Goal: Check status: Check status

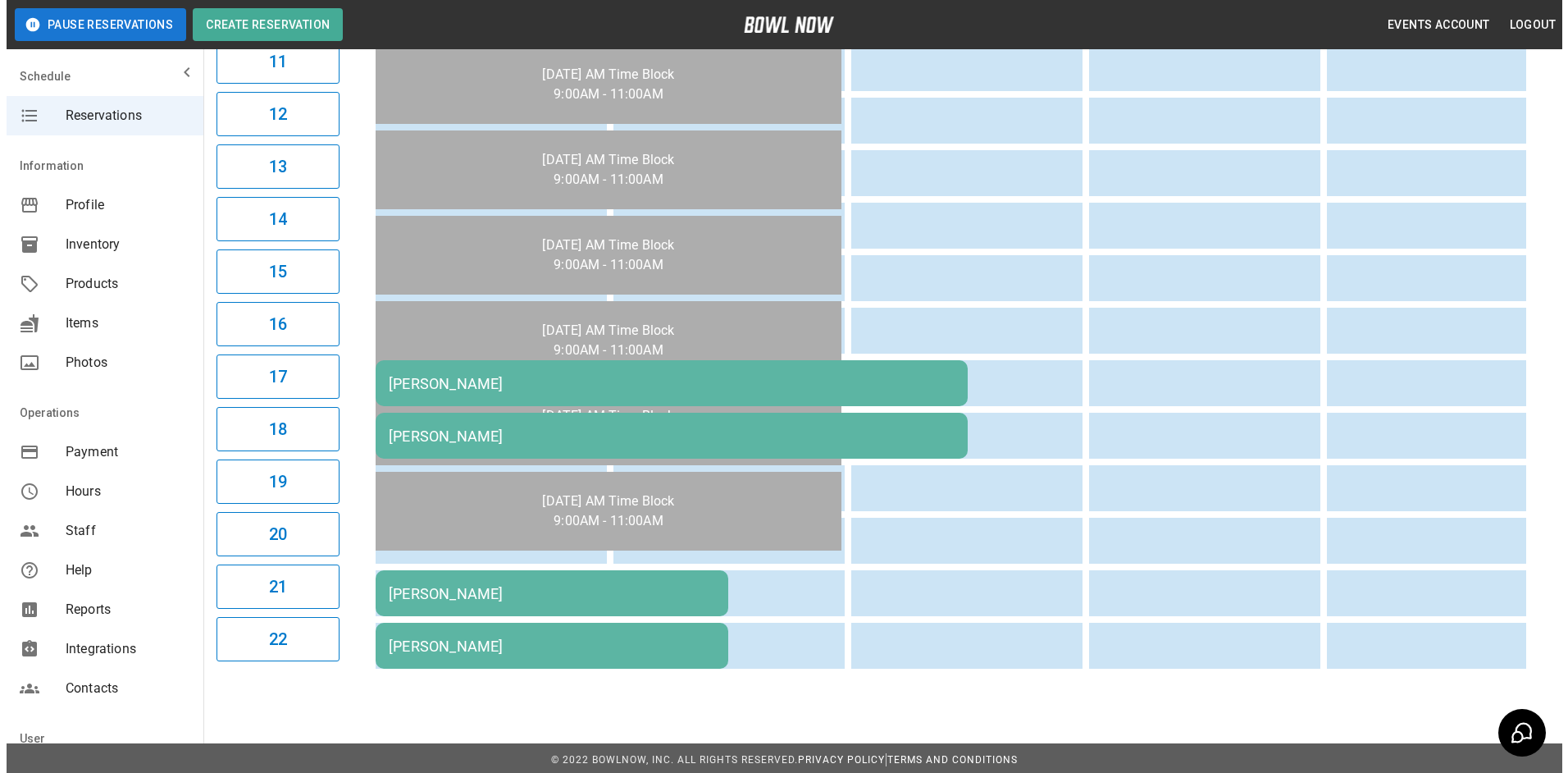
scroll to position [738, 0]
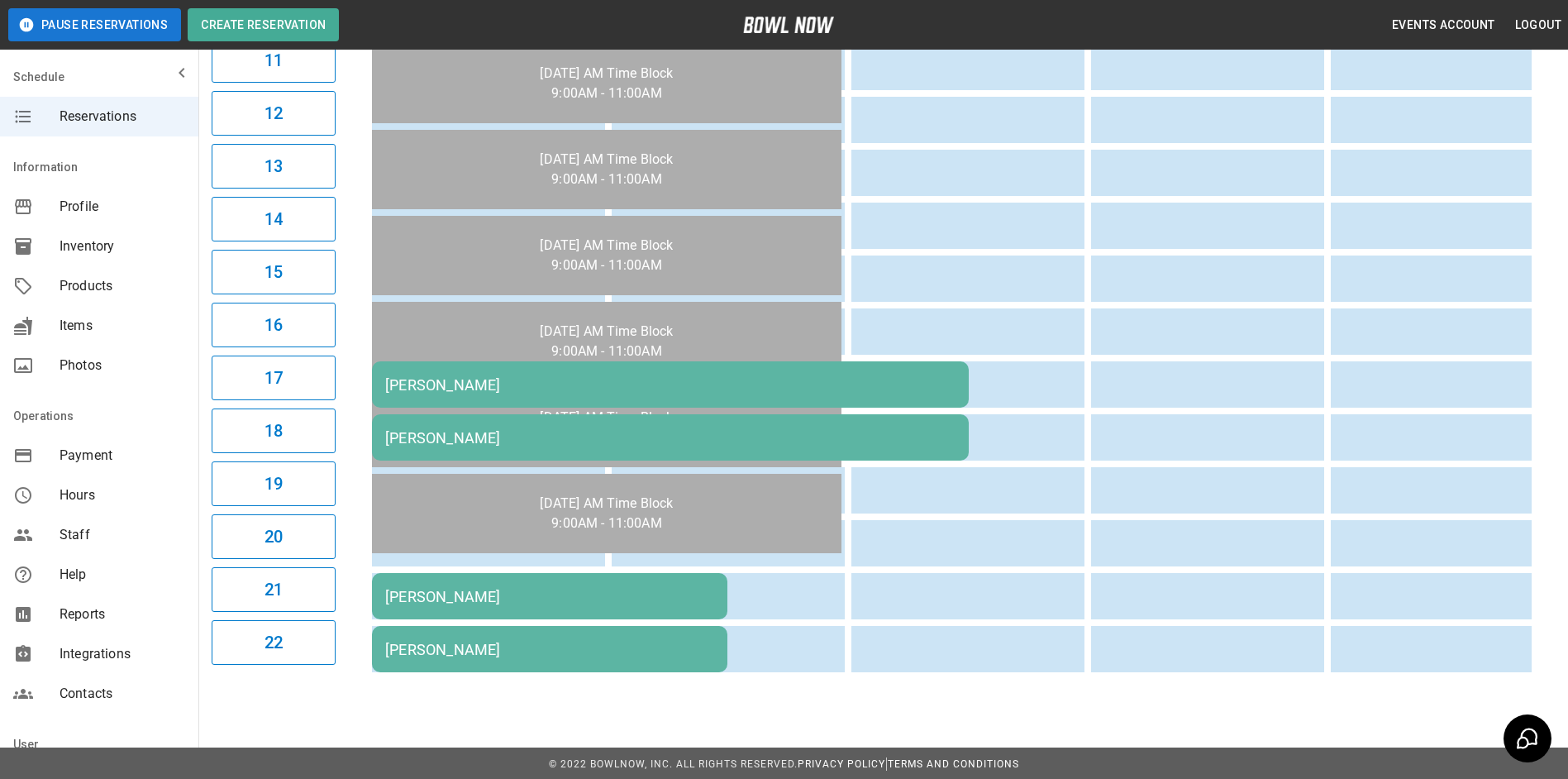
click at [504, 393] on td "[PERSON_NAME]" at bounding box center [670, 385] width 597 height 46
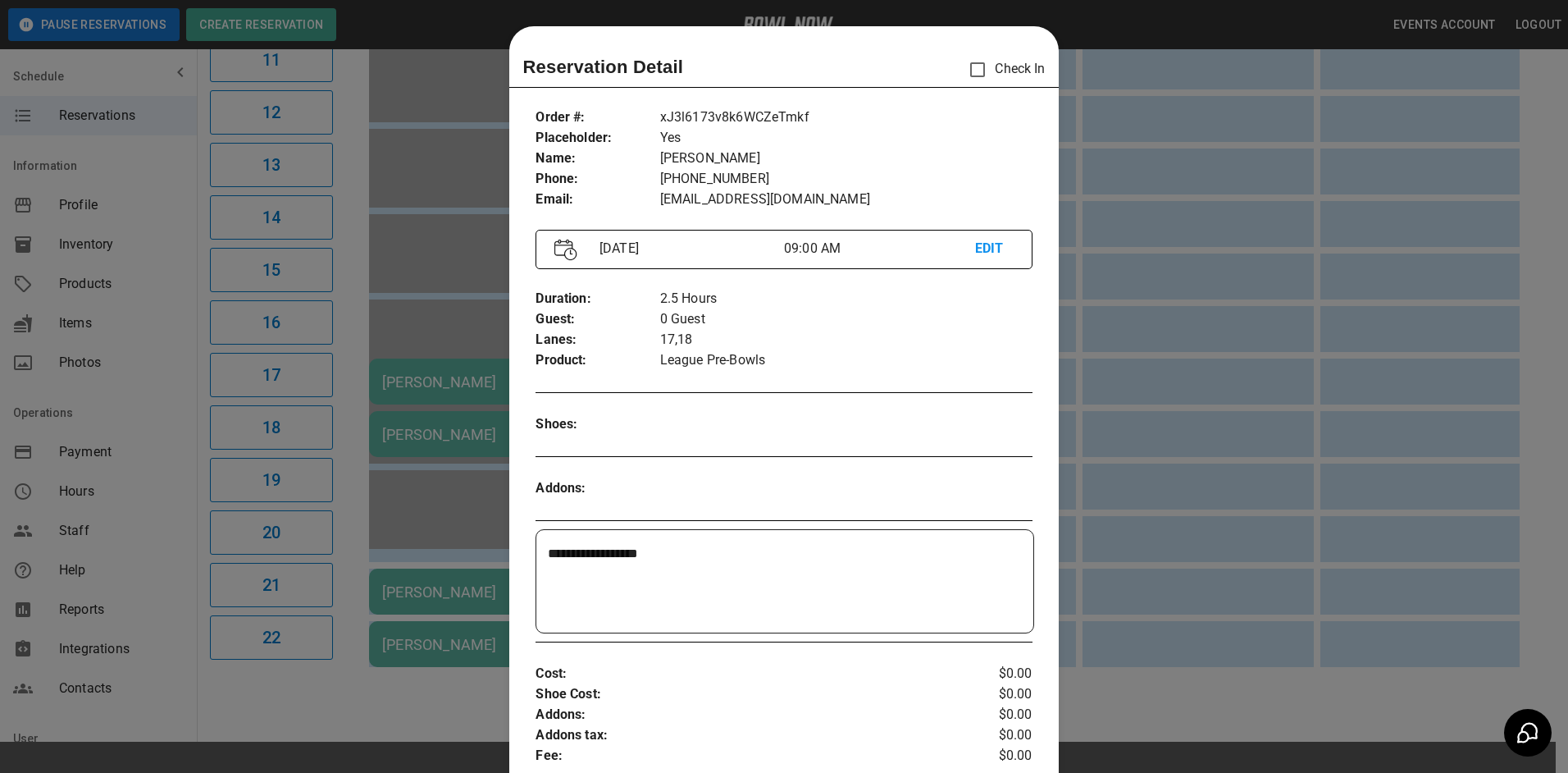
scroll to position [27, 0]
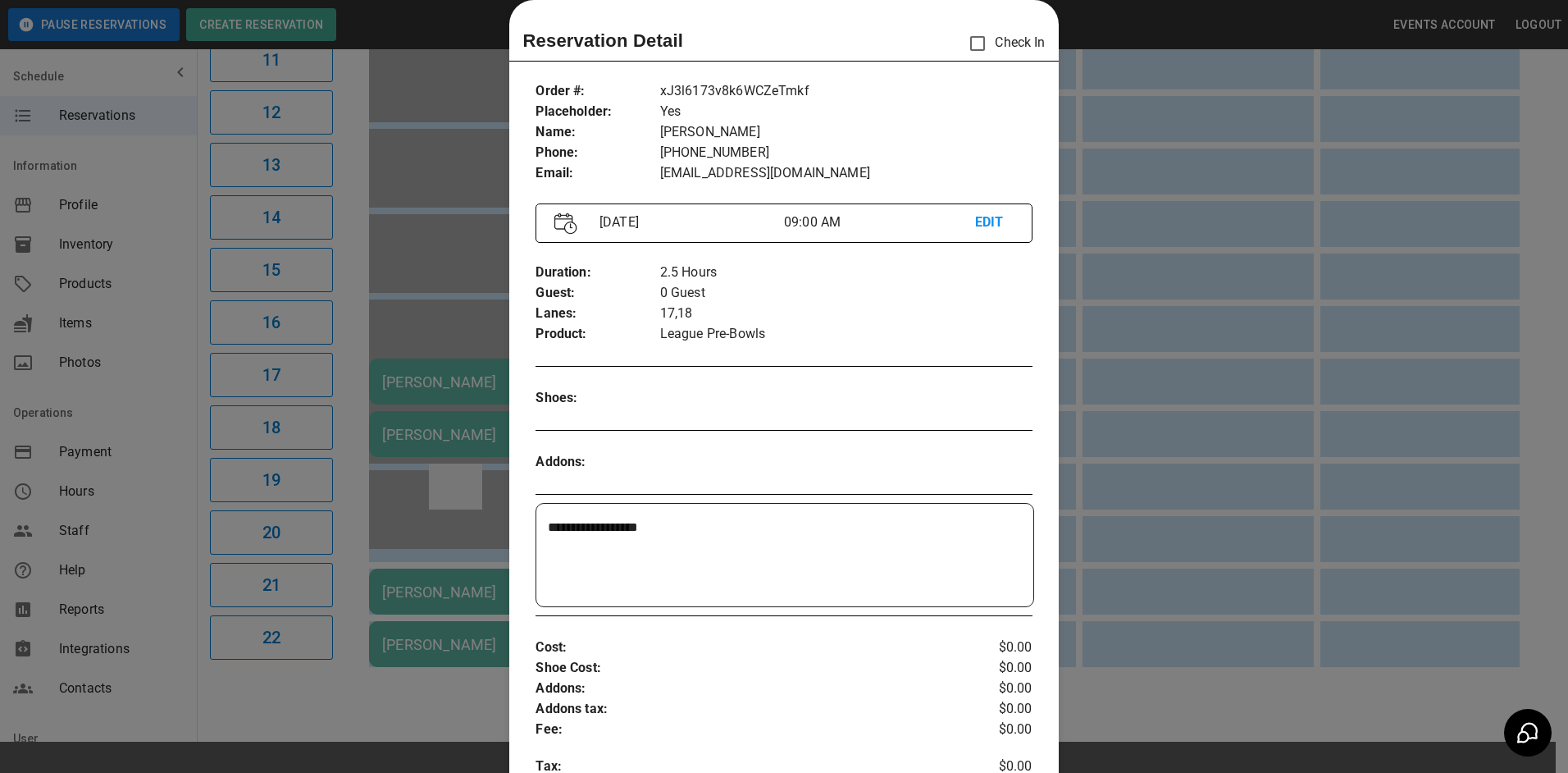
click at [470, 466] on div at bounding box center [784, 386] width 1568 height 773
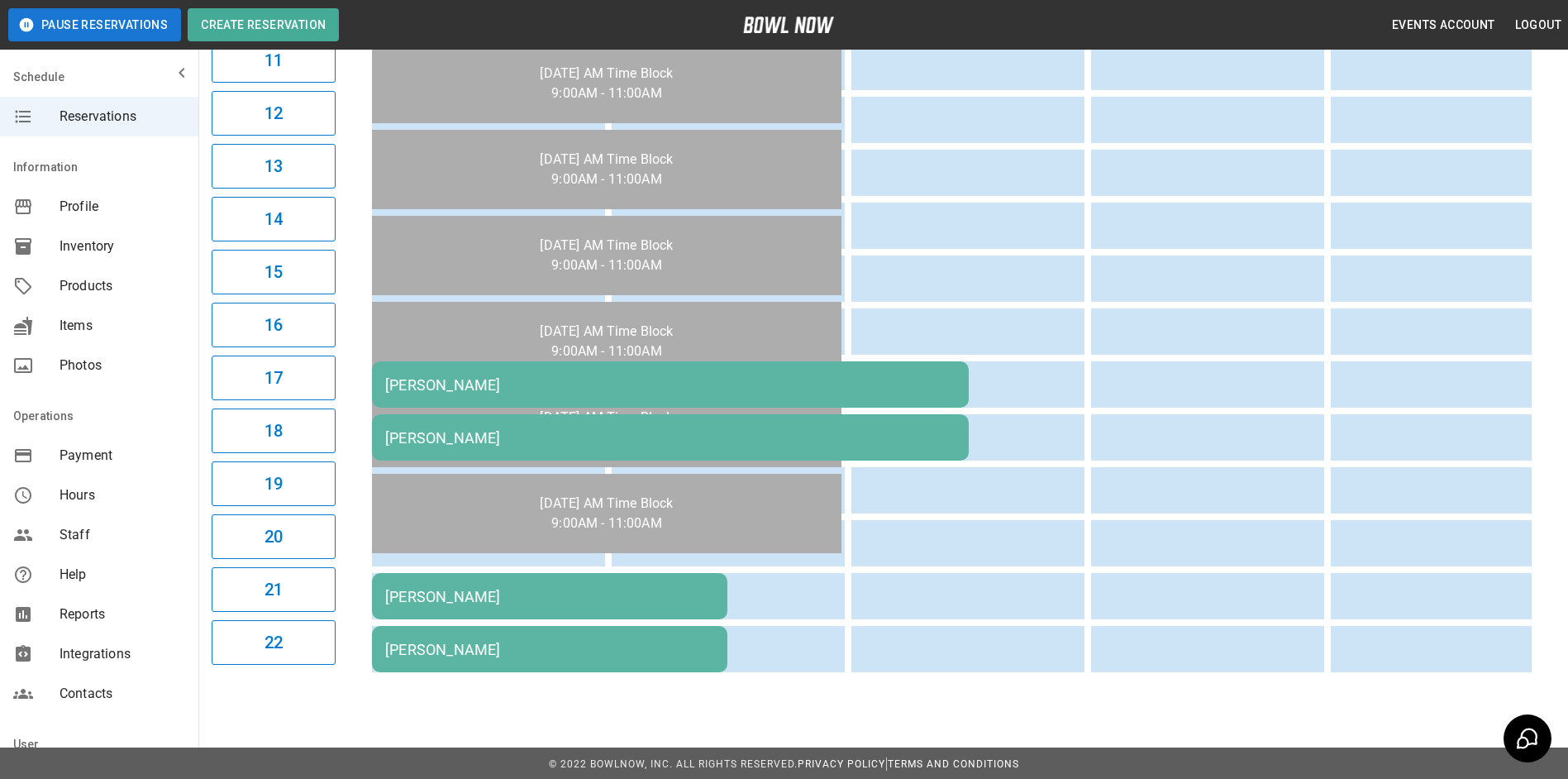
click at [484, 594] on div "[PERSON_NAME]" at bounding box center [549, 596] width 329 height 18
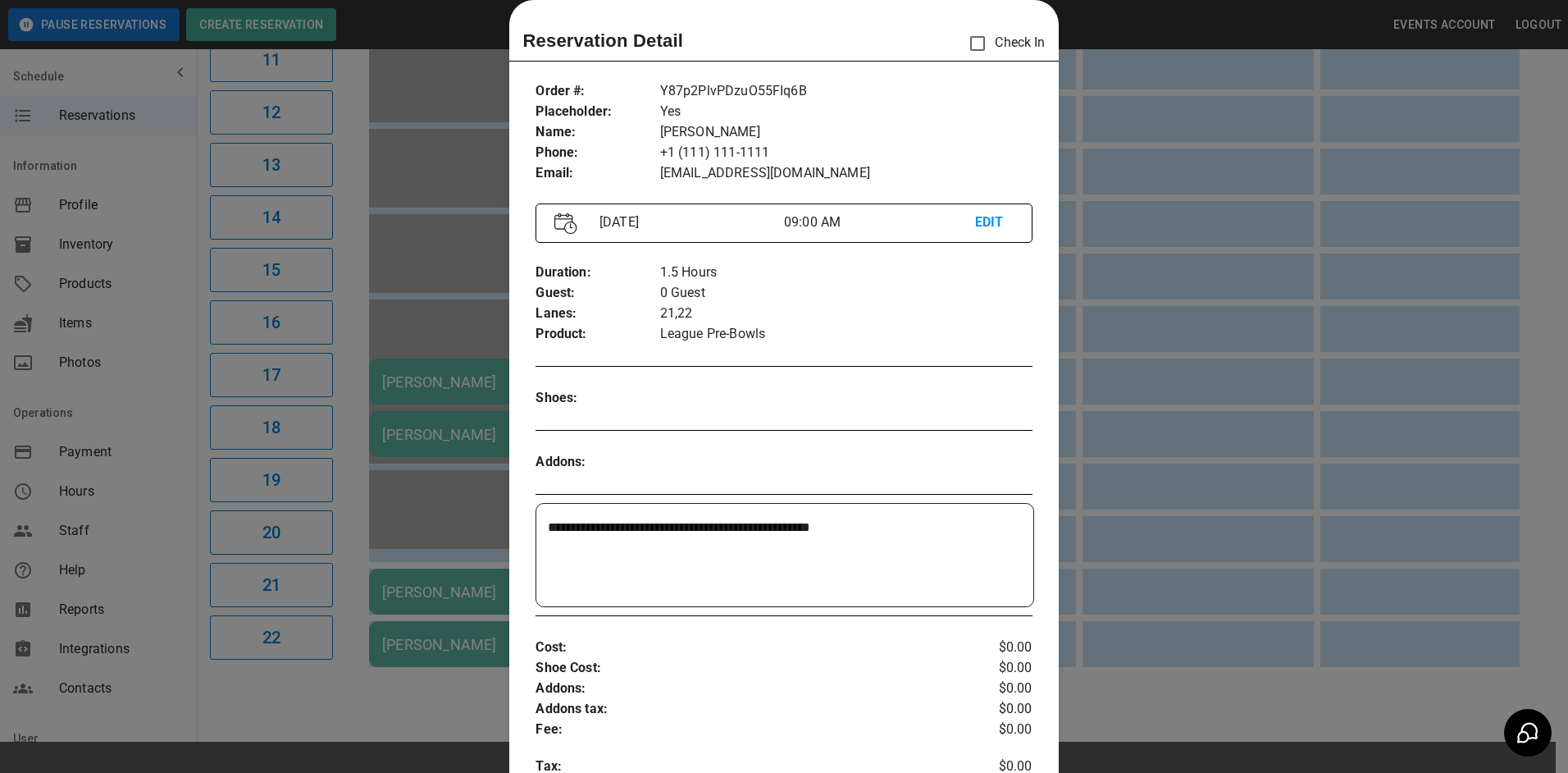
click at [454, 554] on div at bounding box center [784, 386] width 1568 height 773
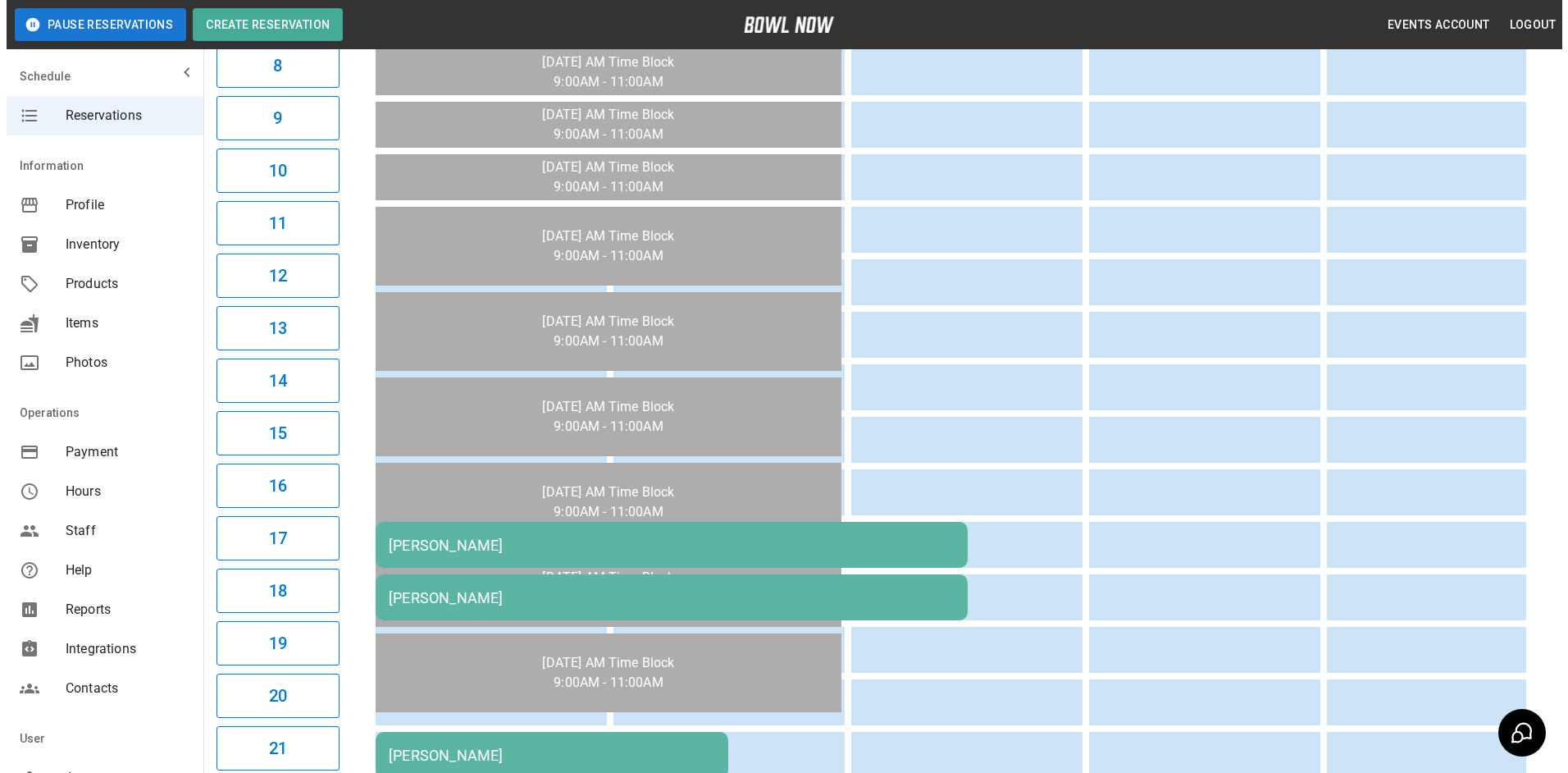
scroll to position [738, 0]
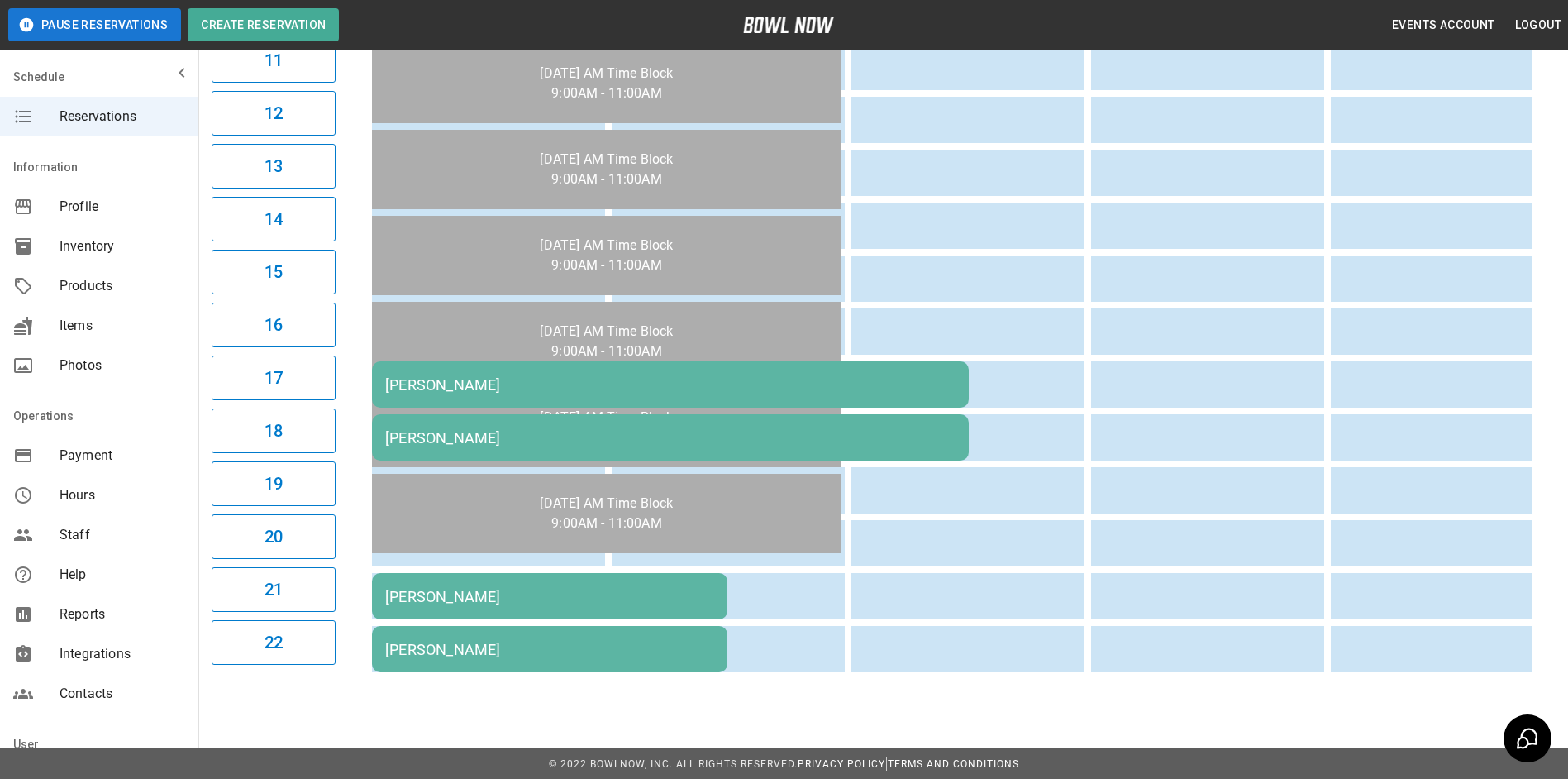
click at [702, 387] on div "[PERSON_NAME]" at bounding box center [669, 385] width 570 height 18
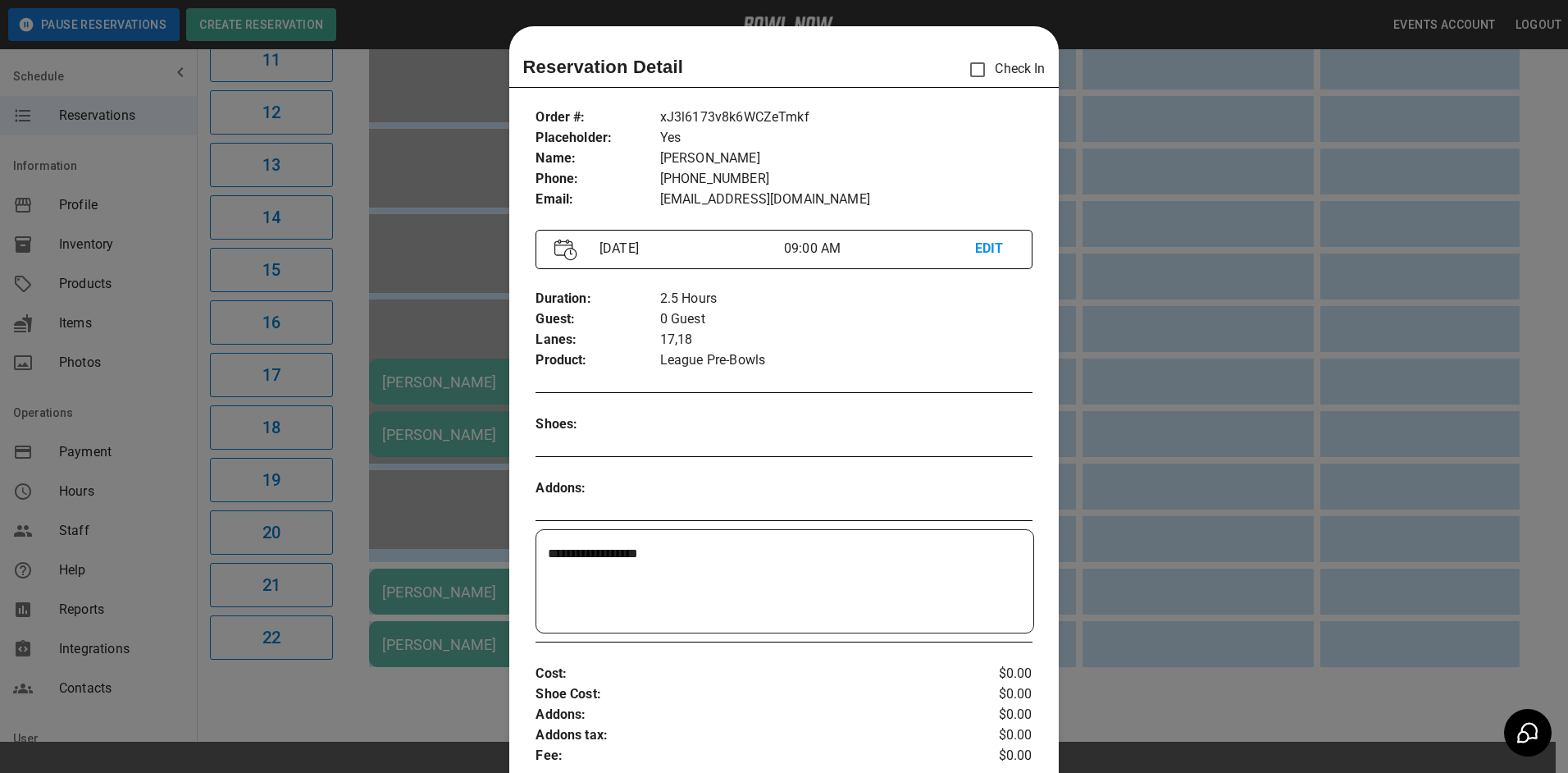
scroll to position [27, 0]
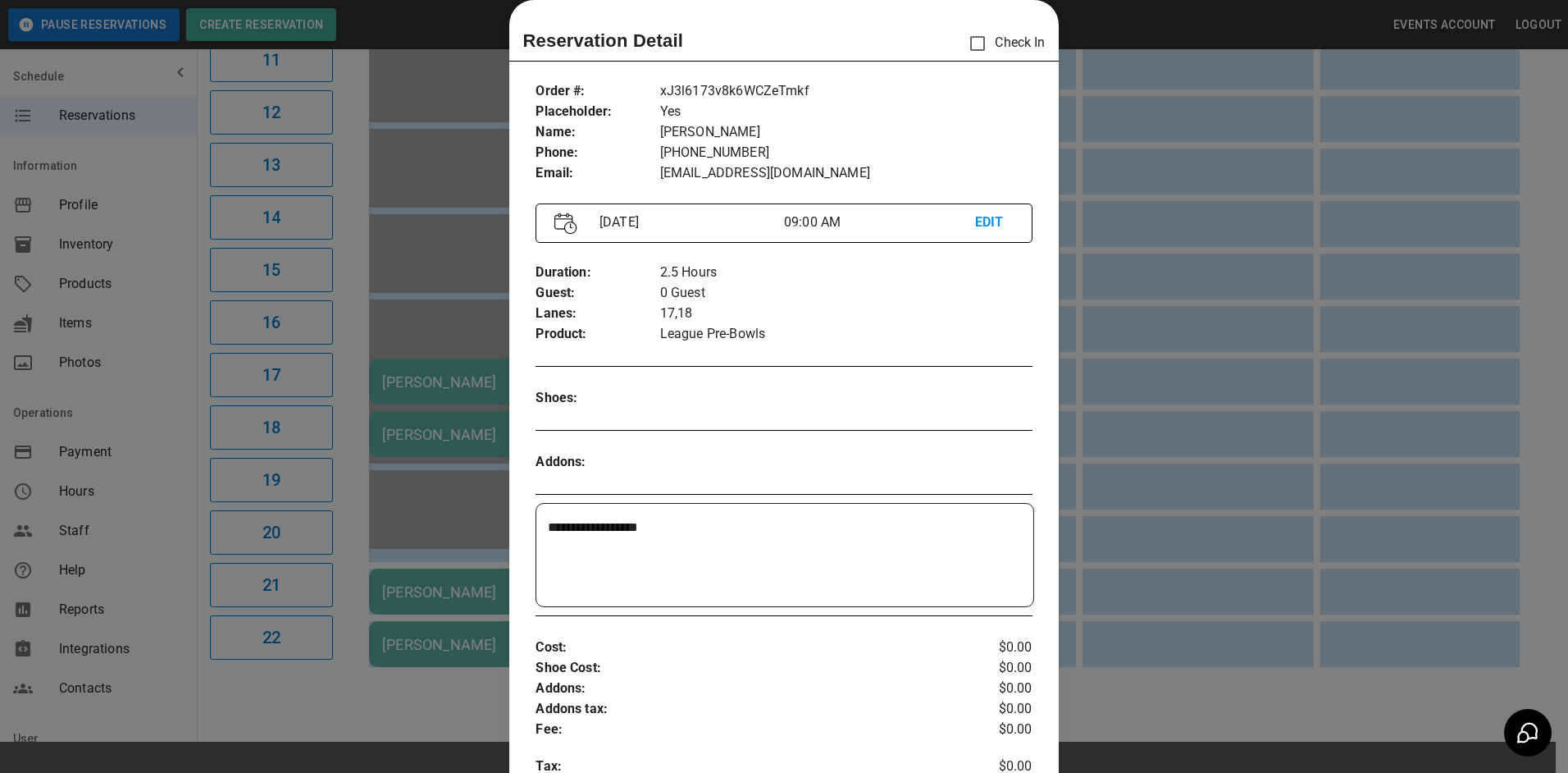
click at [473, 591] on div at bounding box center [784, 386] width 1568 height 773
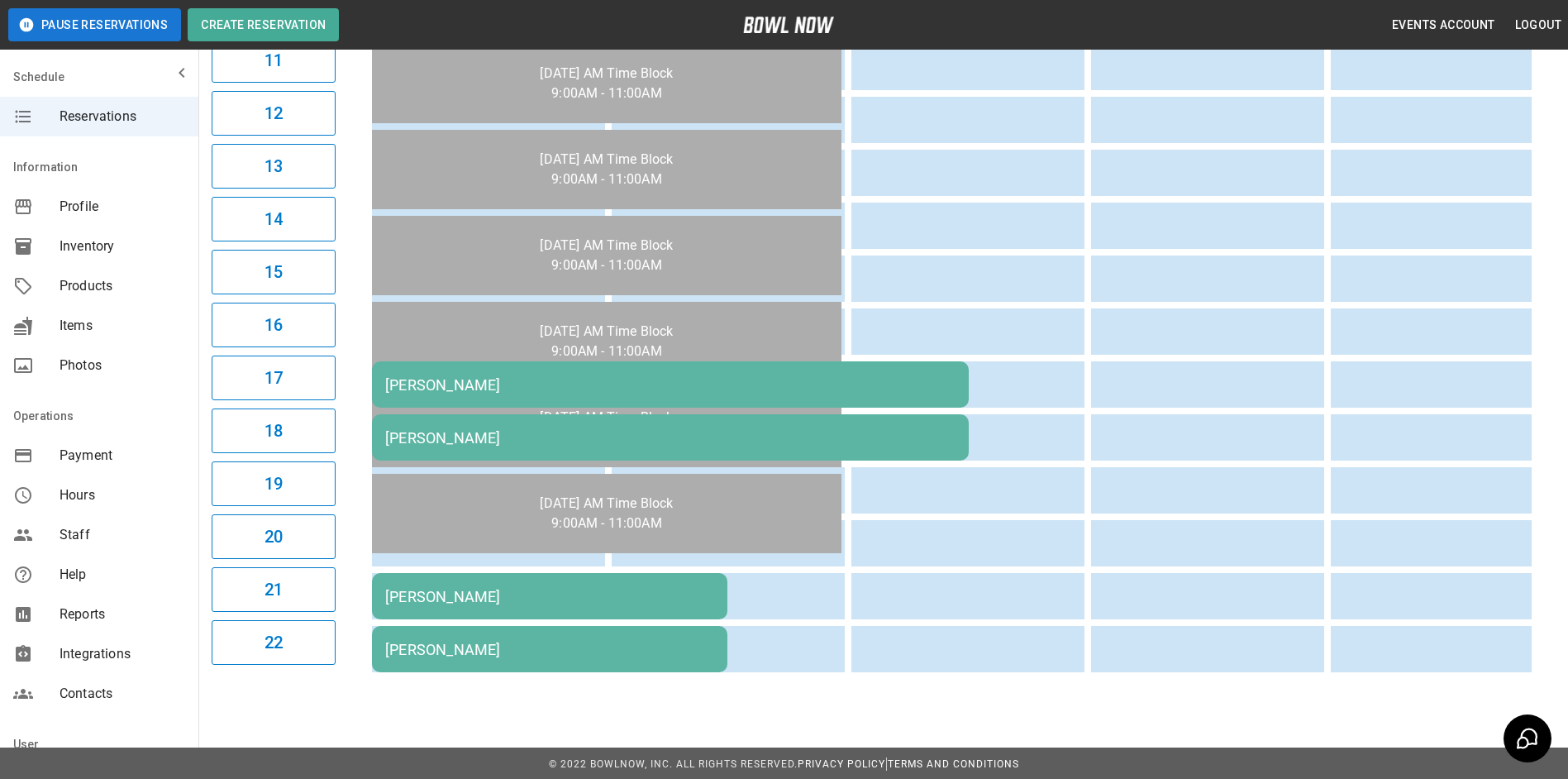
click at [479, 595] on div "[PERSON_NAME]" at bounding box center [549, 596] width 329 height 18
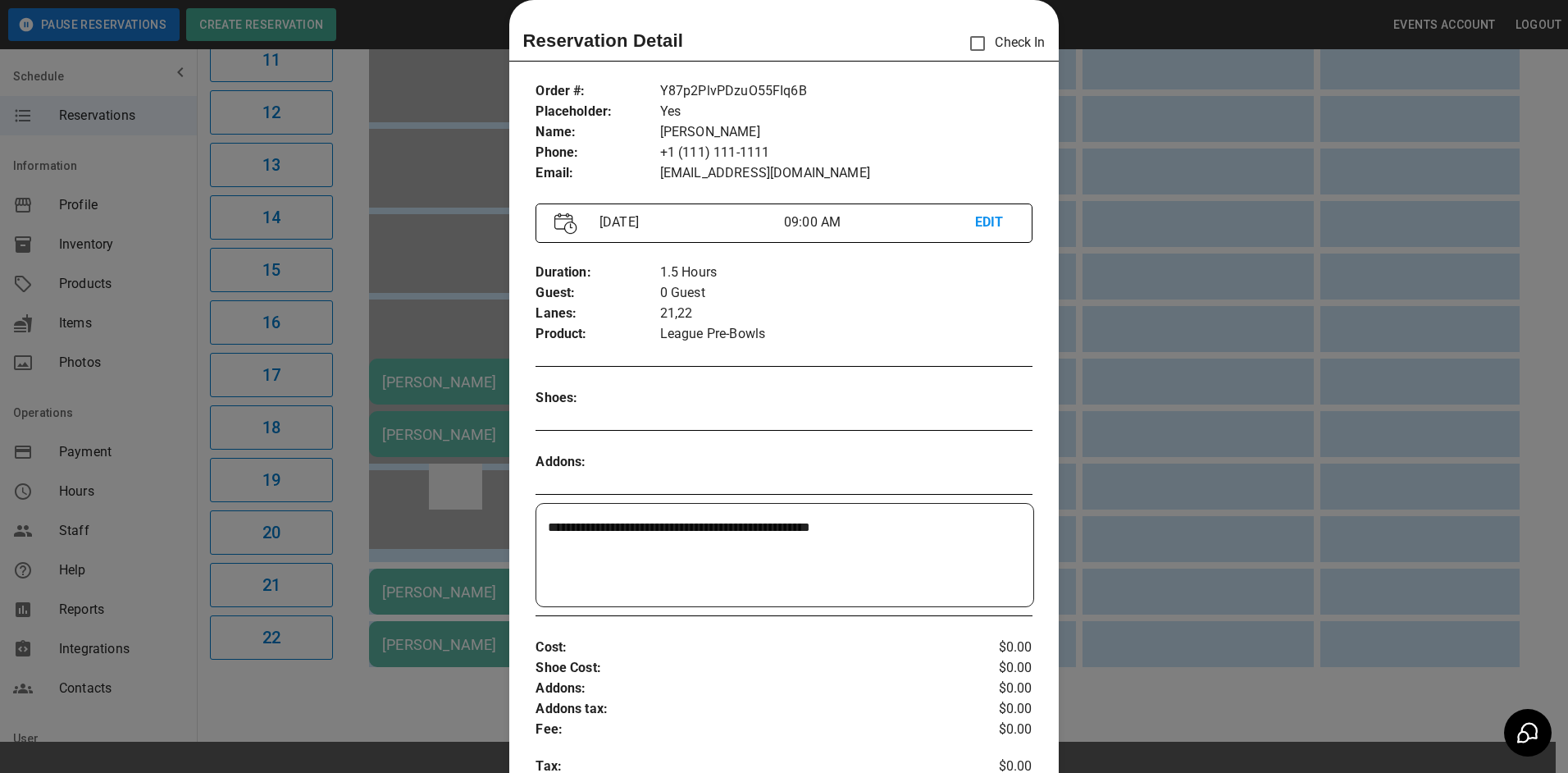
click at [452, 464] on div at bounding box center [784, 386] width 1568 height 773
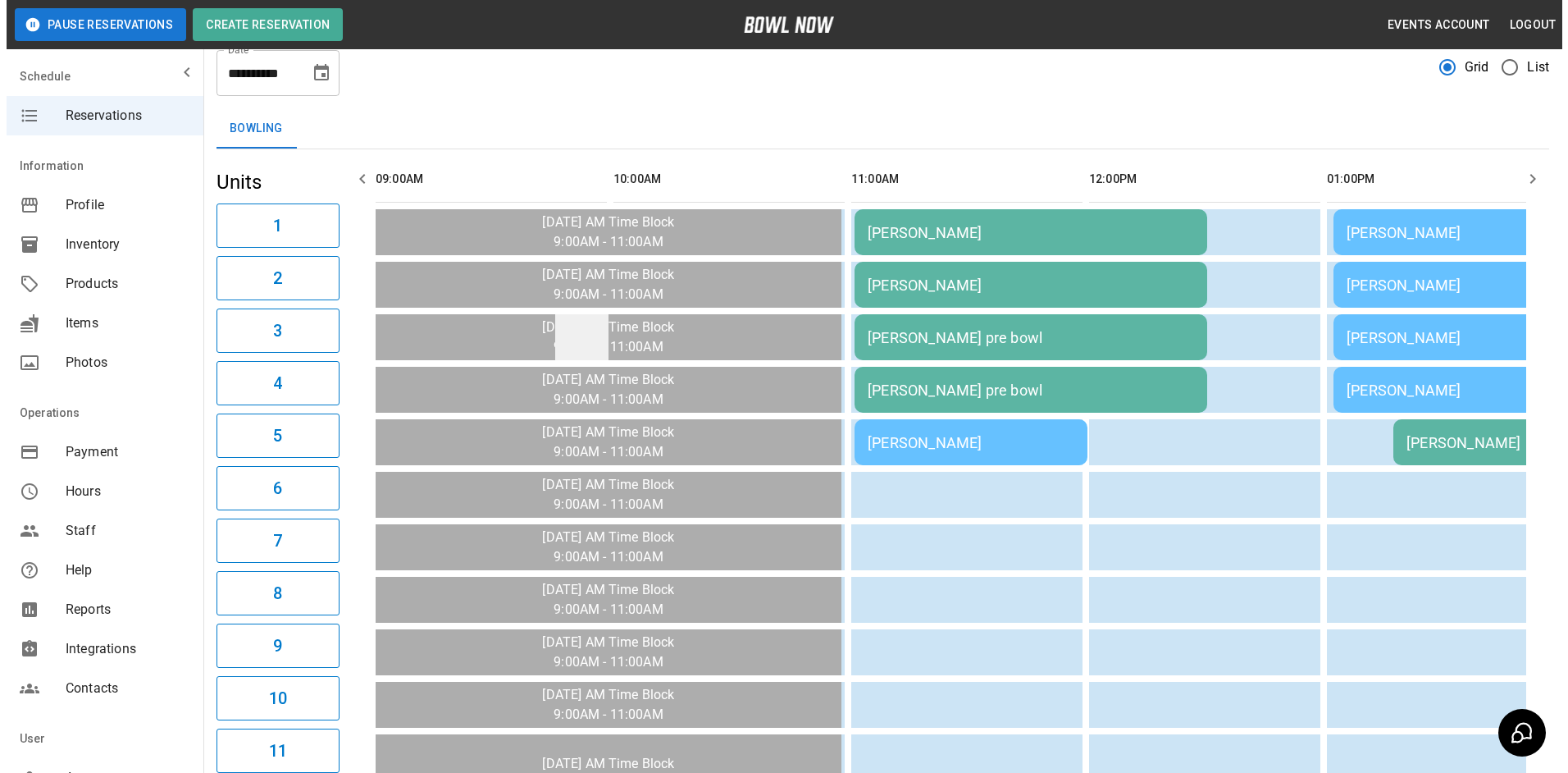
scroll to position [0, 0]
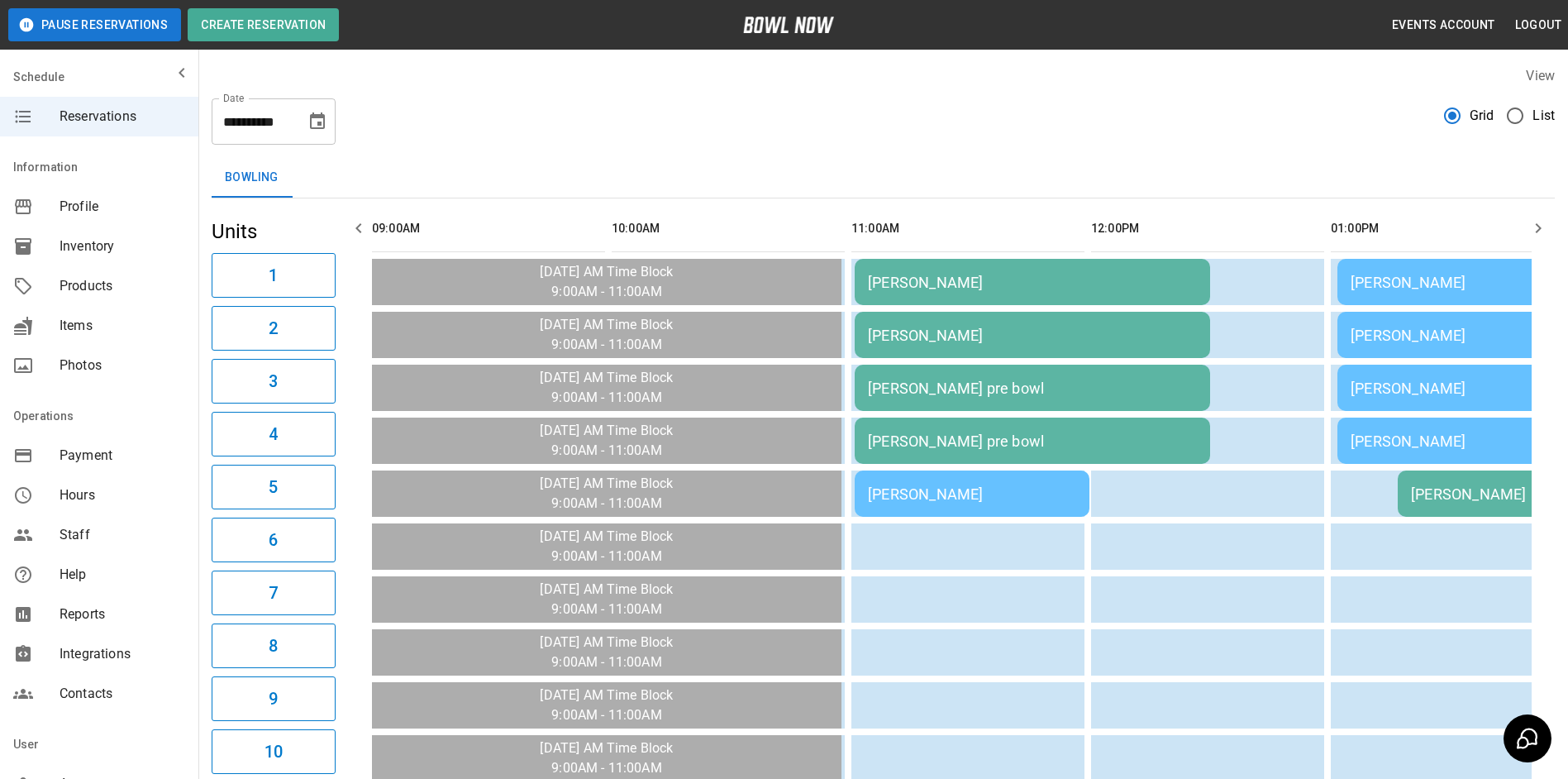
click at [894, 512] on td "[PERSON_NAME]" at bounding box center [972, 493] width 235 height 46
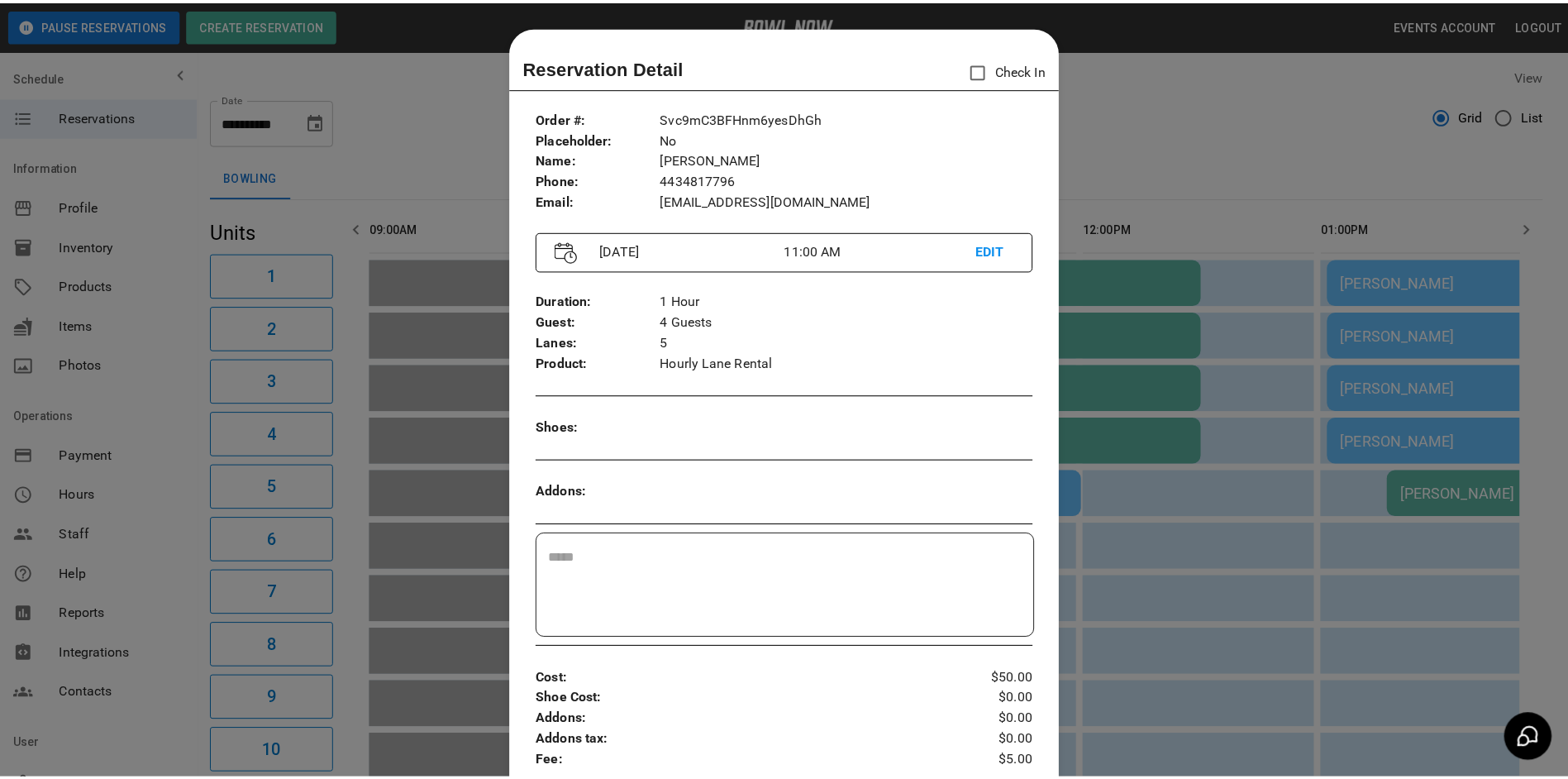
scroll to position [27, 0]
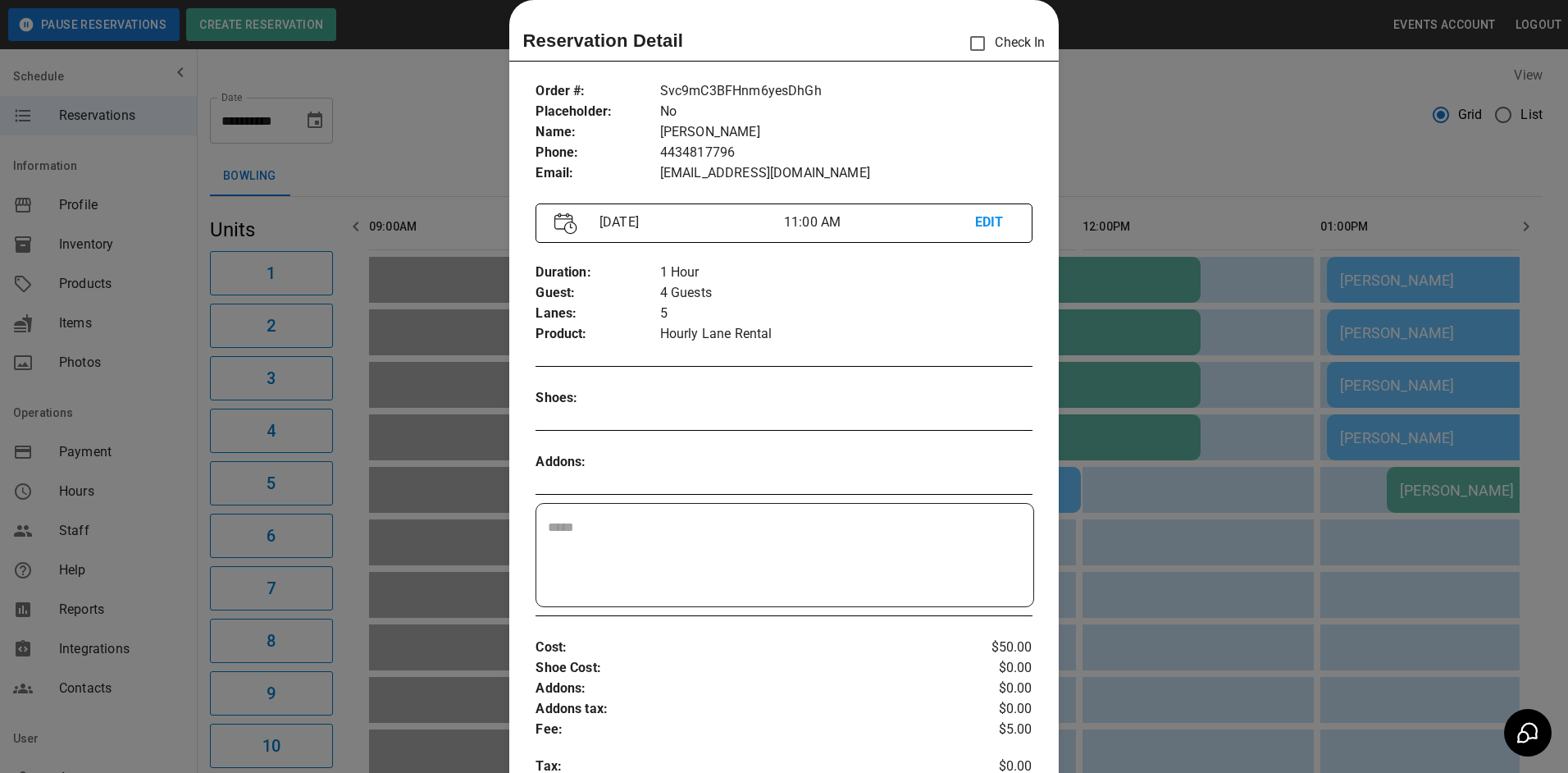
click at [1142, 477] on div at bounding box center [784, 386] width 1568 height 773
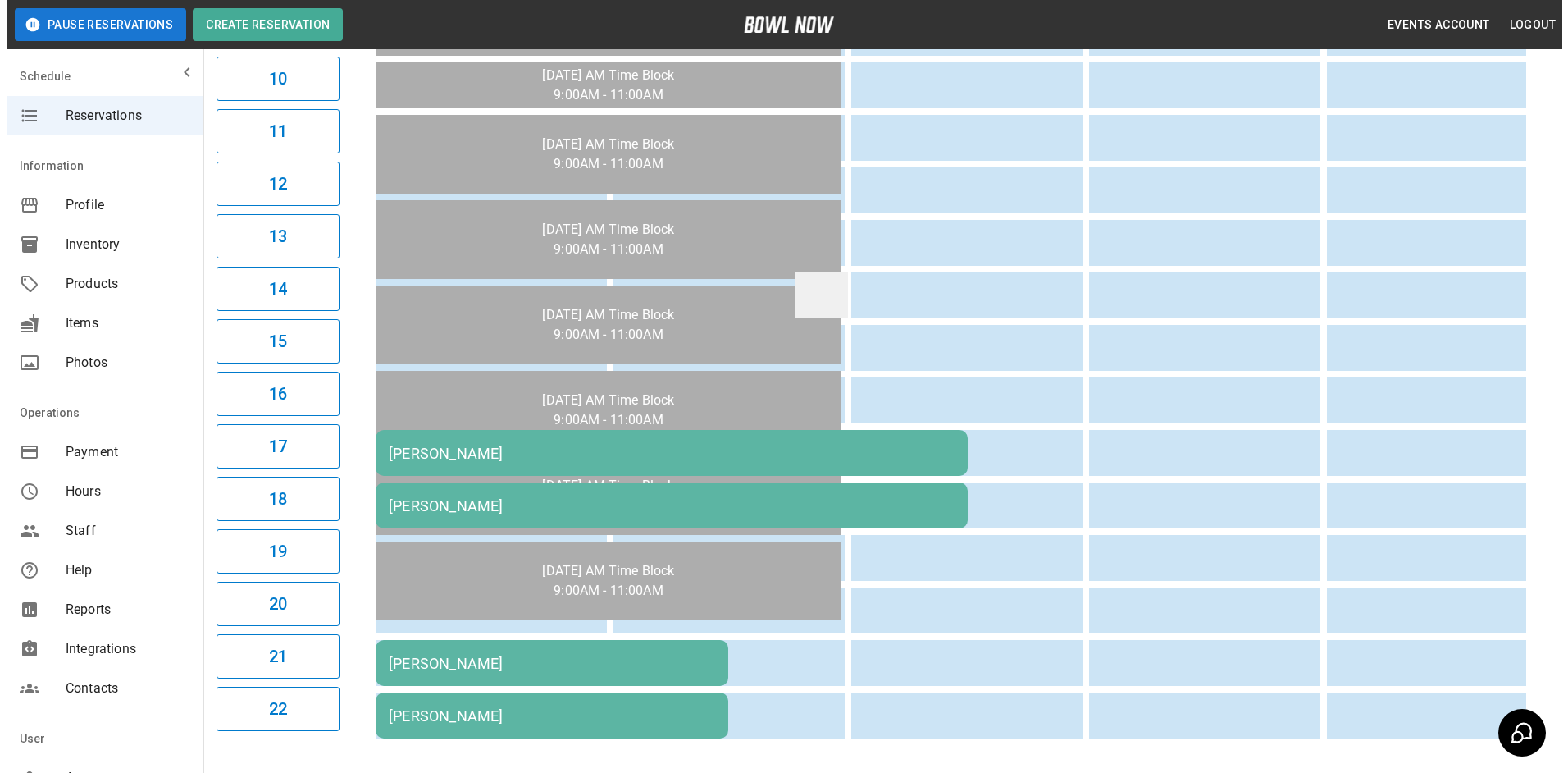
scroll to position [738, 0]
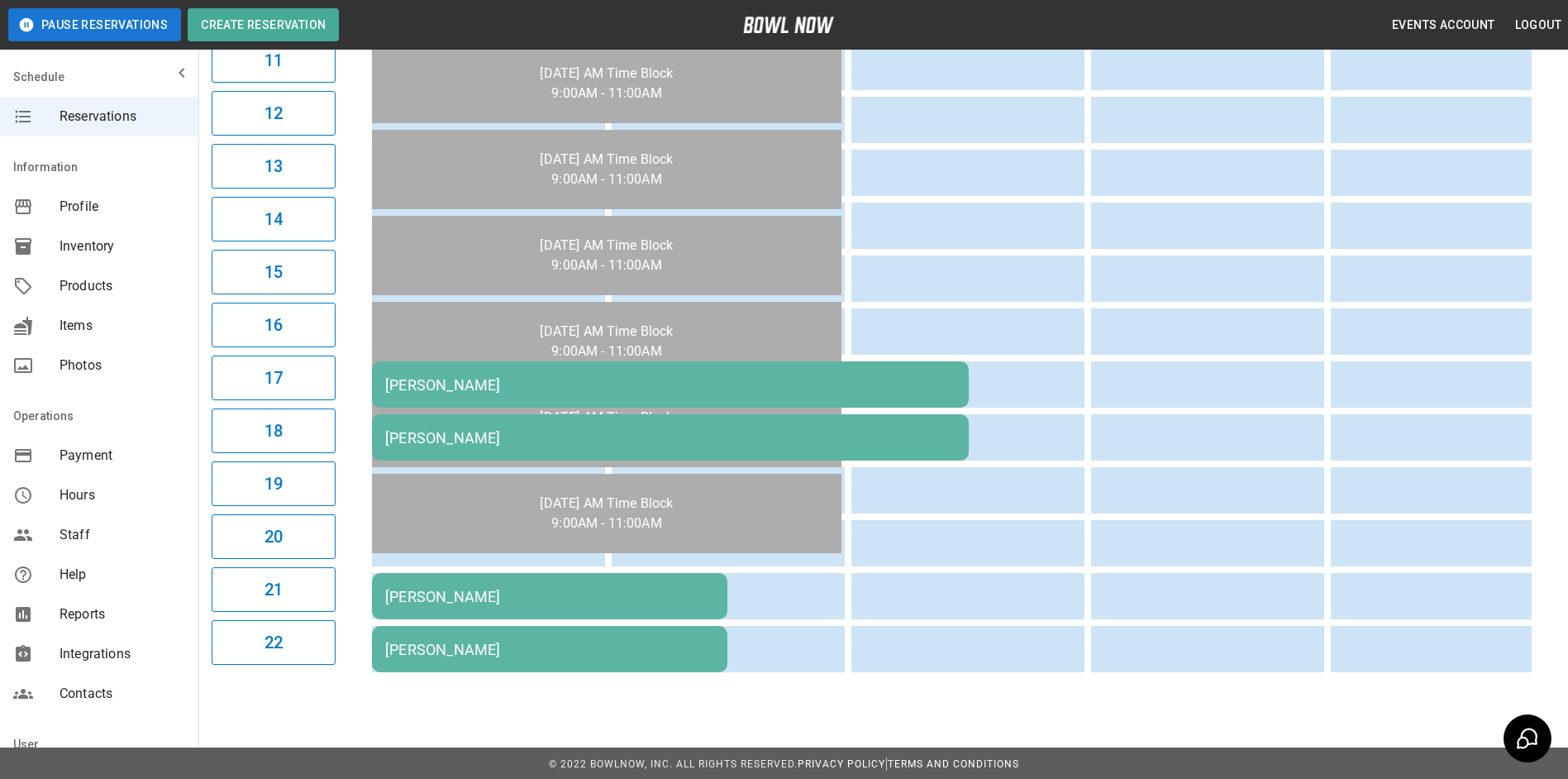
click at [748, 368] on td "[PERSON_NAME]" at bounding box center [670, 385] width 597 height 46
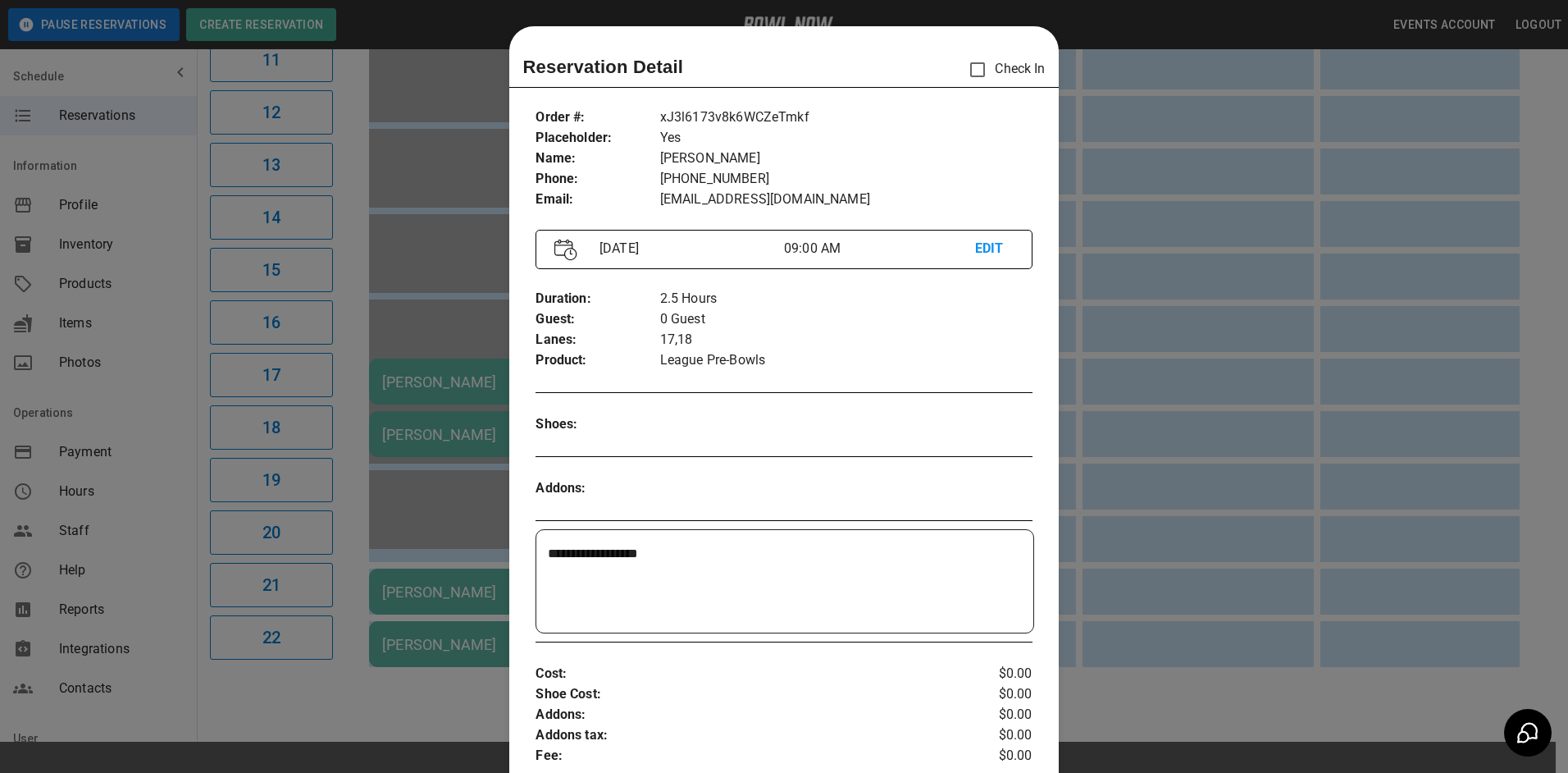
scroll to position [27, 0]
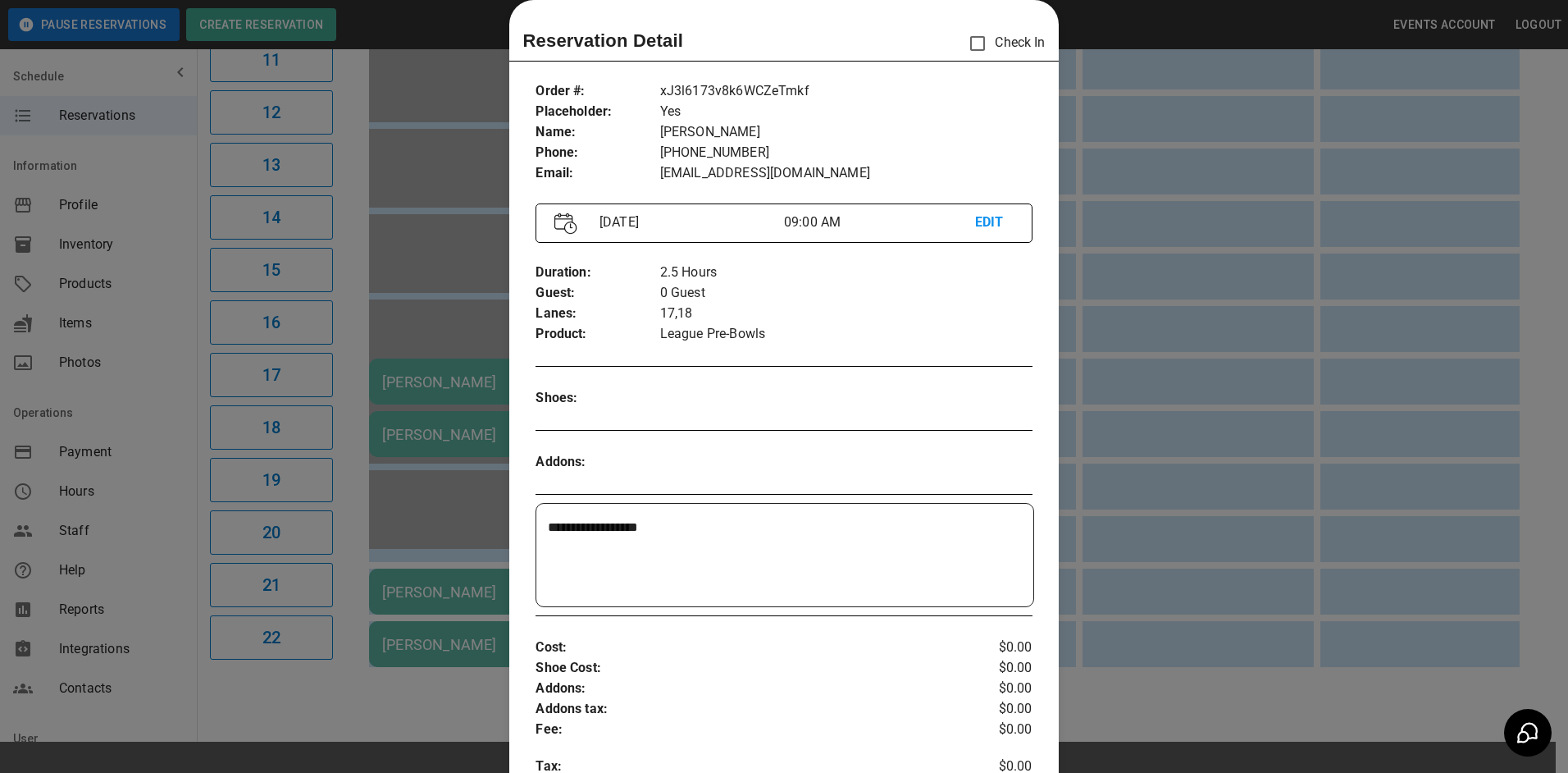
click at [1198, 283] on div at bounding box center [784, 386] width 1568 height 773
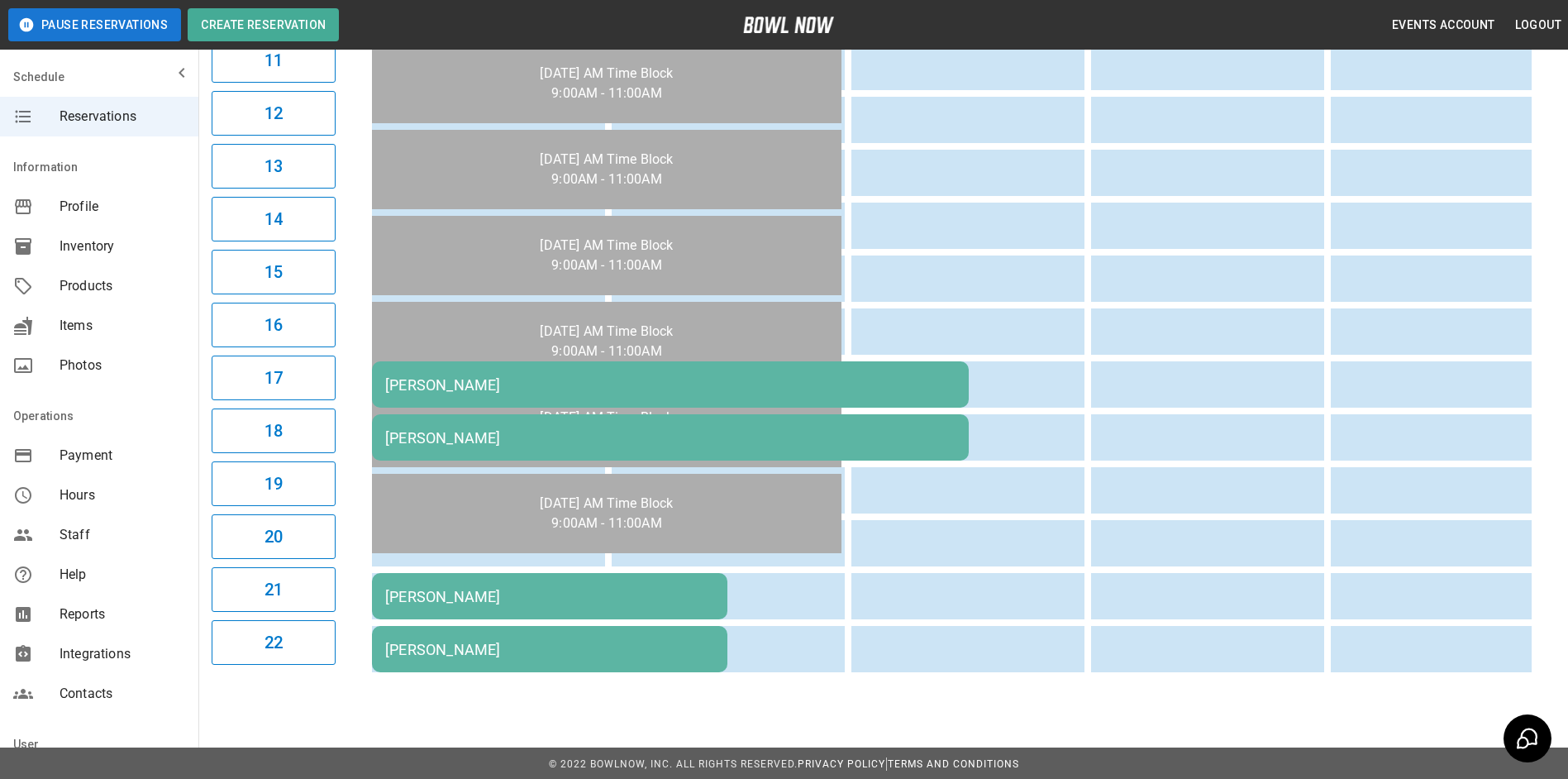
click at [934, 370] on td "[PERSON_NAME]" at bounding box center [670, 385] width 597 height 46
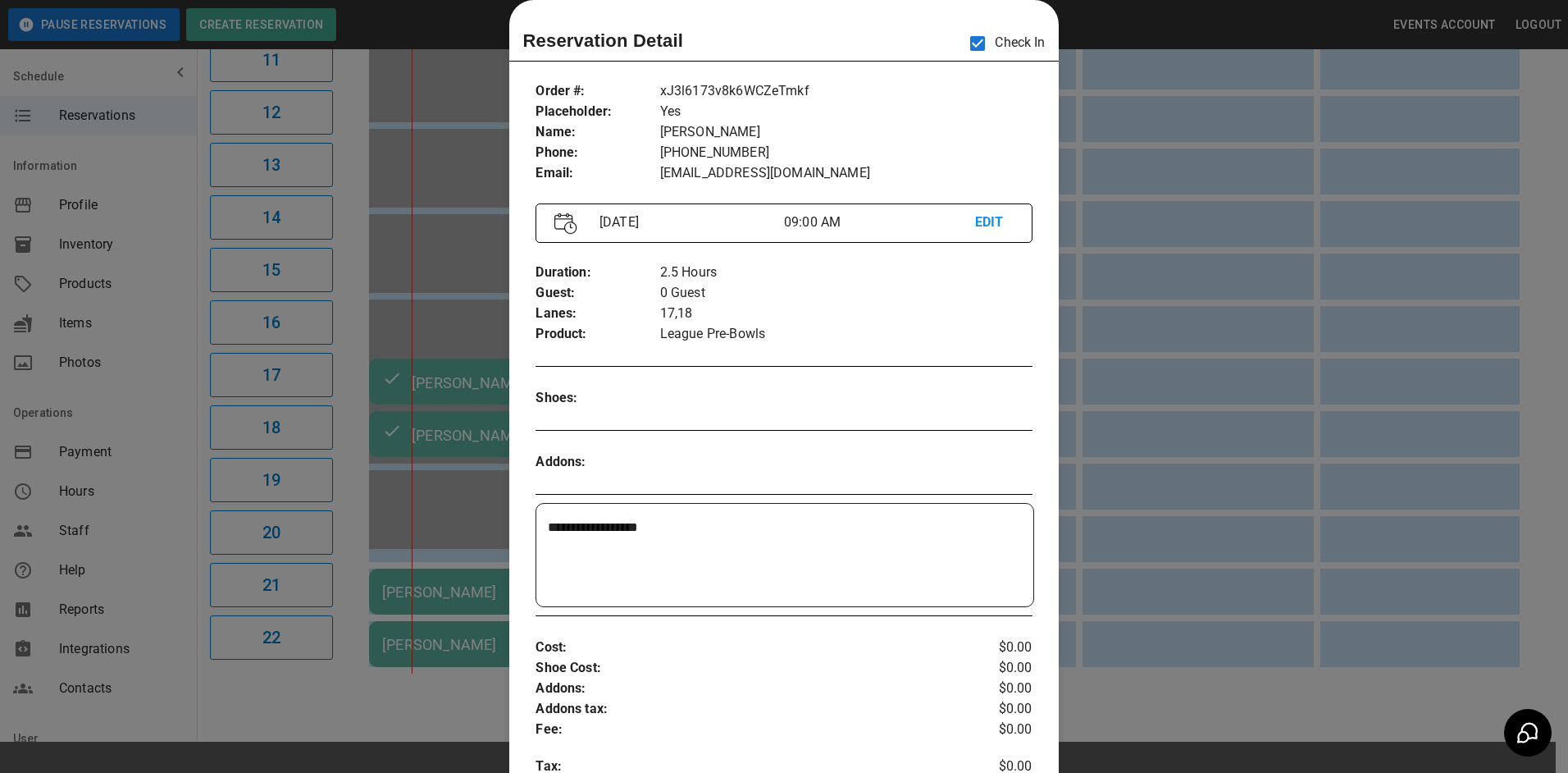
click at [475, 583] on div at bounding box center [784, 386] width 1568 height 773
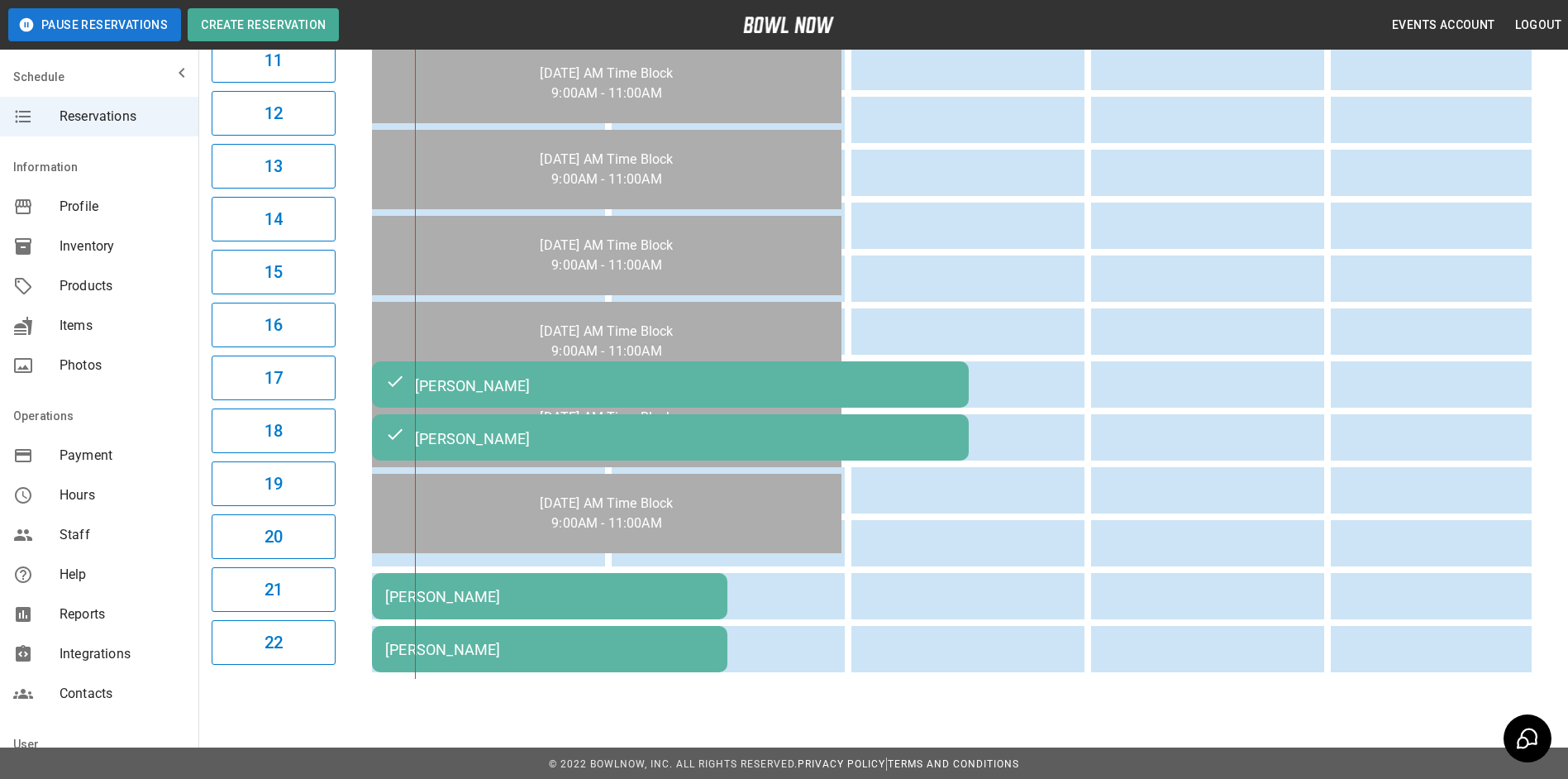
click at [484, 593] on div "[PERSON_NAME]" at bounding box center [549, 596] width 329 height 18
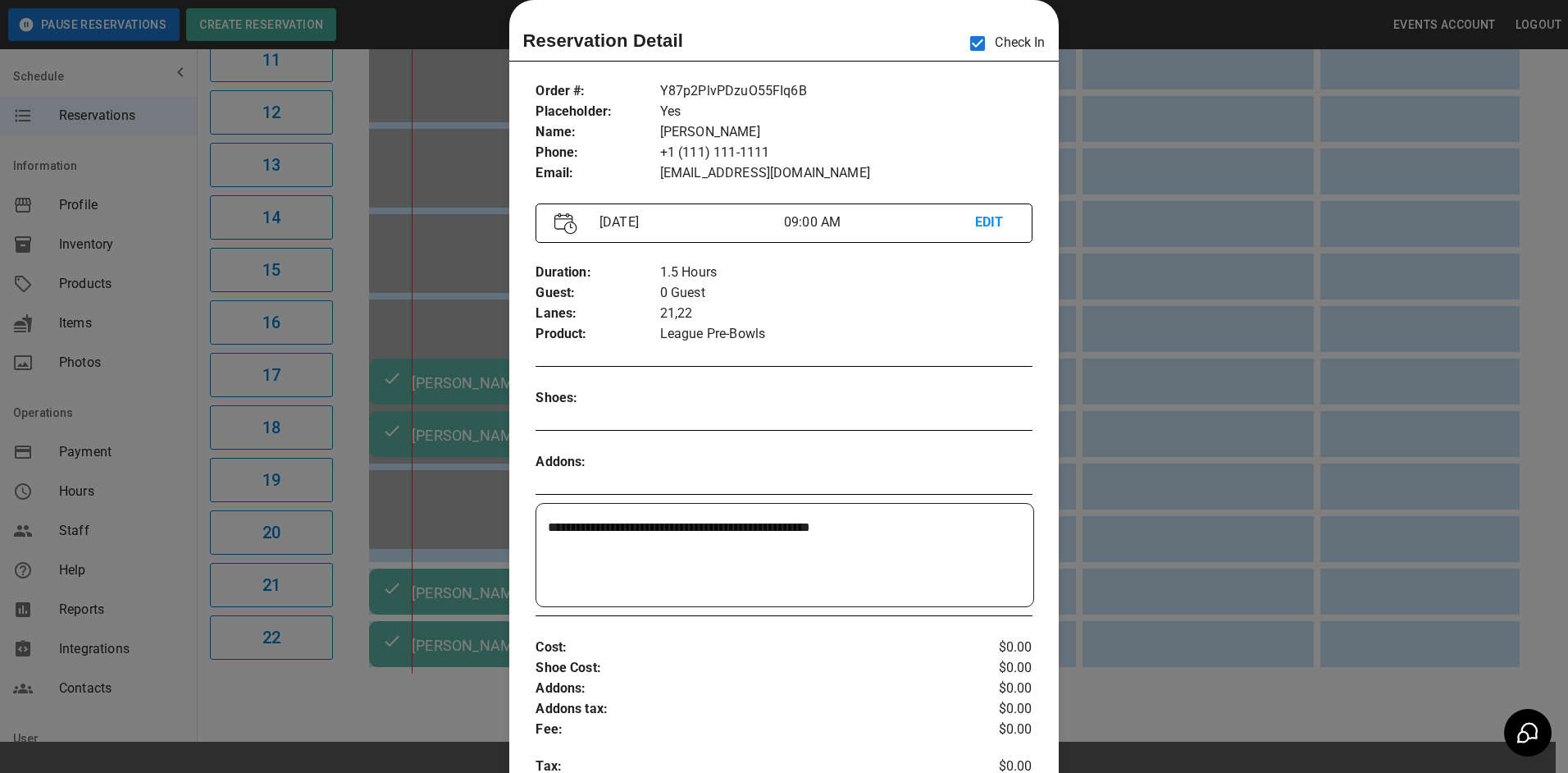
click at [1138, 242] on div at bounding box center [784, 386] width 1568 height 773
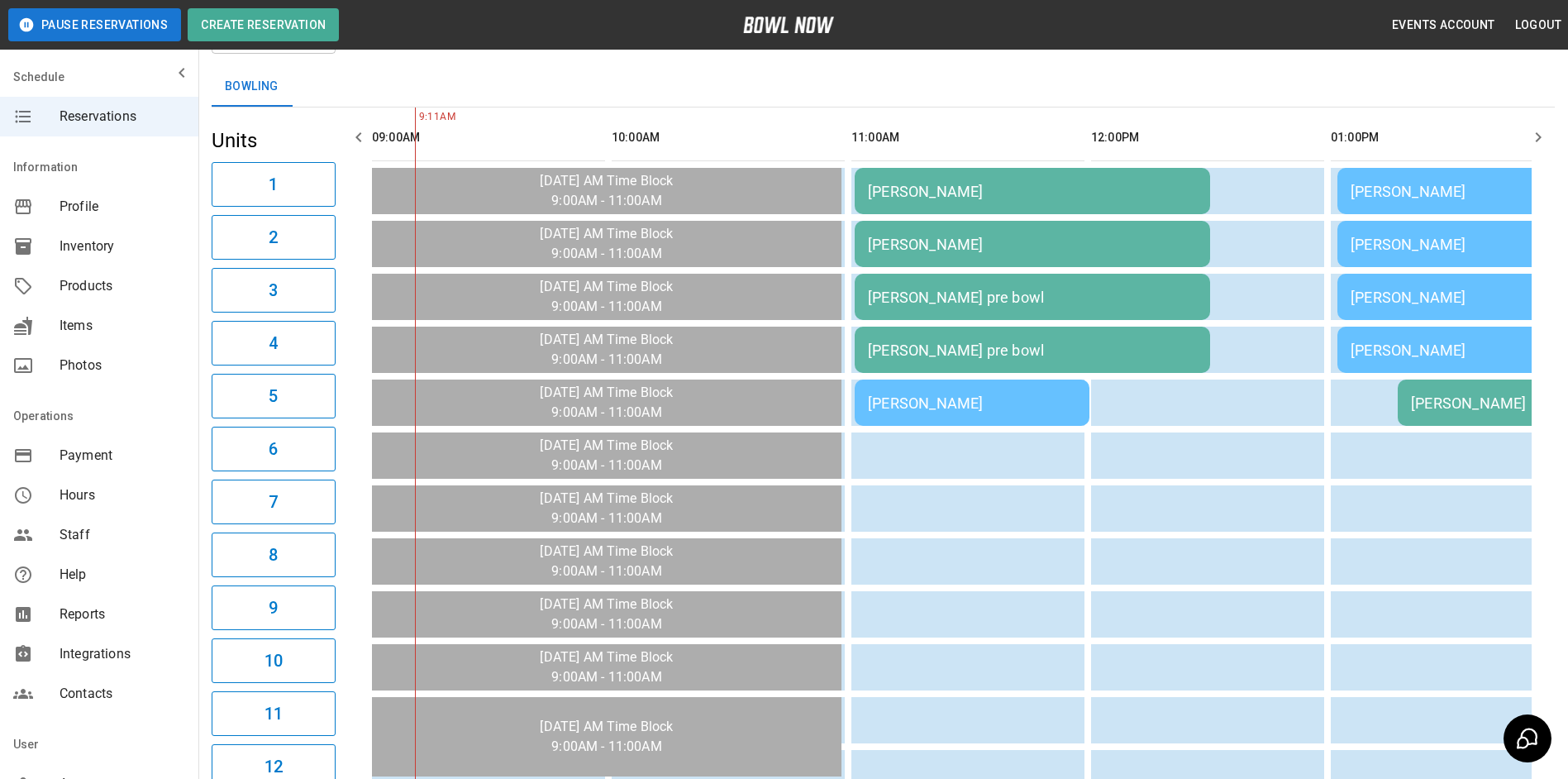
scroll to position [83, 0]
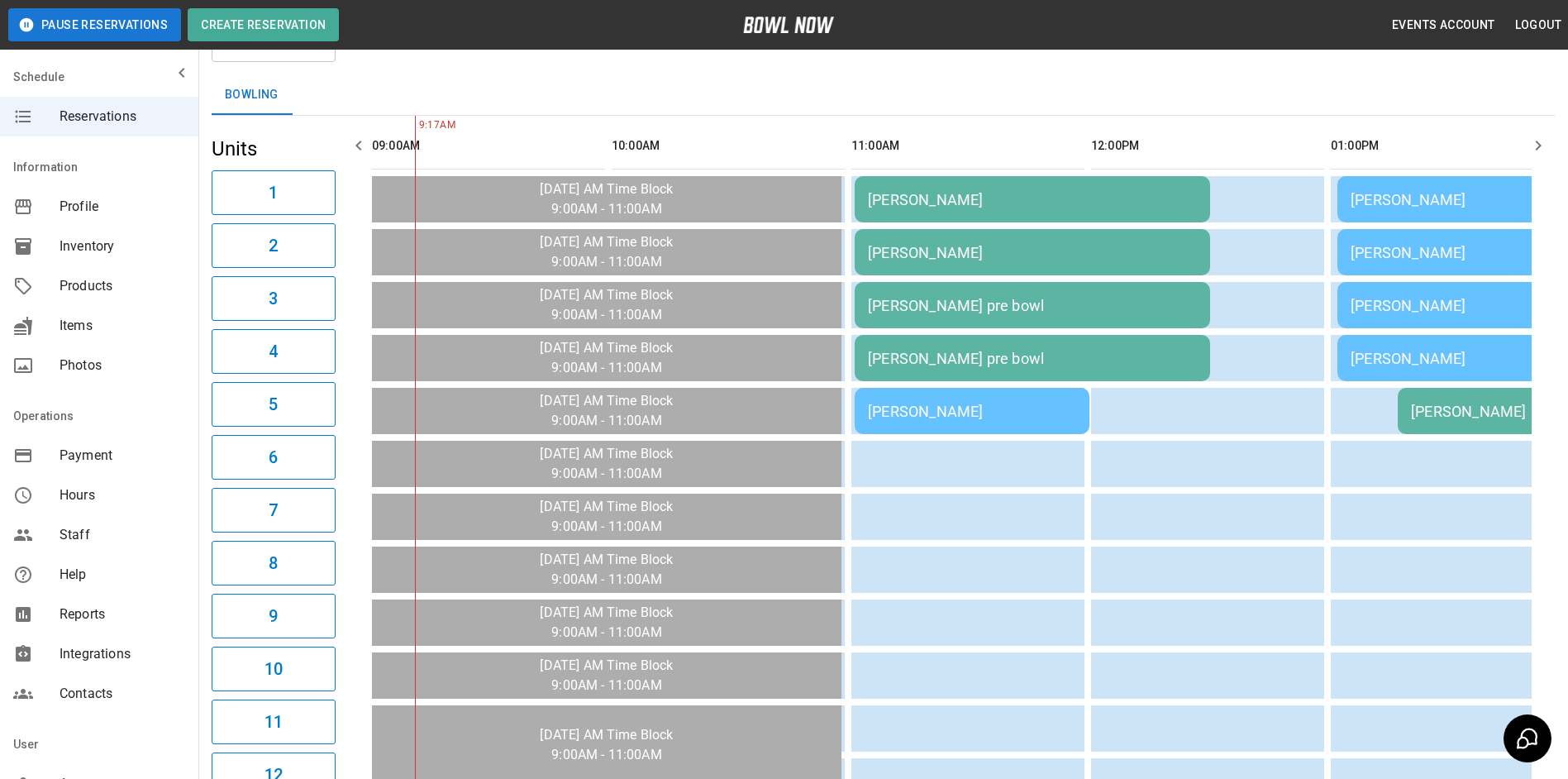
click at [1216, 86] on div "Bowling" at bounding box center [883, 95] width 1344 height 40
click at [1532, 145] on icon "button" at bounding box center [1537, 145] width 19 height 19
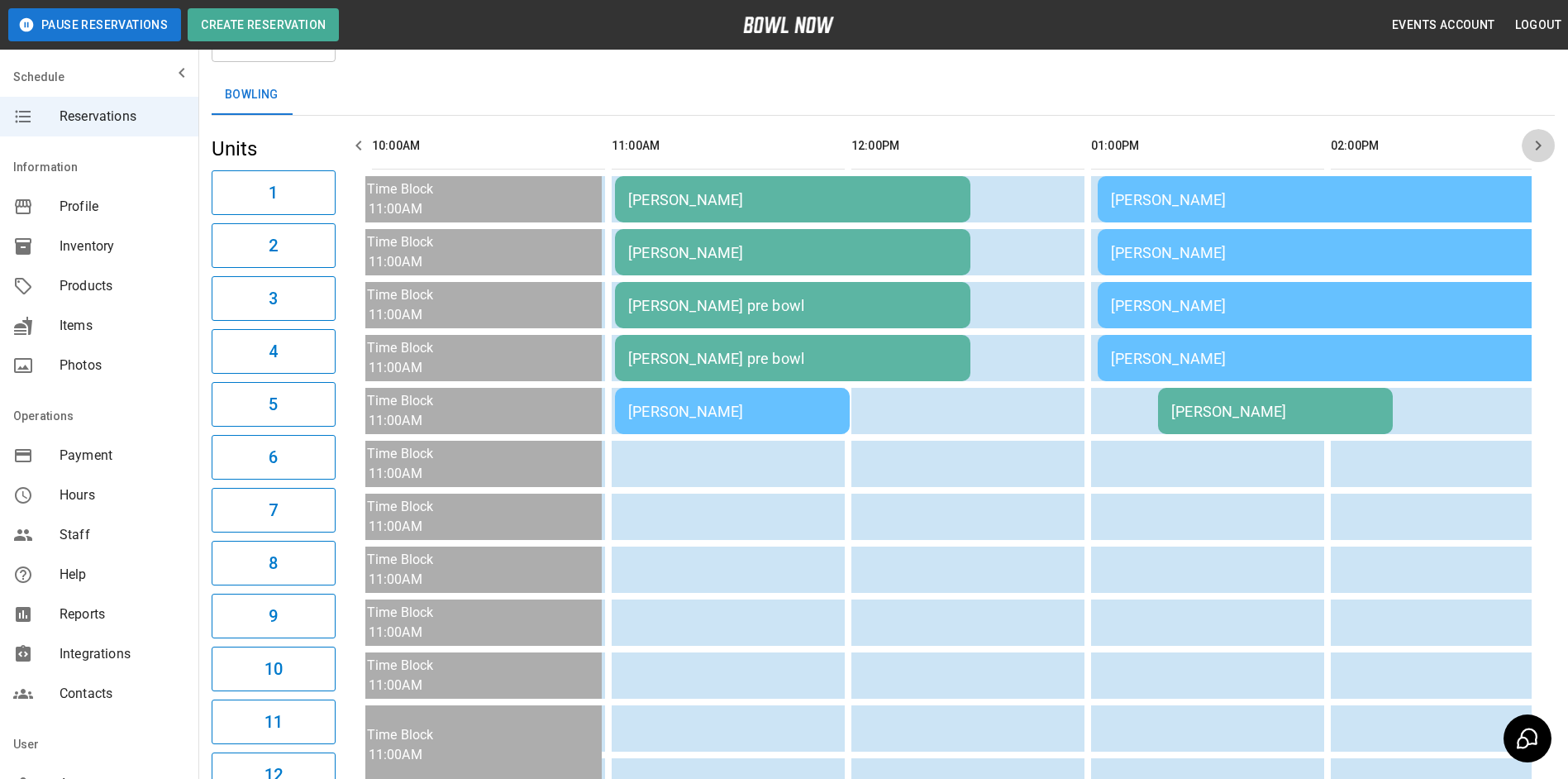
click at [1532, 145] on icon "button" at bounding box center [1537, 145] width 19 height 19
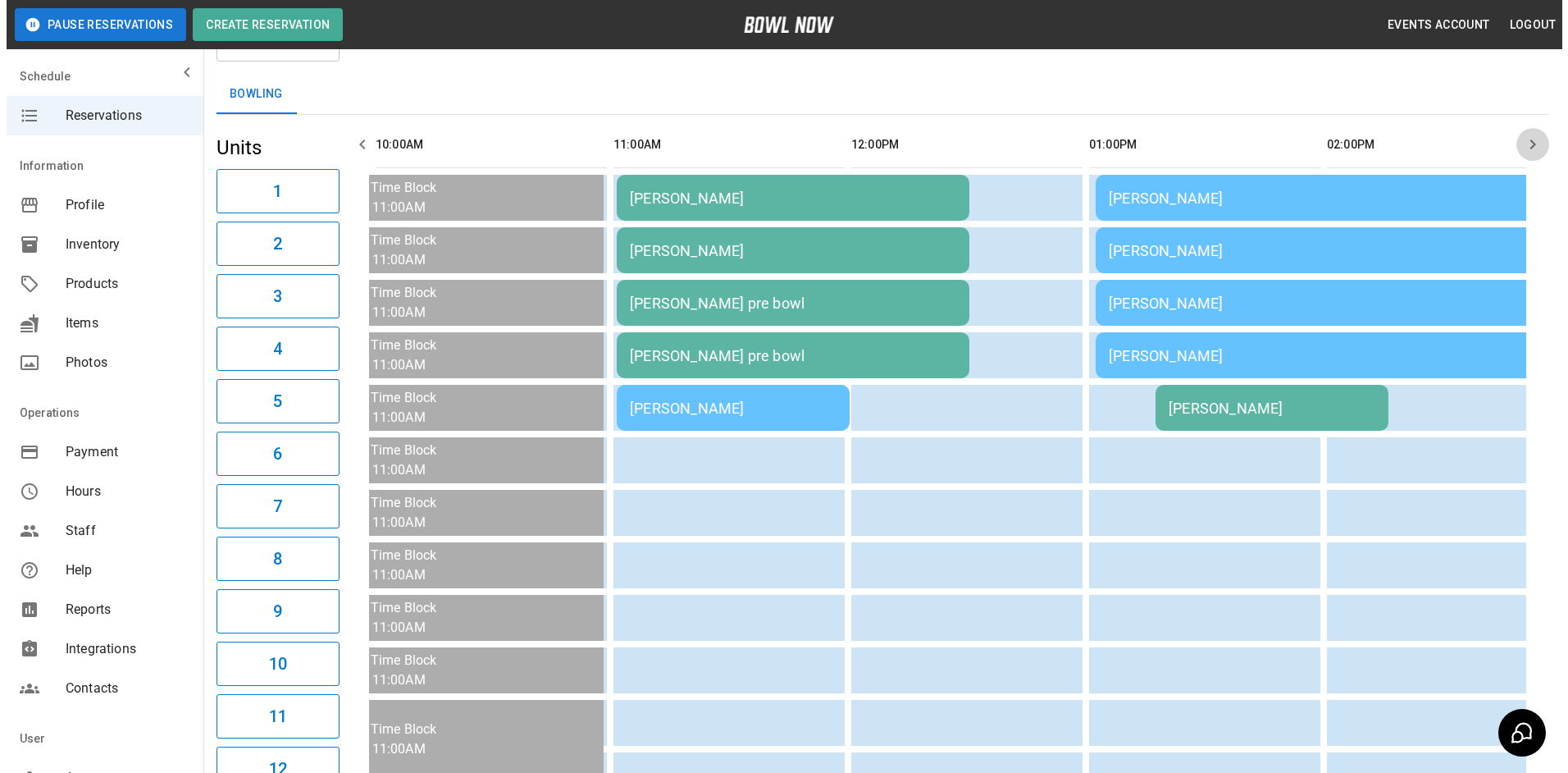
scroll to position [0, 475]
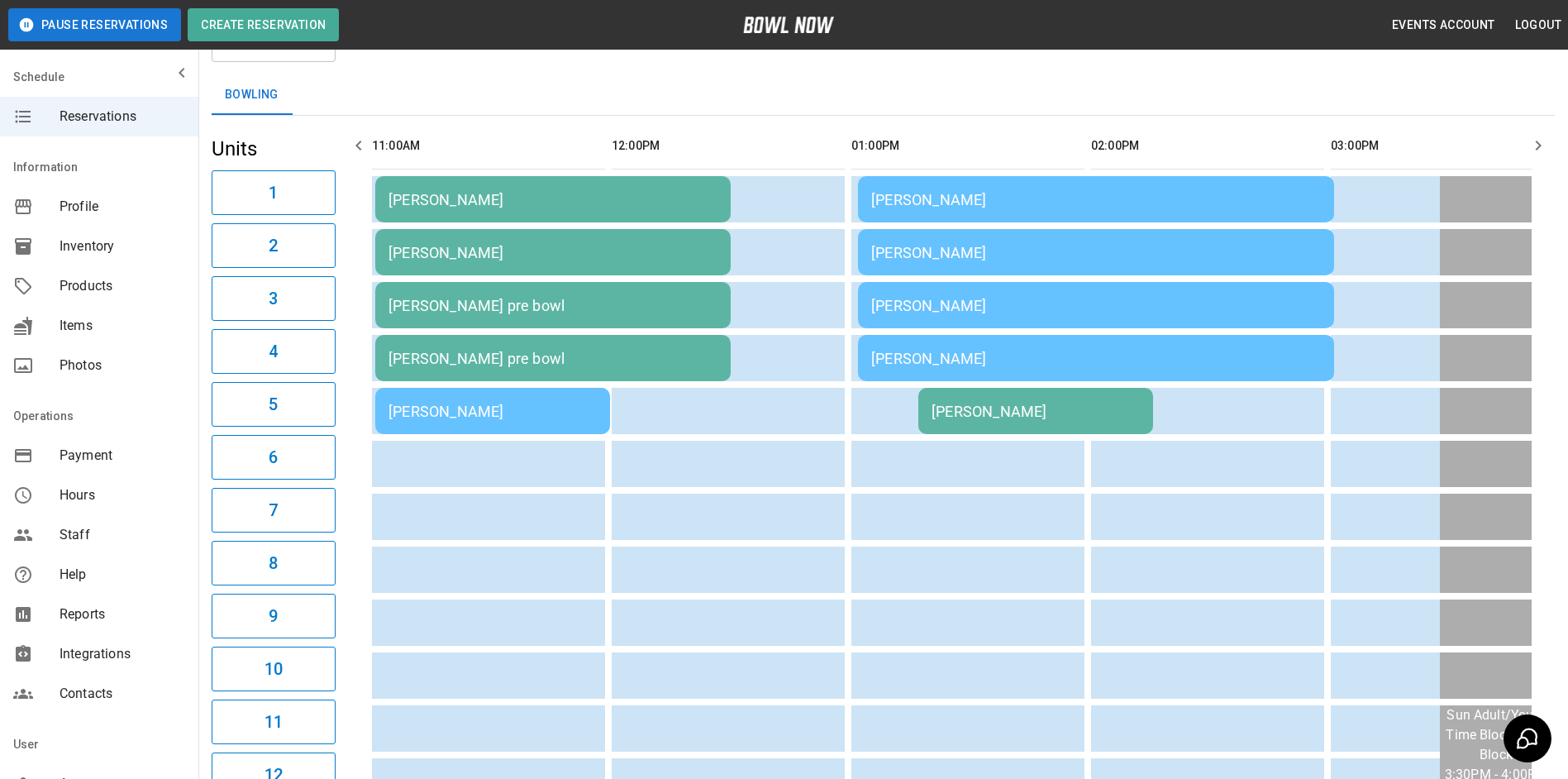
click at [1213, 188] on td "[PERSON_NAME]" at bounding box center [1096, 199] width 477 height 46
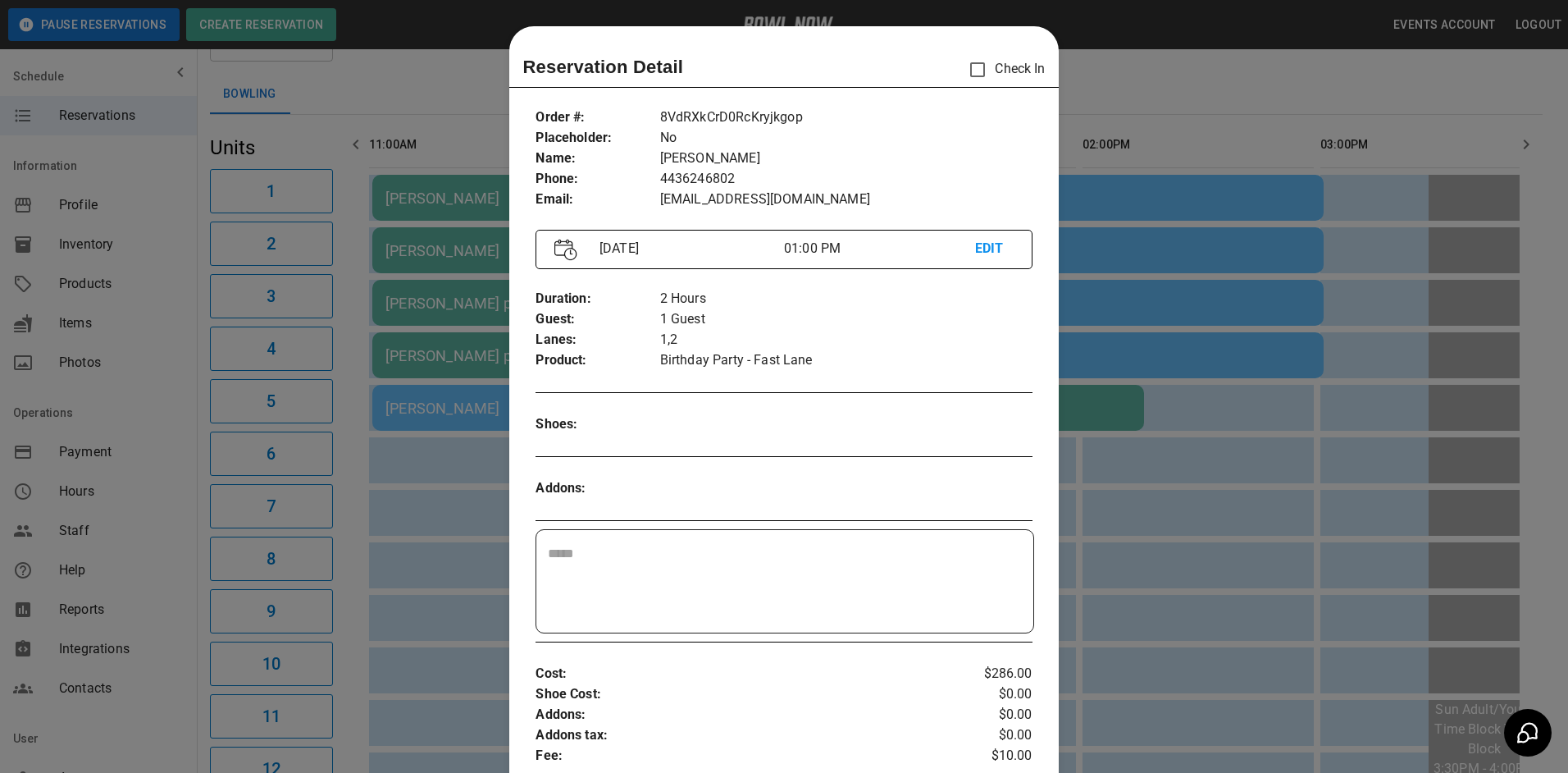
scroll to position [27, 0]
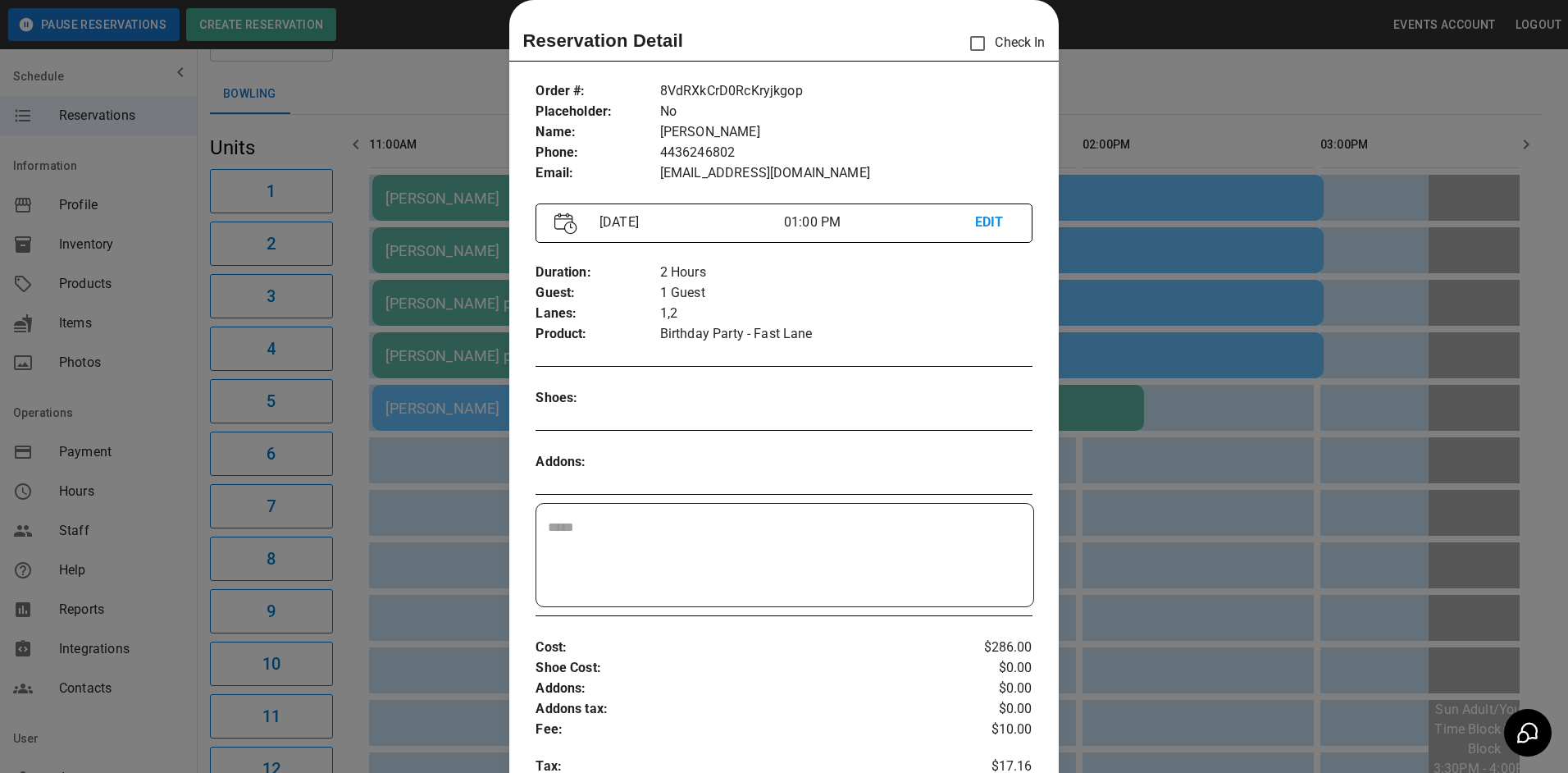
click at [1222, 322] on div at bounding box center [784, 386] width 1568 height 773
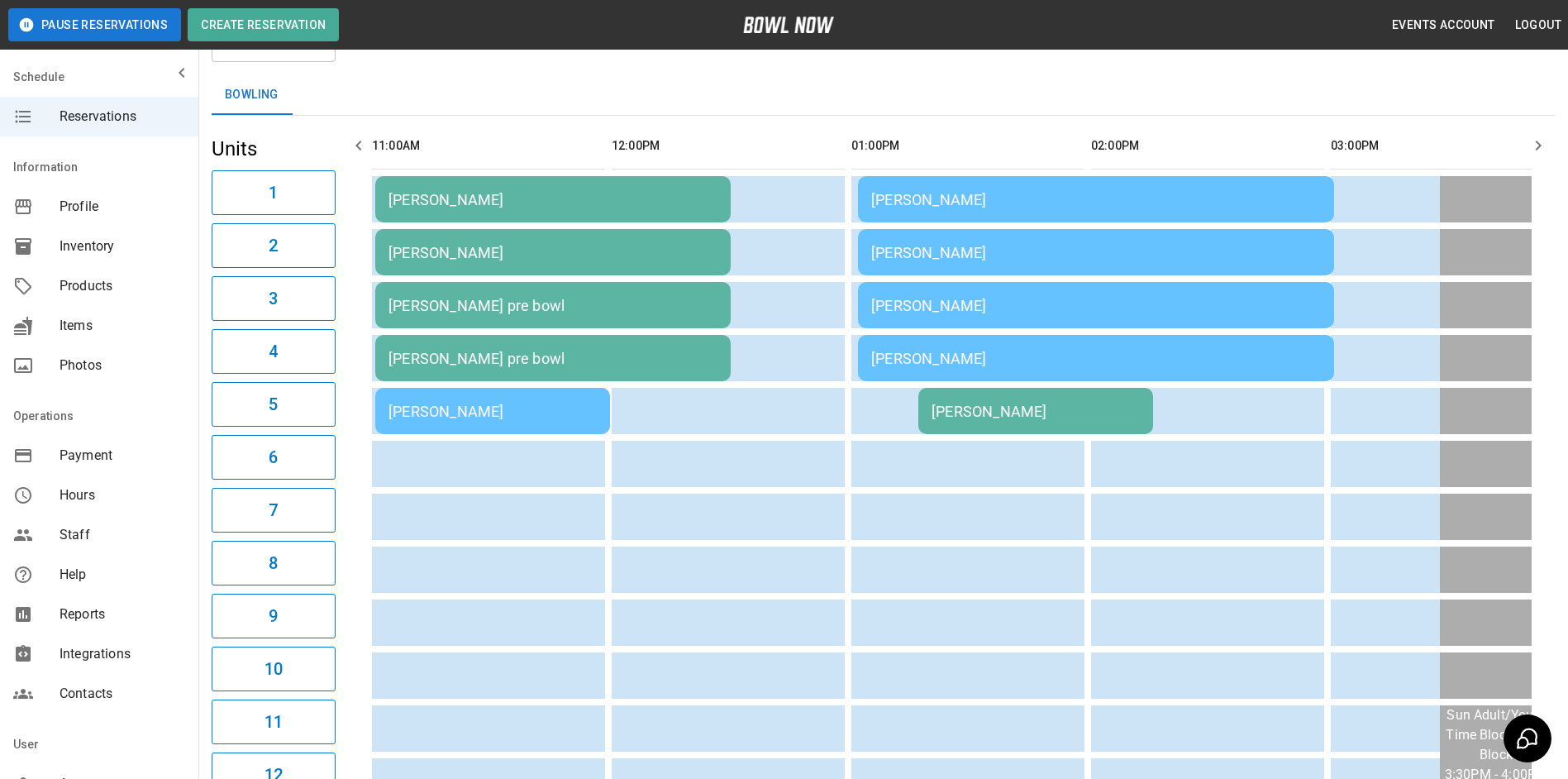
click at [682, 223] on table "[PERSON_NAME] Kelsilyn [PERSON_NAME] [PERSON_NAME] Kelsilyn [PERSON_NAME] [PERS…" at bounding box center [1337, 728] width 2903 height 1224
click at [988, 195] on div "[PERSON_NAME]" at bounding box center [1096, 199] width 450 height 18
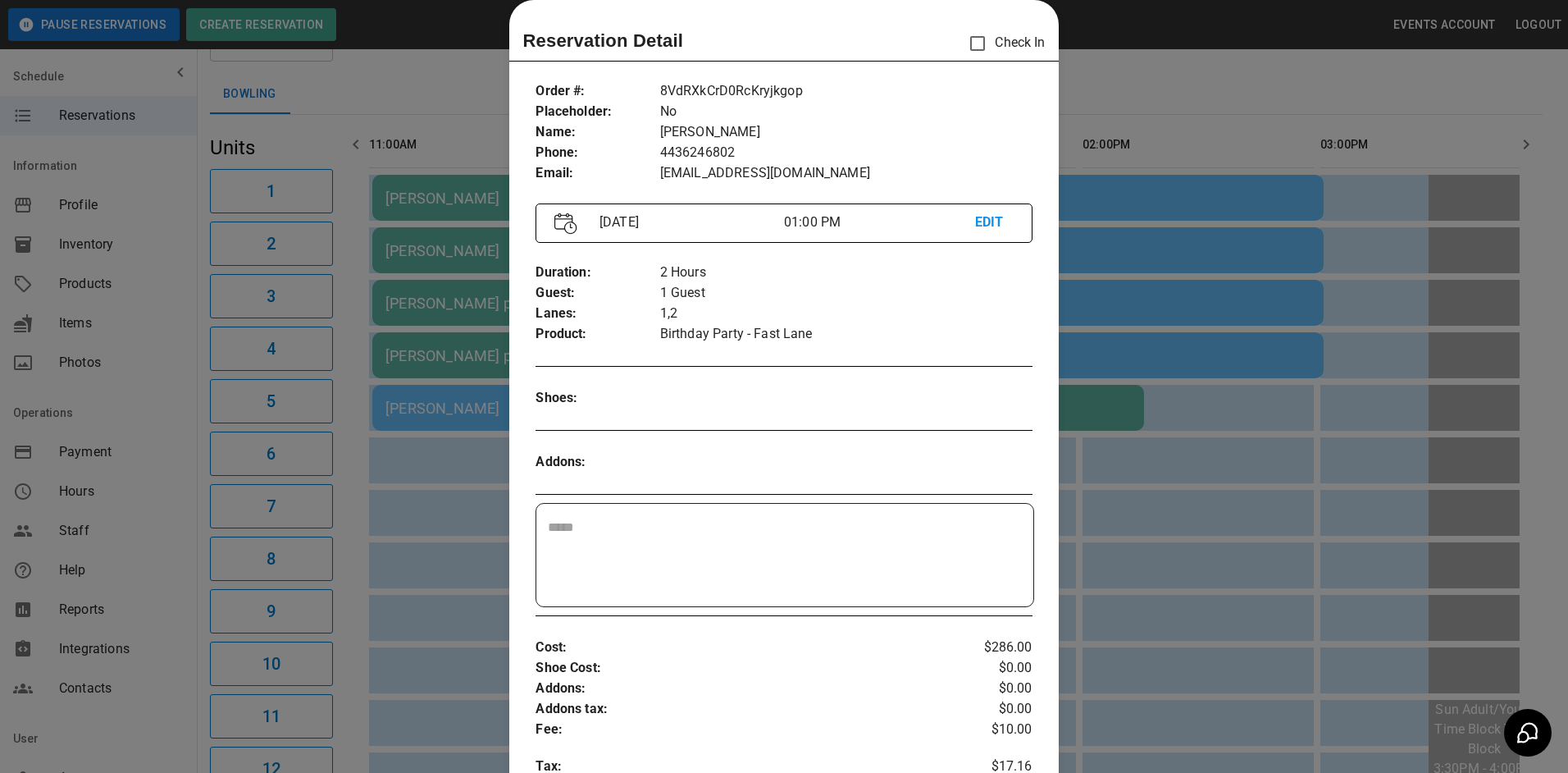
click at [1093, 110] on div at bounding box center [784, 386] width 1568 height 773
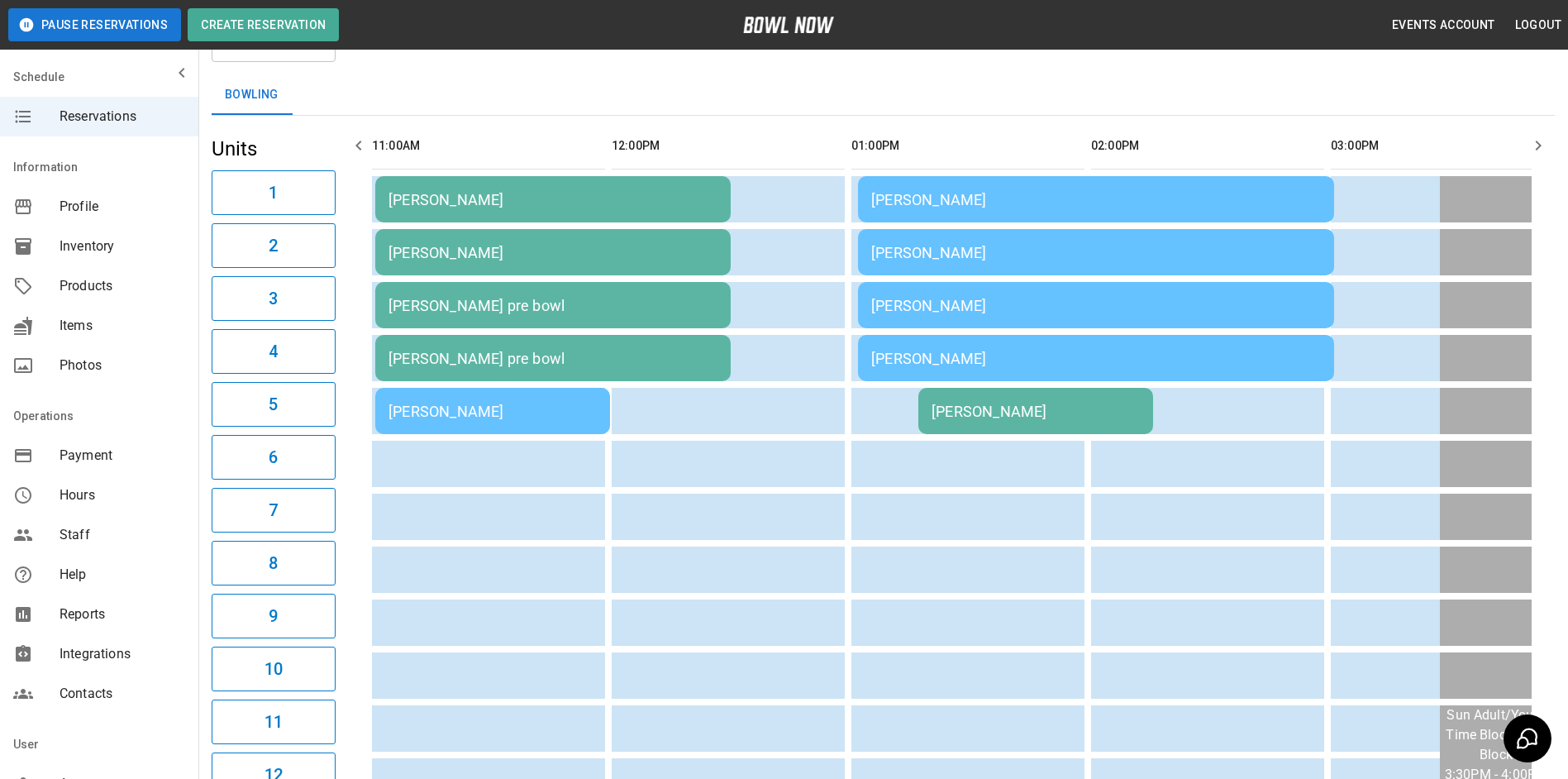
click at [1048, 206] on div "[PERSON_NAME]" at bounding box center [1096, 199] width 450 height 18
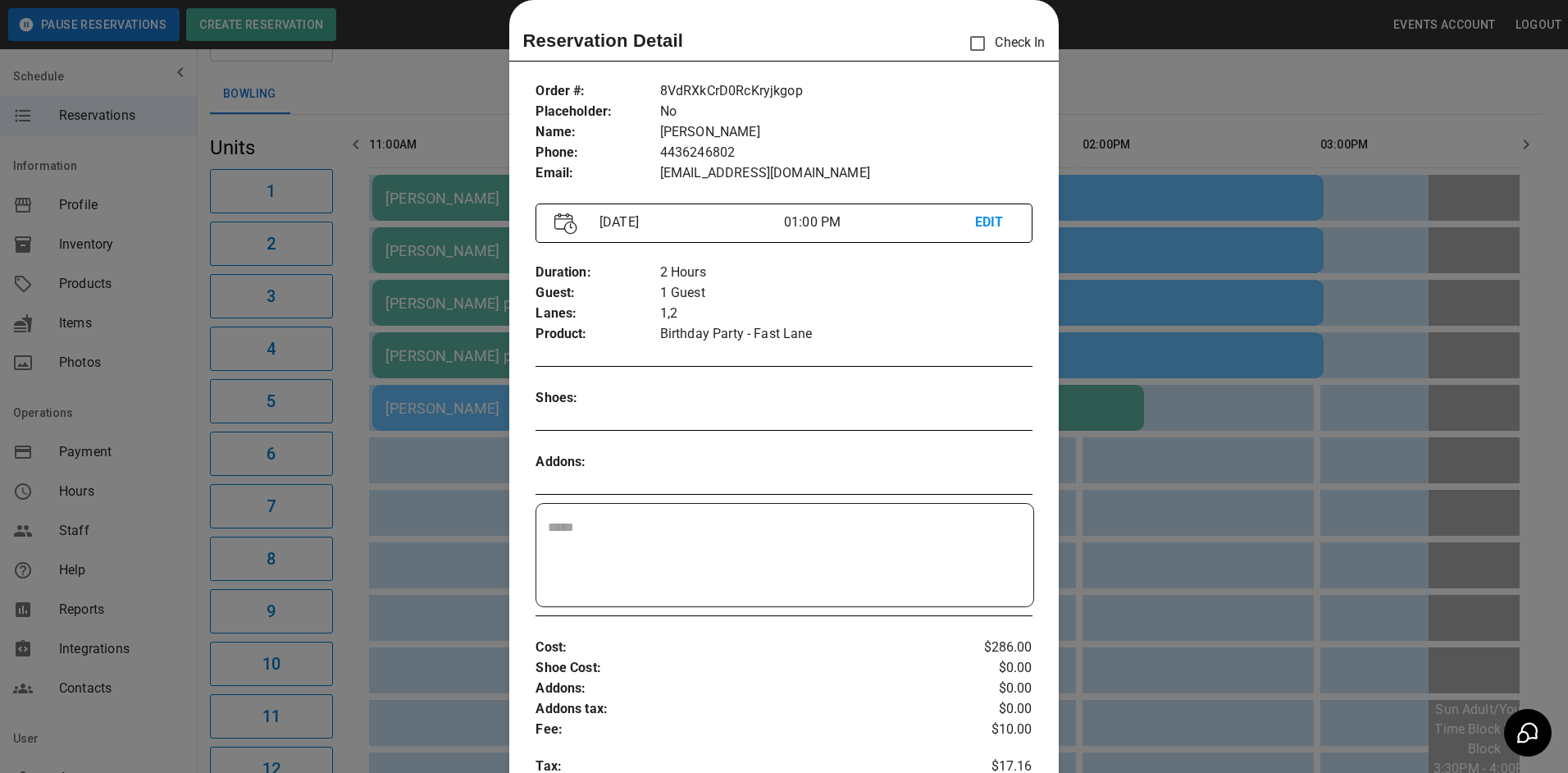
click at [1130, 207] on div at bounding box center [784, 386] width 1568 height 773
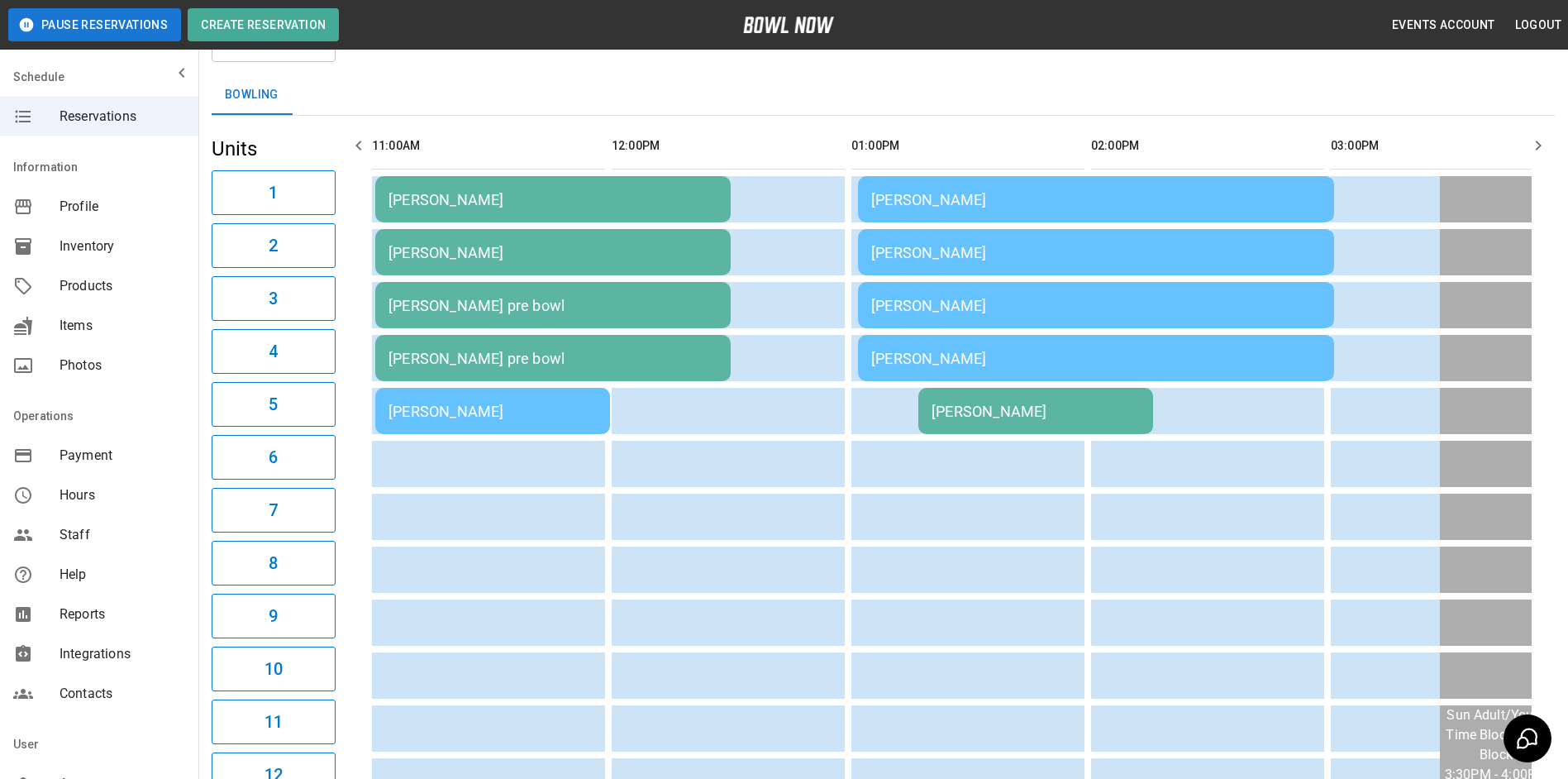
click at [1065, 297] on div "[PERSON_NAME]" at bounding box center [1096, 305] width 450 height 18
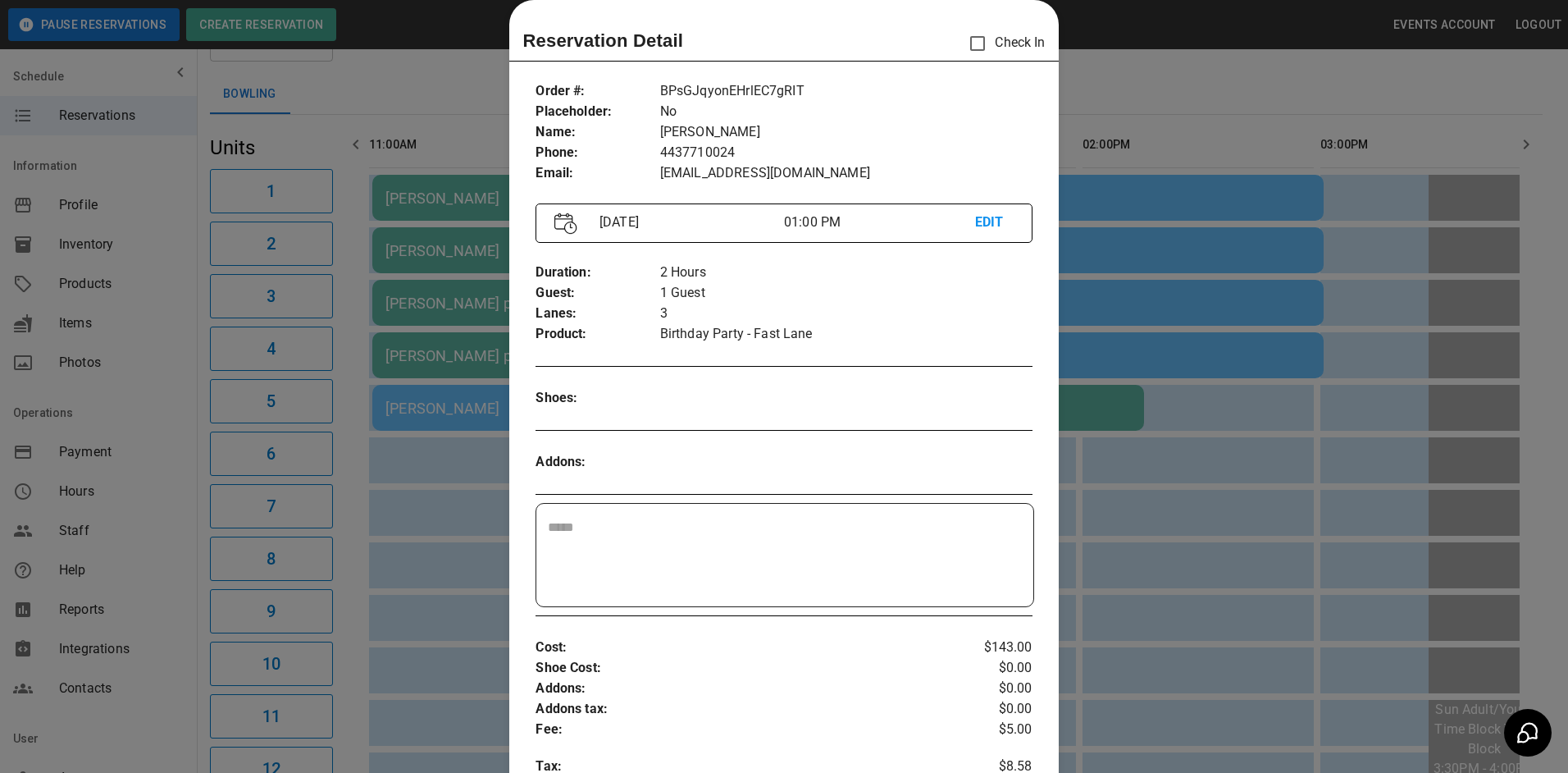
click at [1076, 288] on div at bounding box center [784, 386] width 1568 height 773
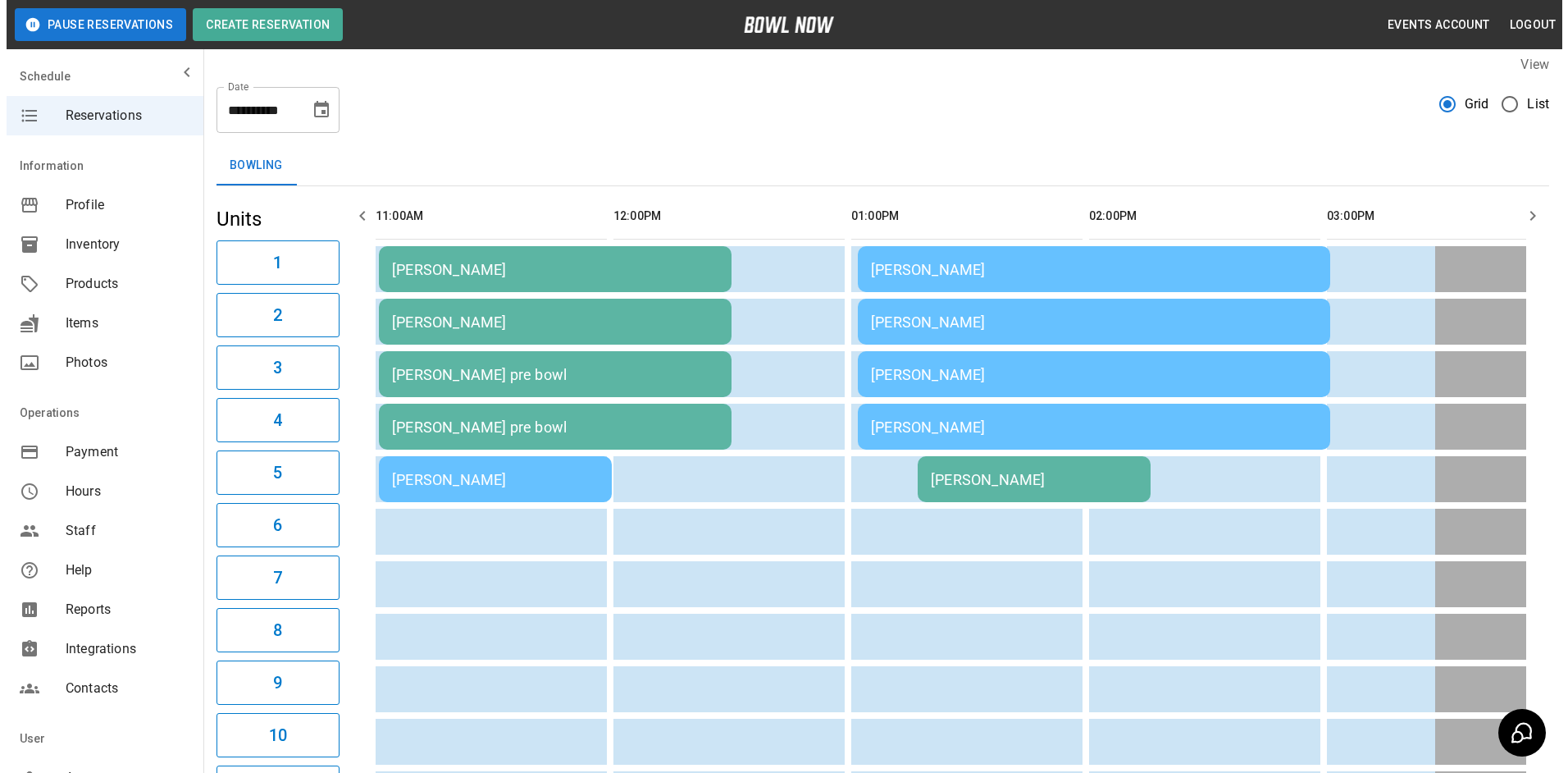
scroll to position [0, 0]
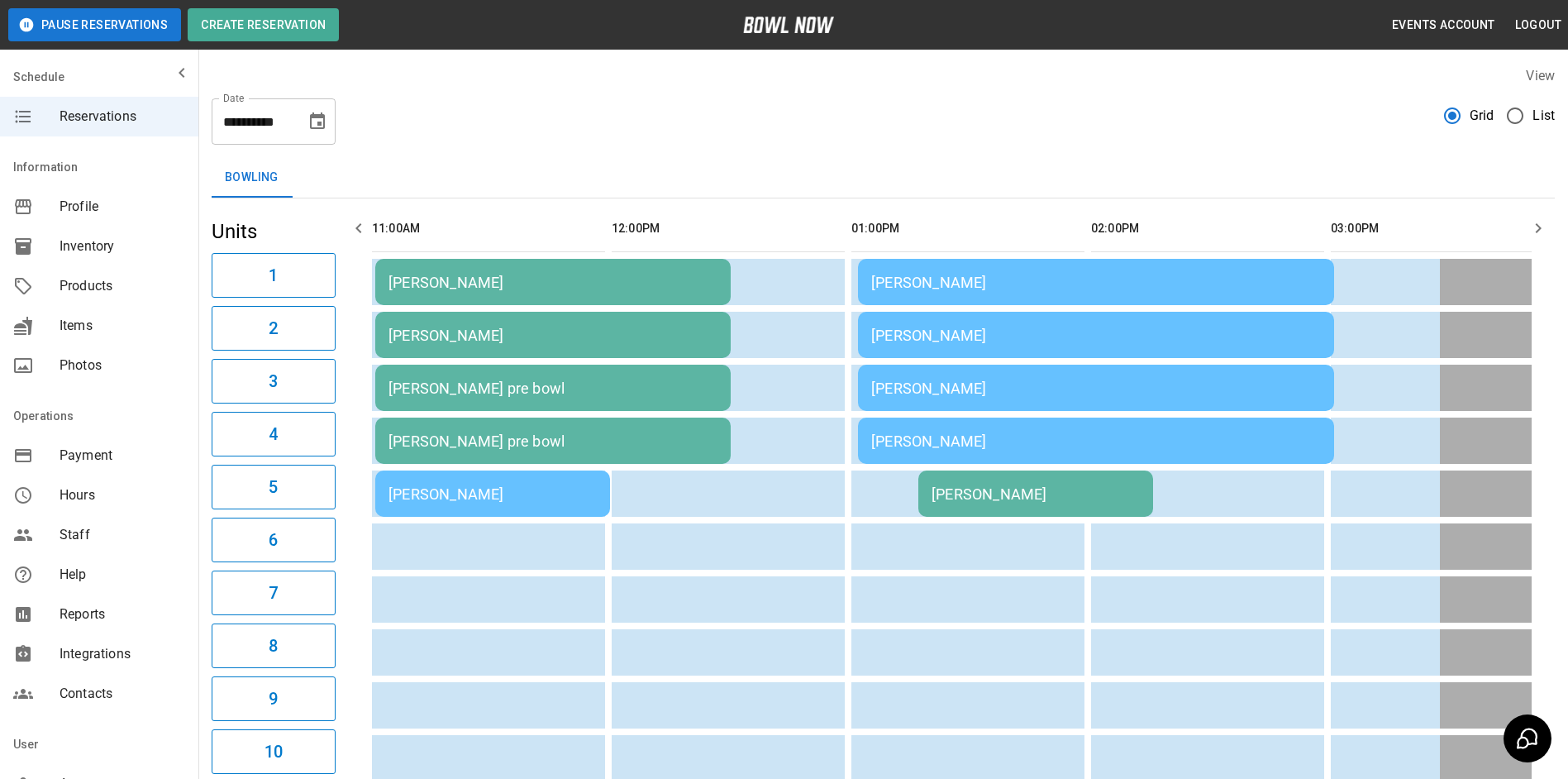
click at [1006, 279] on div "[PERSON_NAME]" at bounding box center [1096, 282] width 450 height 18
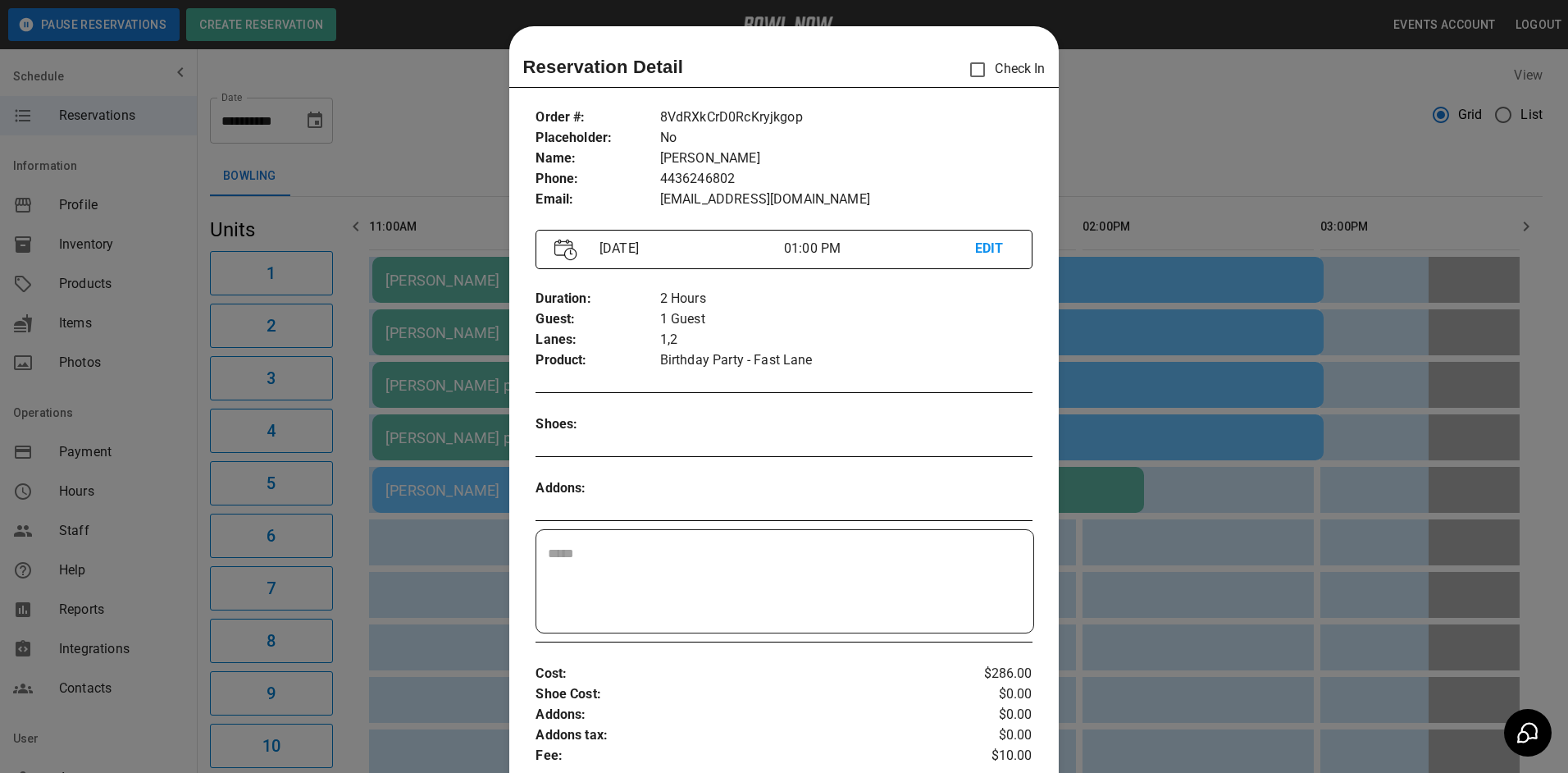
scroll to position [27, 0]
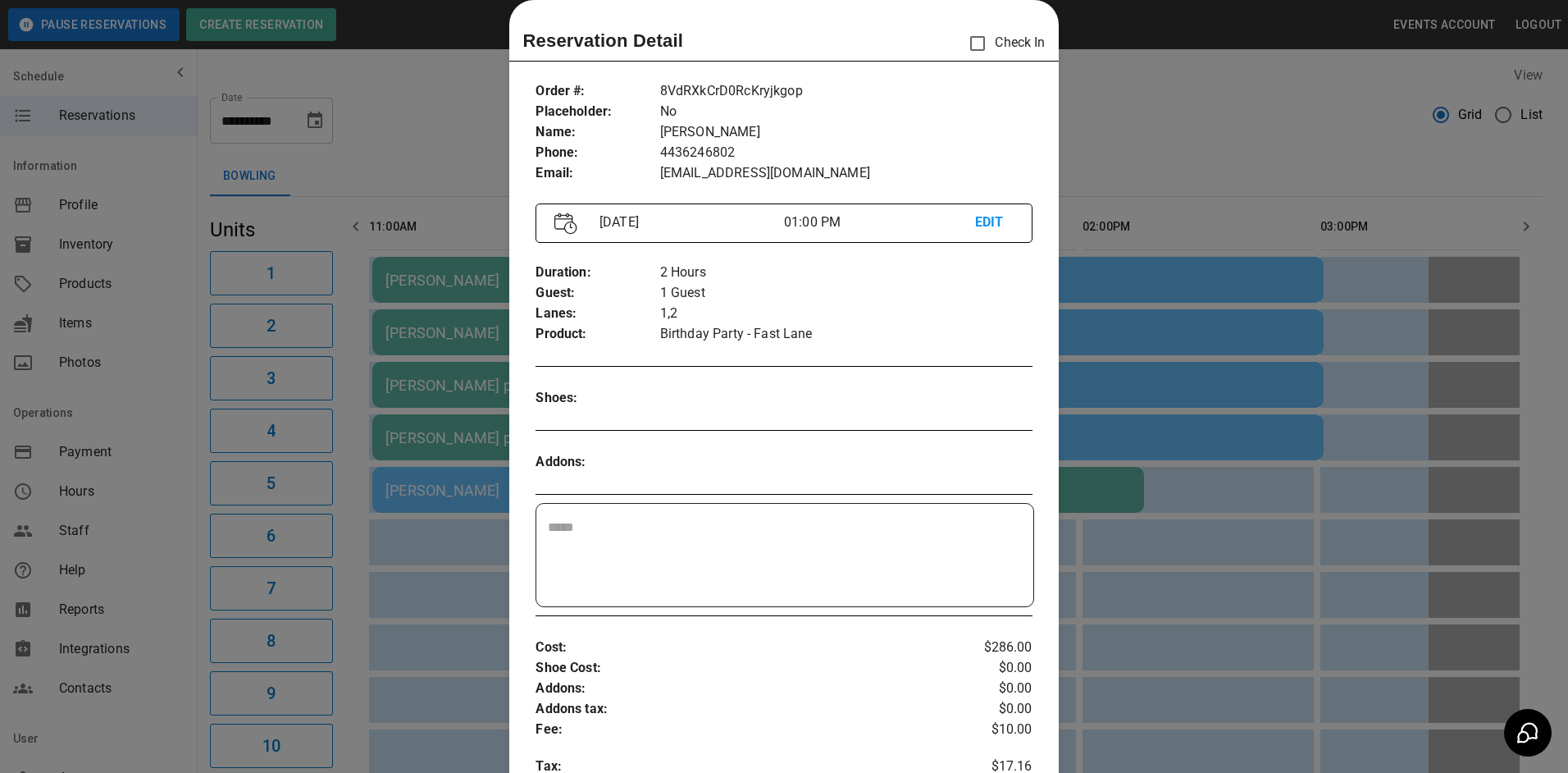
click at [1093, 347] on div at bounding box center [784, 386] width 1568 height 773
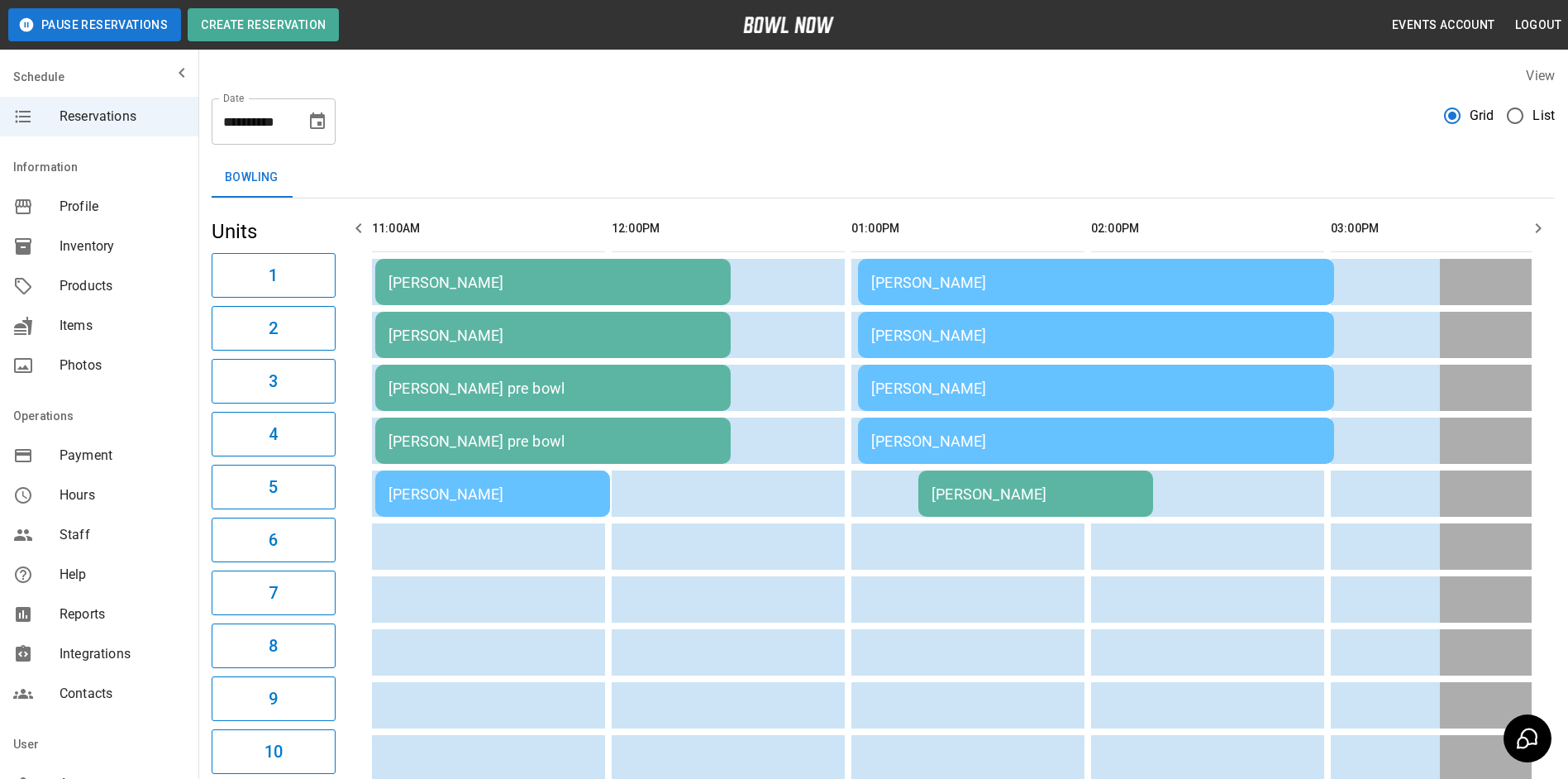
click at [957, 379] on div "[PERSON_NAME]" at bounding box center [1096, 388] width 450 height 18
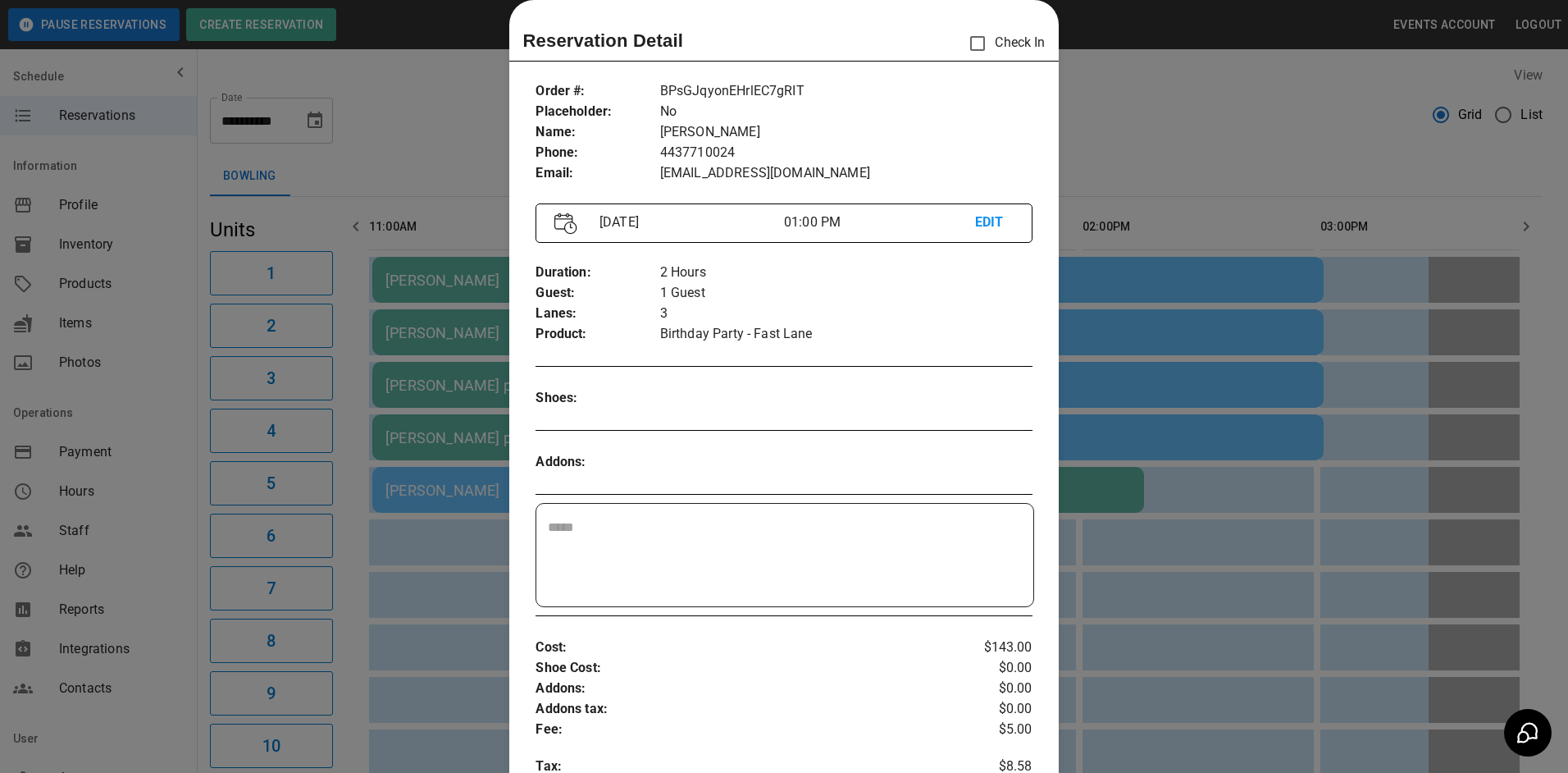
click at [1204, 369] on div at bounding box center [784, 386] width 1568 height 773
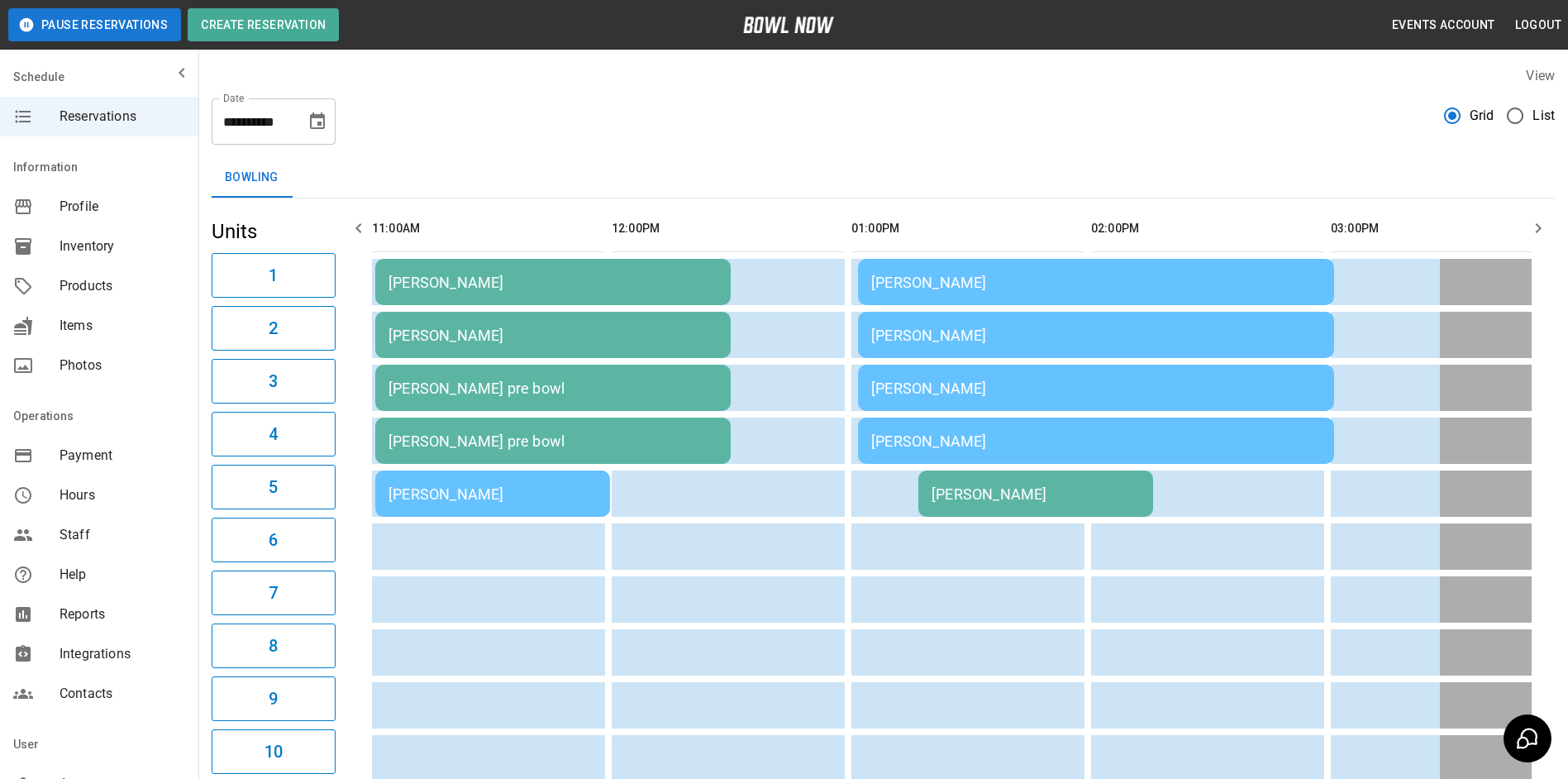
click at [962, 347] on td "[PERSON_NAME]" at bounding box center [1096, 335] width 477 height 46
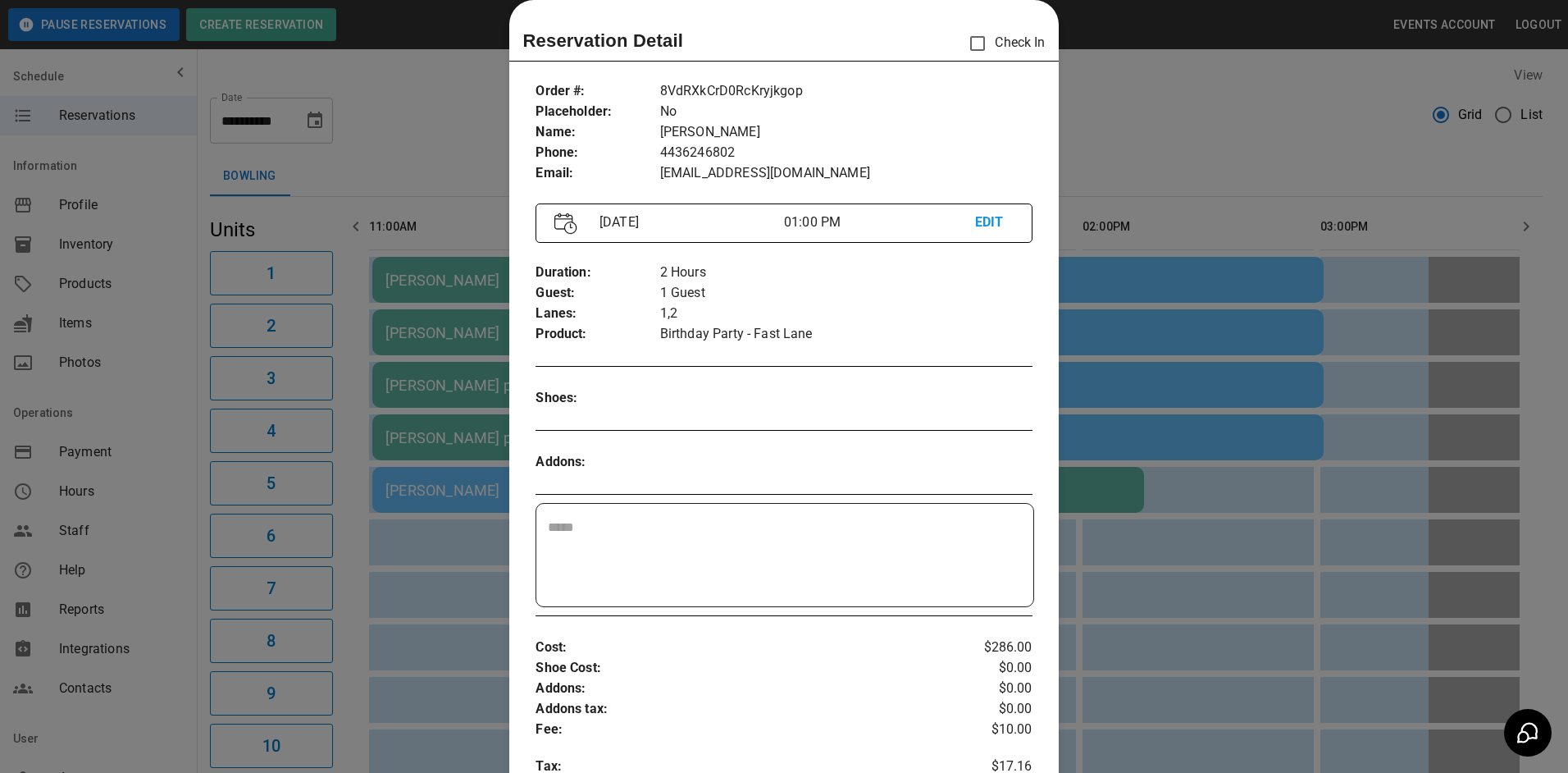
click at [1116, 291] on div at bounding box center [784, 386] width 1568 height 773
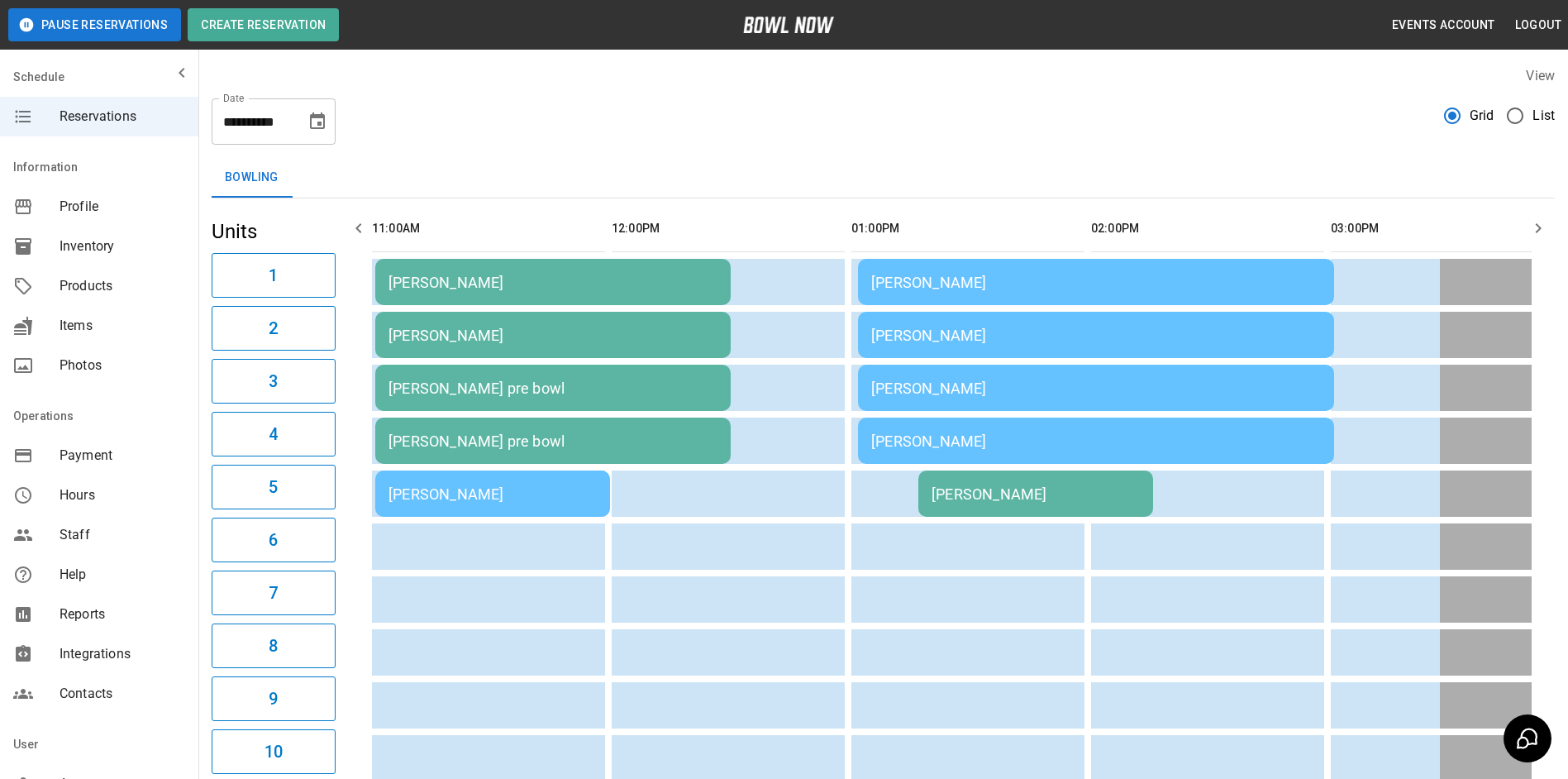
click at [1154, 408] on td "[PERSON_NAME]" at bounding box center [1096, 388] width 477 height 46
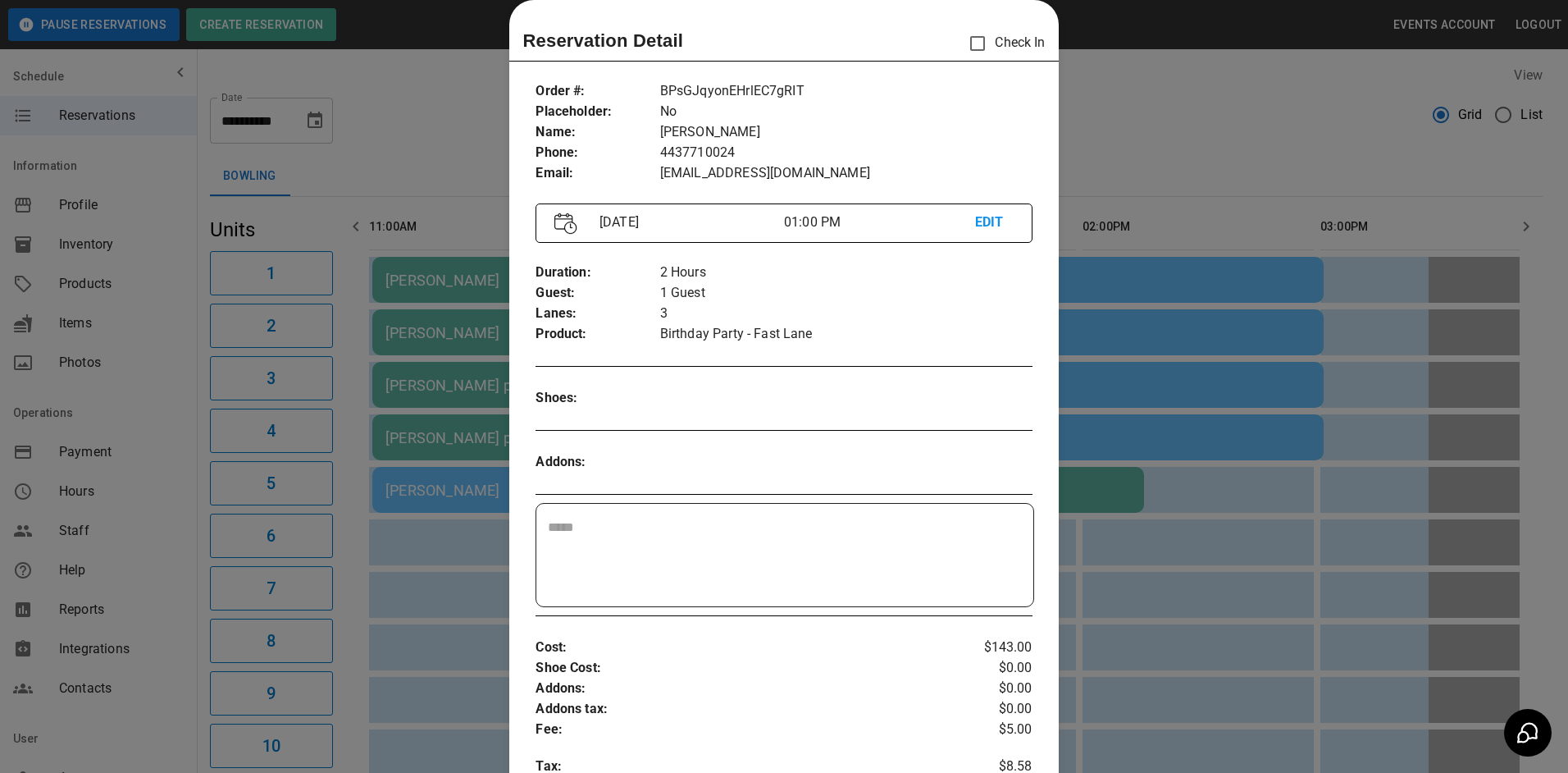
drag, startPoint x: 1175, startPoint y: 379, endPoint x: 1175, endPoint y: 367, distance: 12.0
click at [1175, 378] on div at bounding box center [784, 386] width 1568 height 773
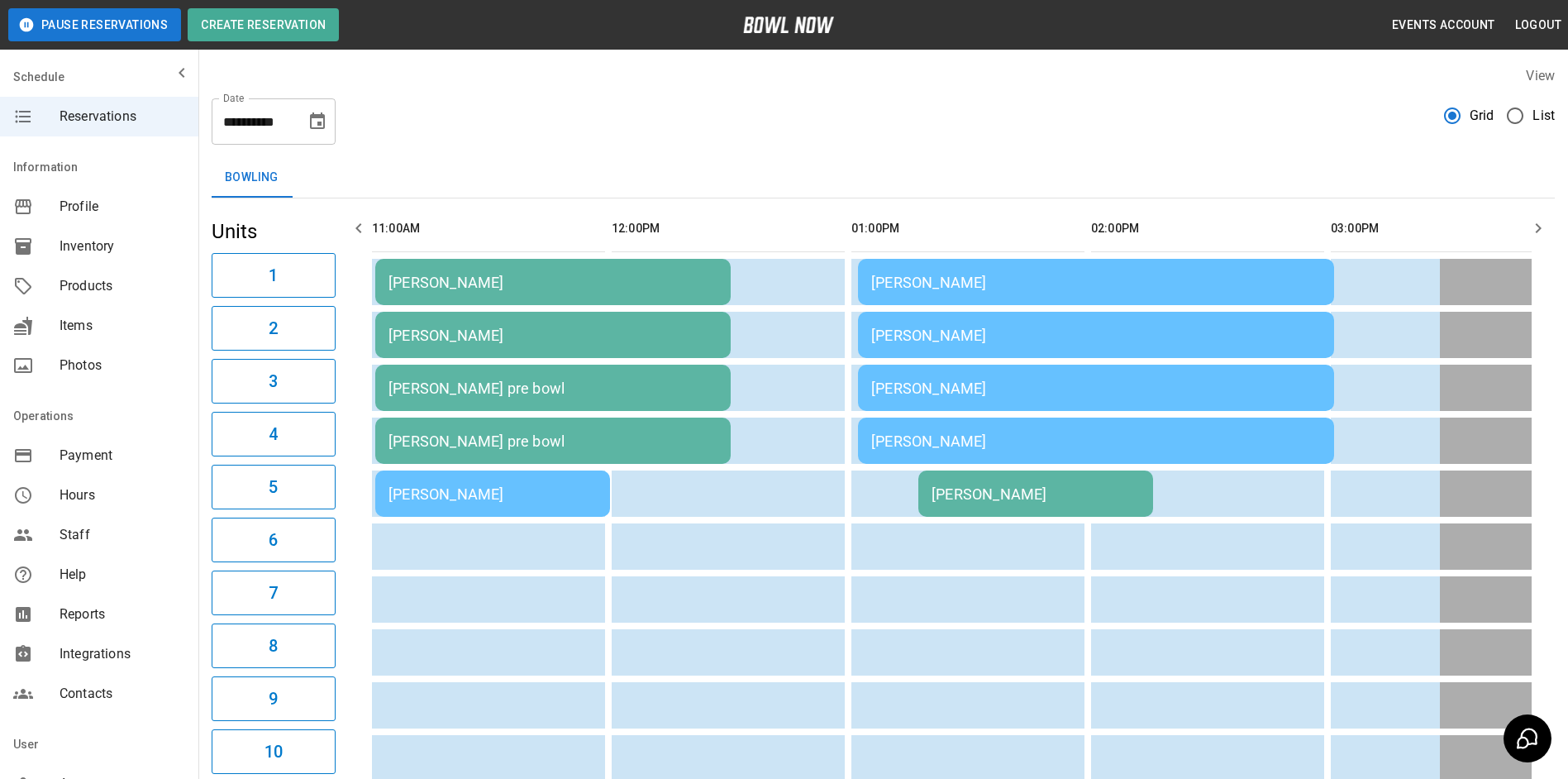
click at [1168, 344] on td "[PERSON_NAME]" at bounding box center [1096, 335] width 477 height 46
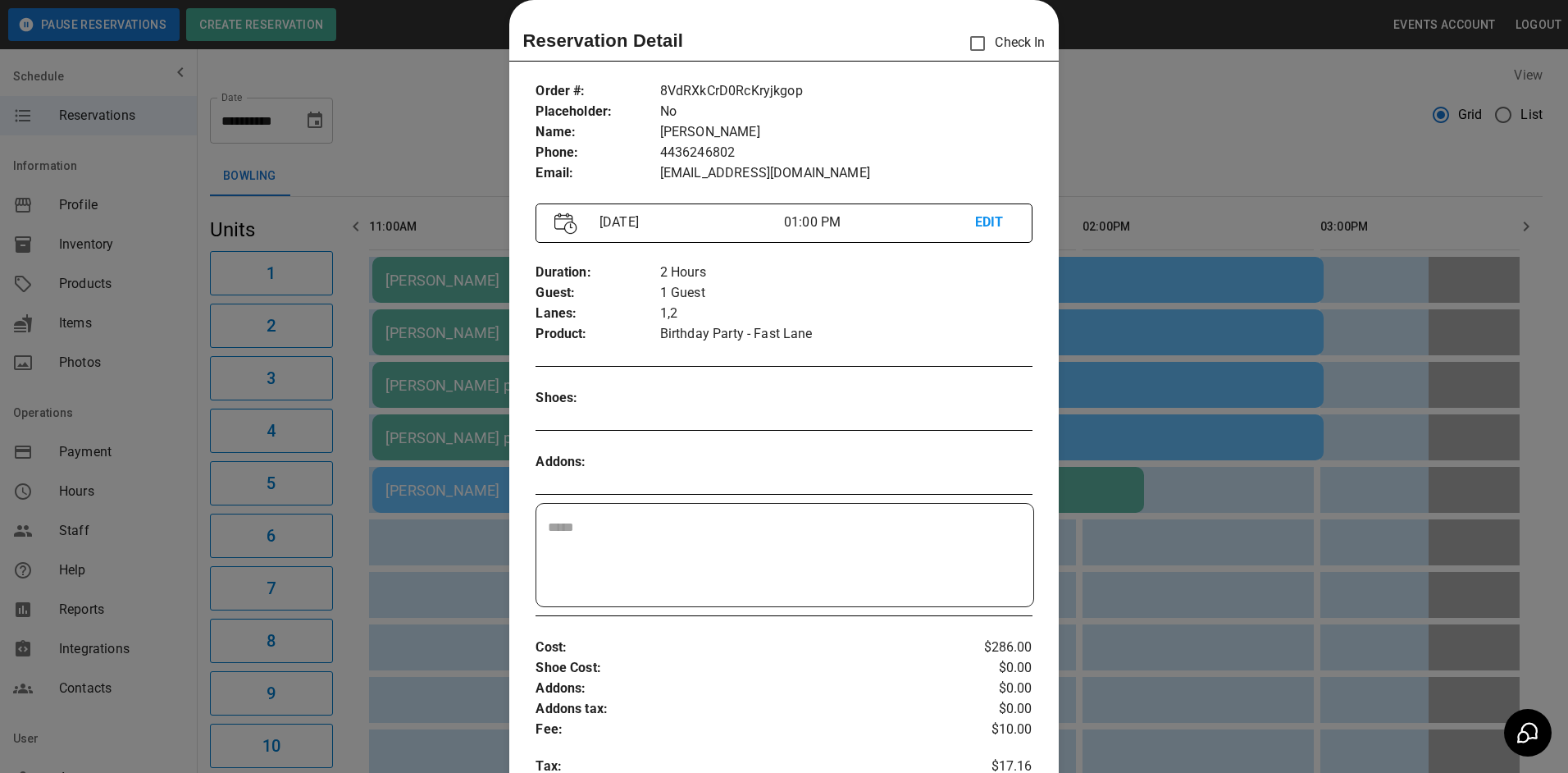
drag, startPoint x: 1164, startPoint y: 341, endPoint x: 1171, endPoint y: 352, distance: 13.0
click at [1167, 340] on div at bounding box center [784, 386] width 1568 height 773
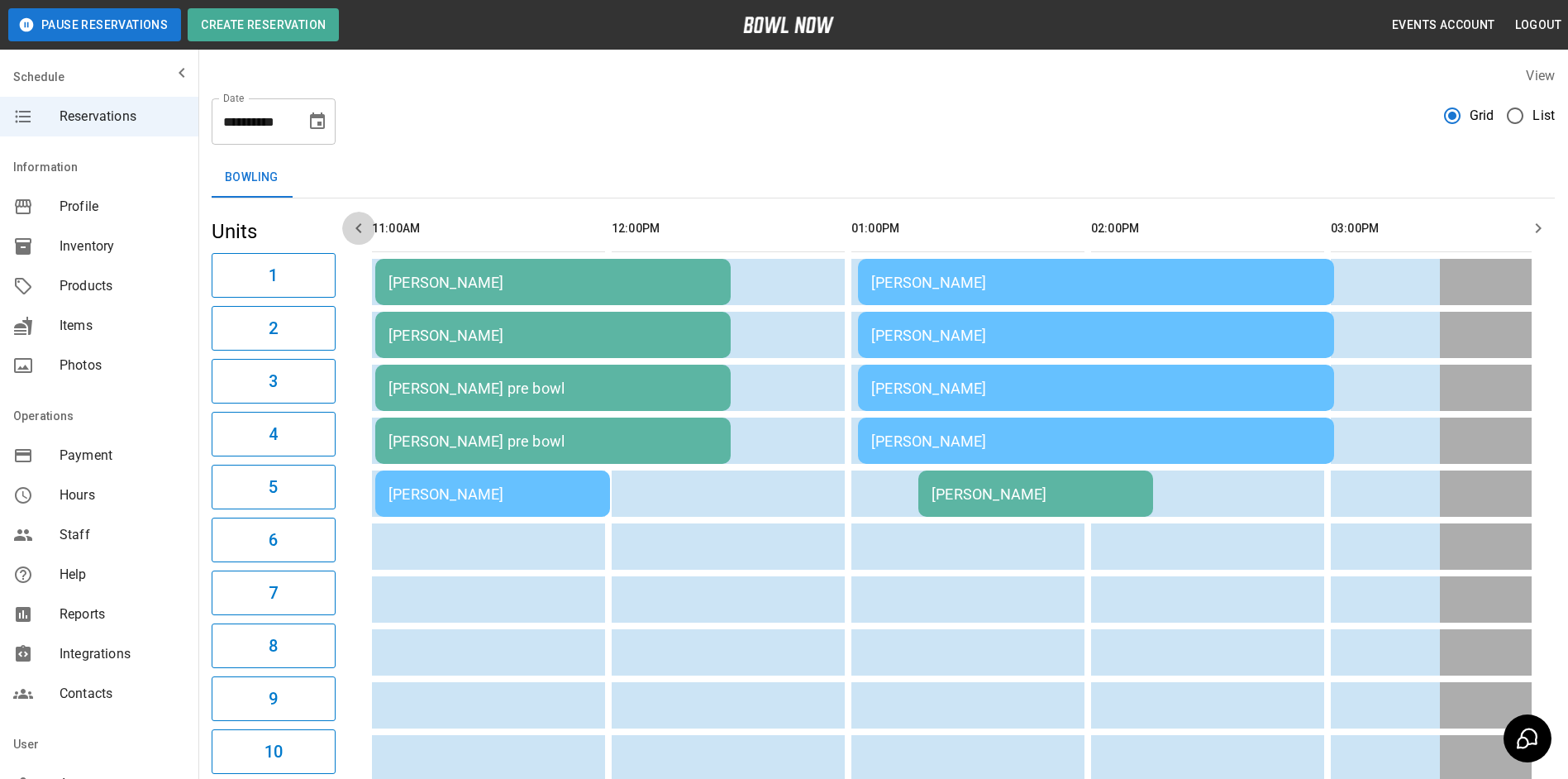
click at [354, 226] on icon "button" at bounding box center [358, 227] width 19 height 19
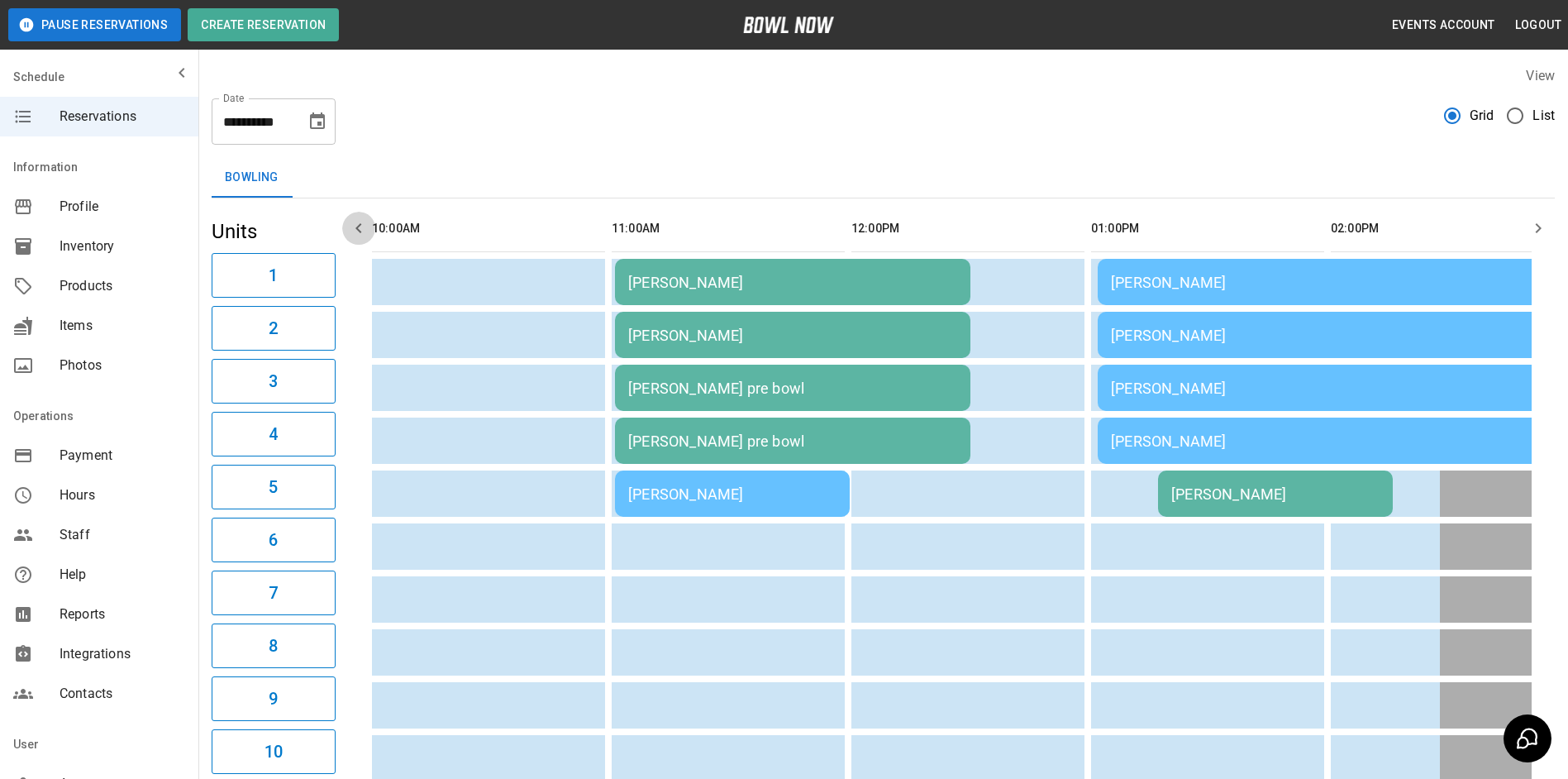
scroll to position [0, 240]
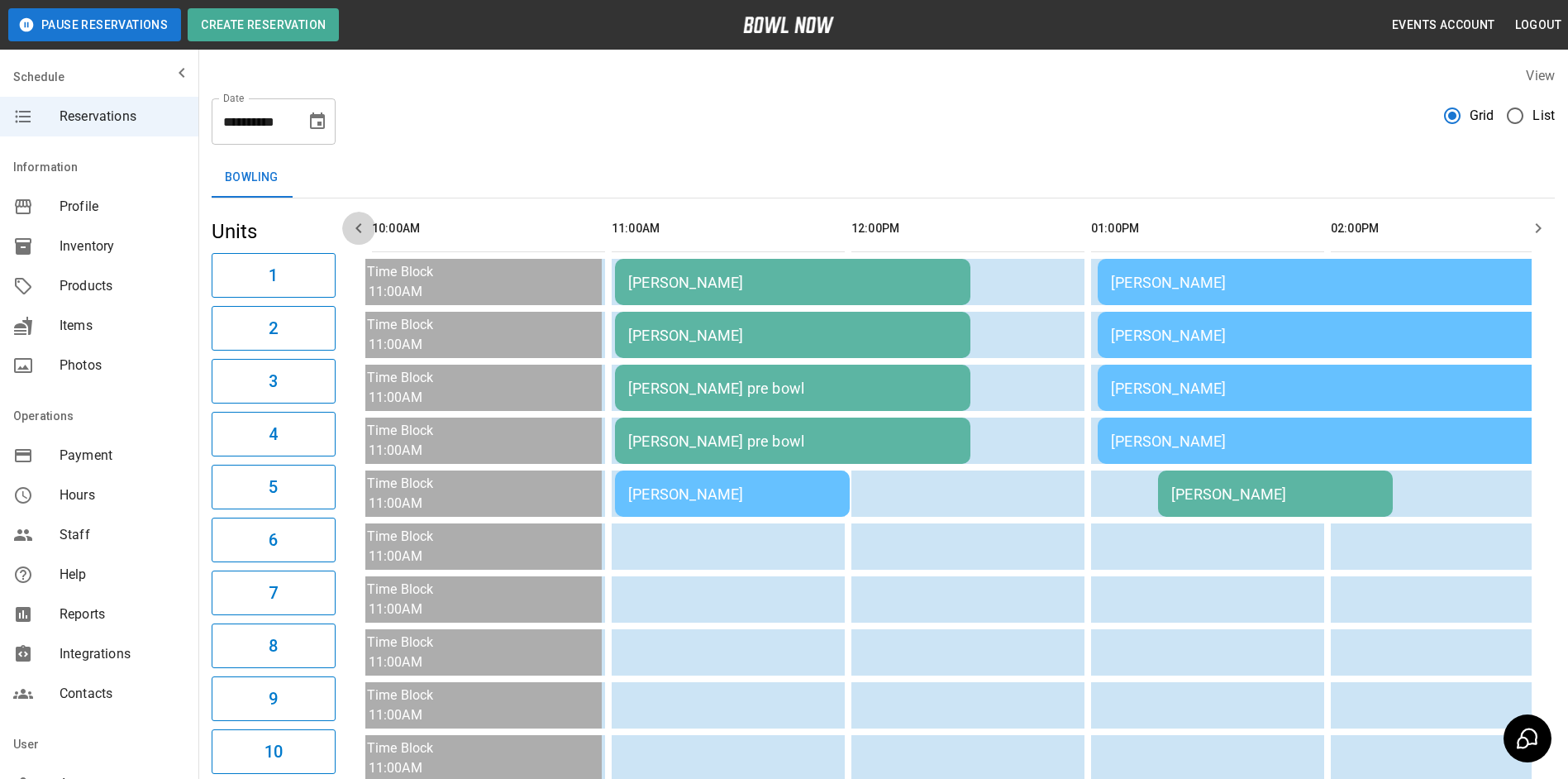
click at [354, 225] on icon "button" at bounding box center [358, 227] width 19 height 19
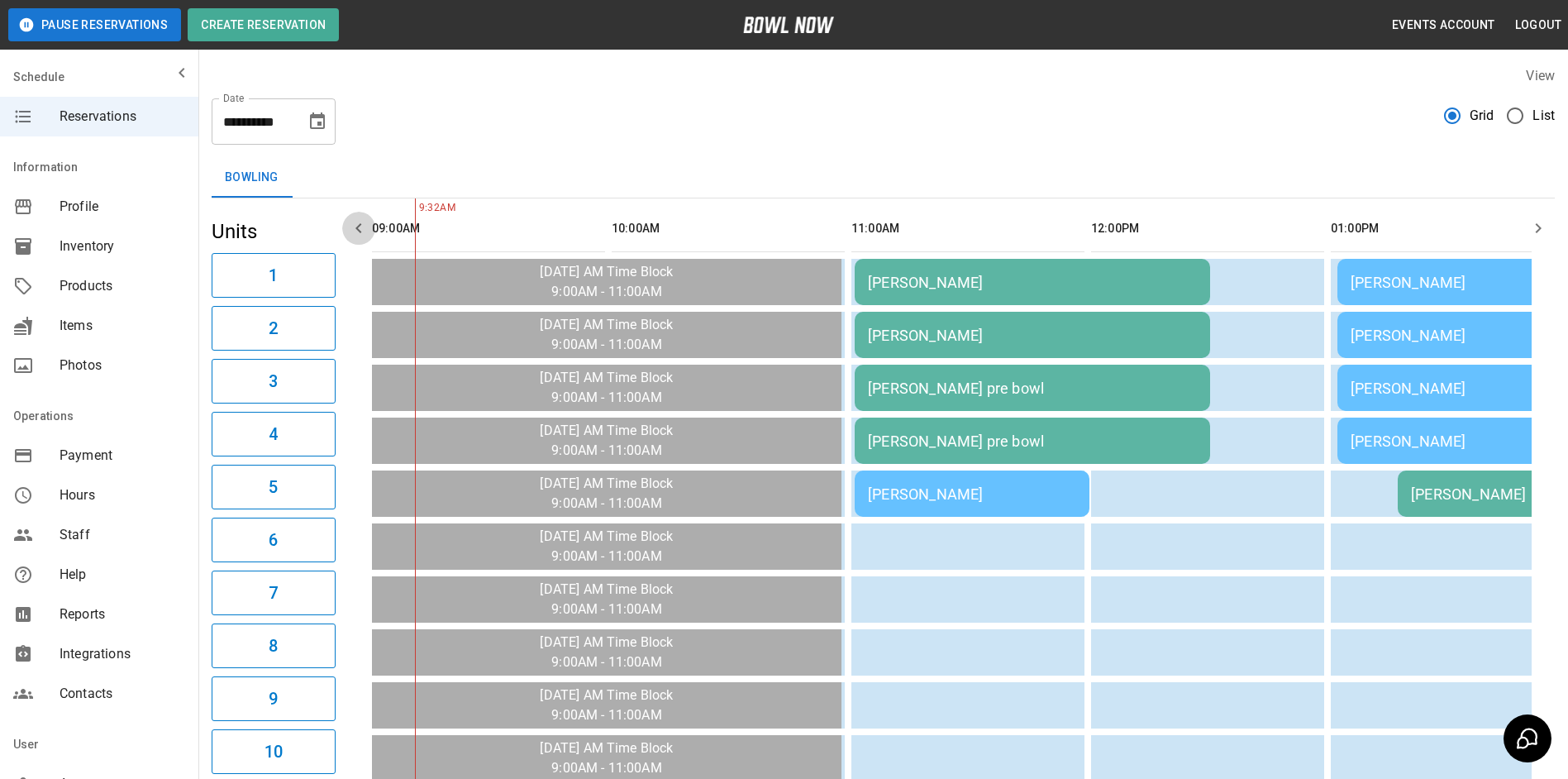
click at [354, 225] on icon "button" at bounding box center [358, 227] width 19 height 19
drag, startPoint x: 316, startPoint y: 124, endPoint x: 326, endPoint y: 125, distance: 10.0
click at [316, 123] on icon "Choose date, selected date is Oct 5, 2025" at bounding box center [317, 121] width 19 height 19
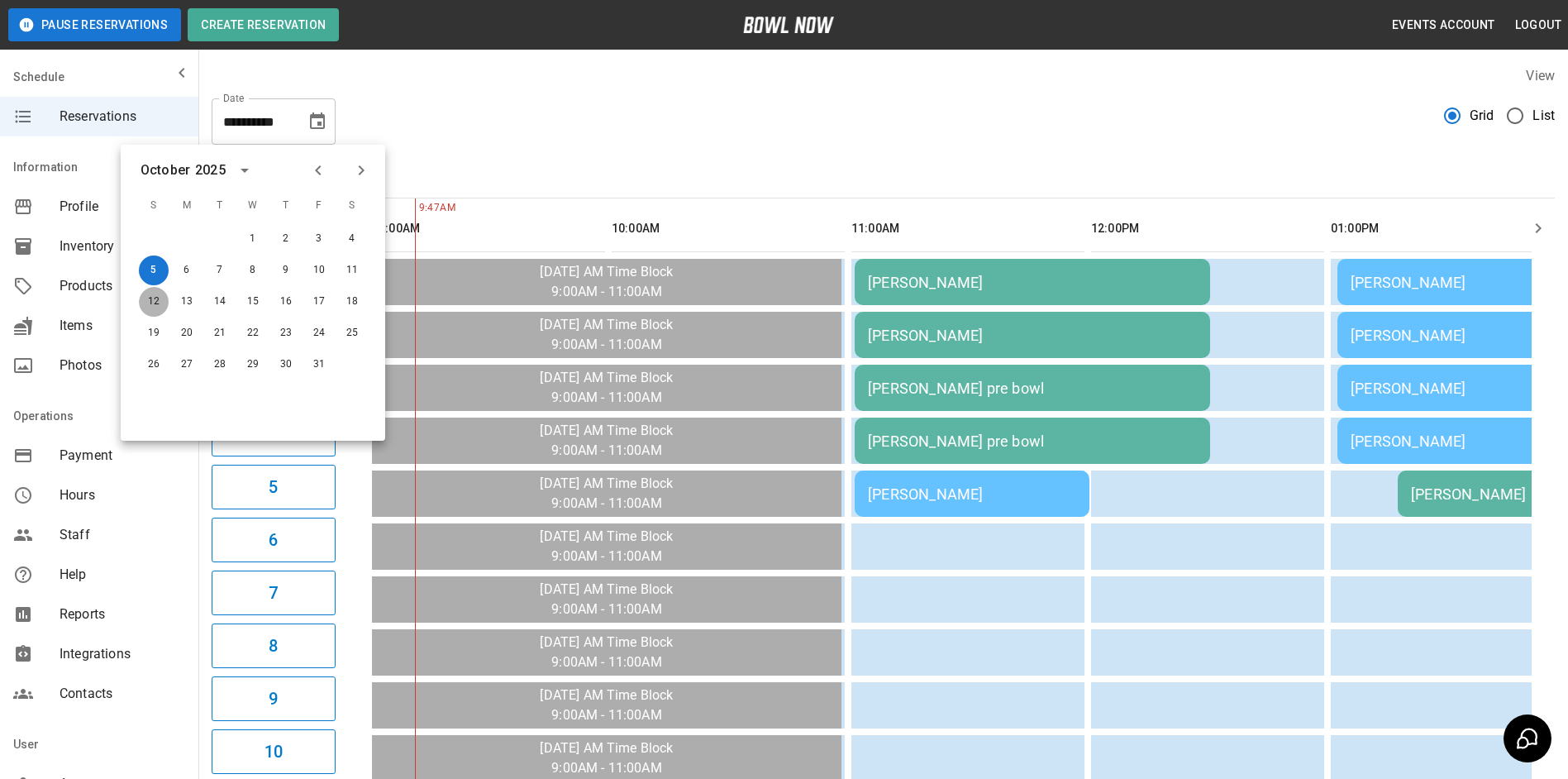
click at [152, 307] on button "12" at bounding box center [154, 301] width 30 height 30
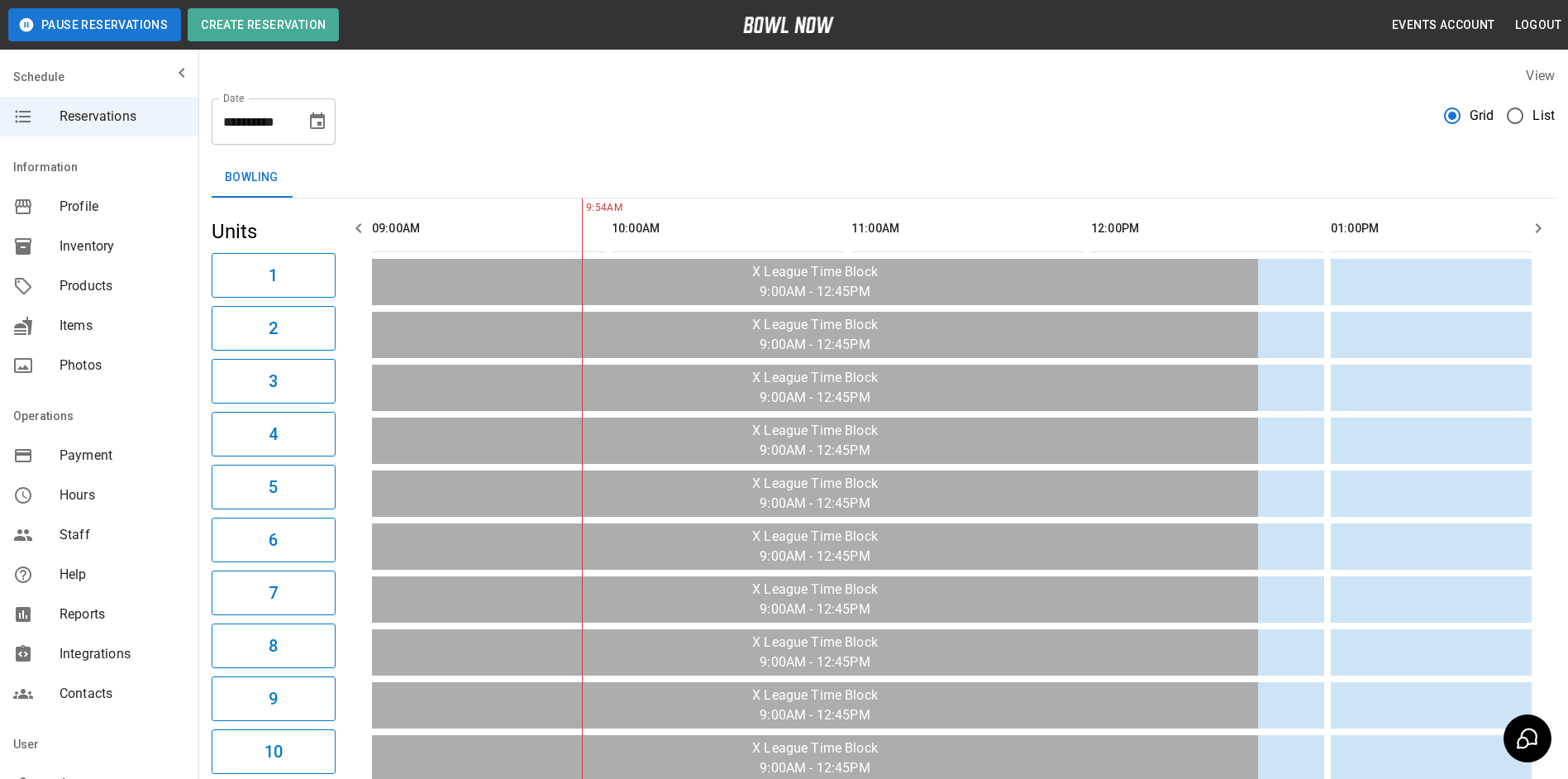
click at [314, 123] on icon "Choose date, selected date is Oct 12, 2025" at bounding box center [317, 121] width 19 height 19
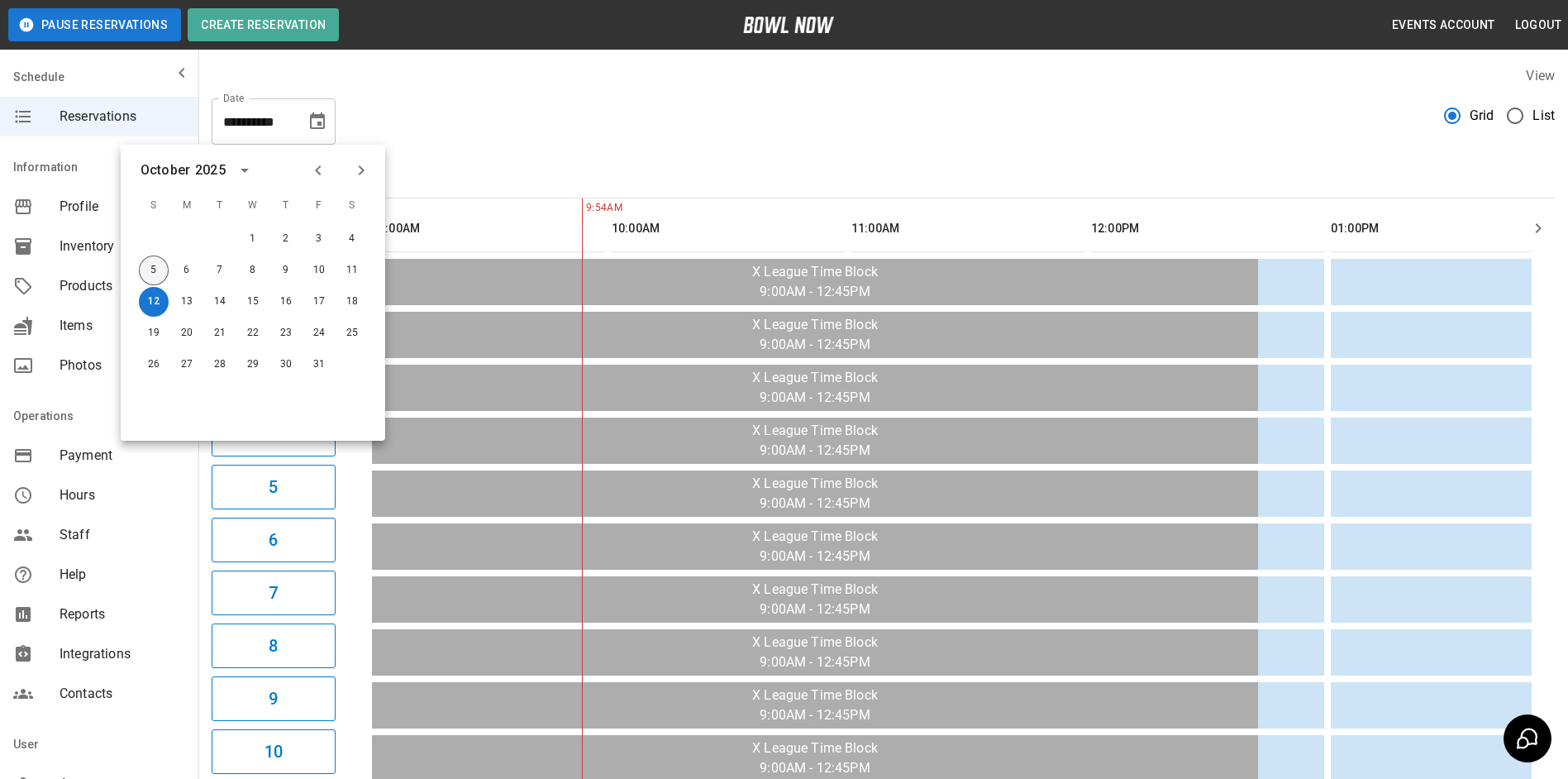
click at [150, 267] on button "5" at bounding box center [154, 270] width 30 height 30
type input "**********"
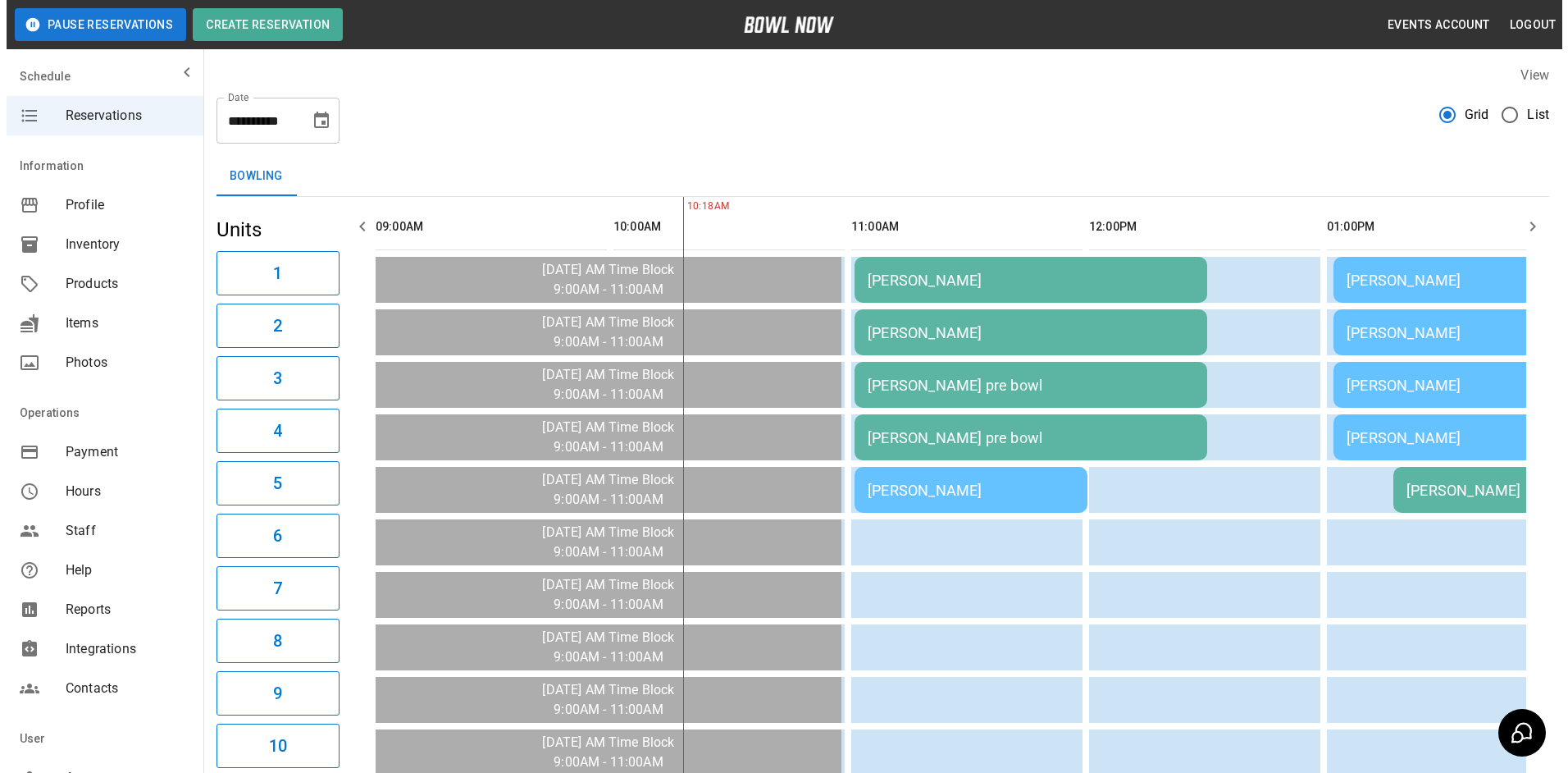
scroll to position [0, 238]
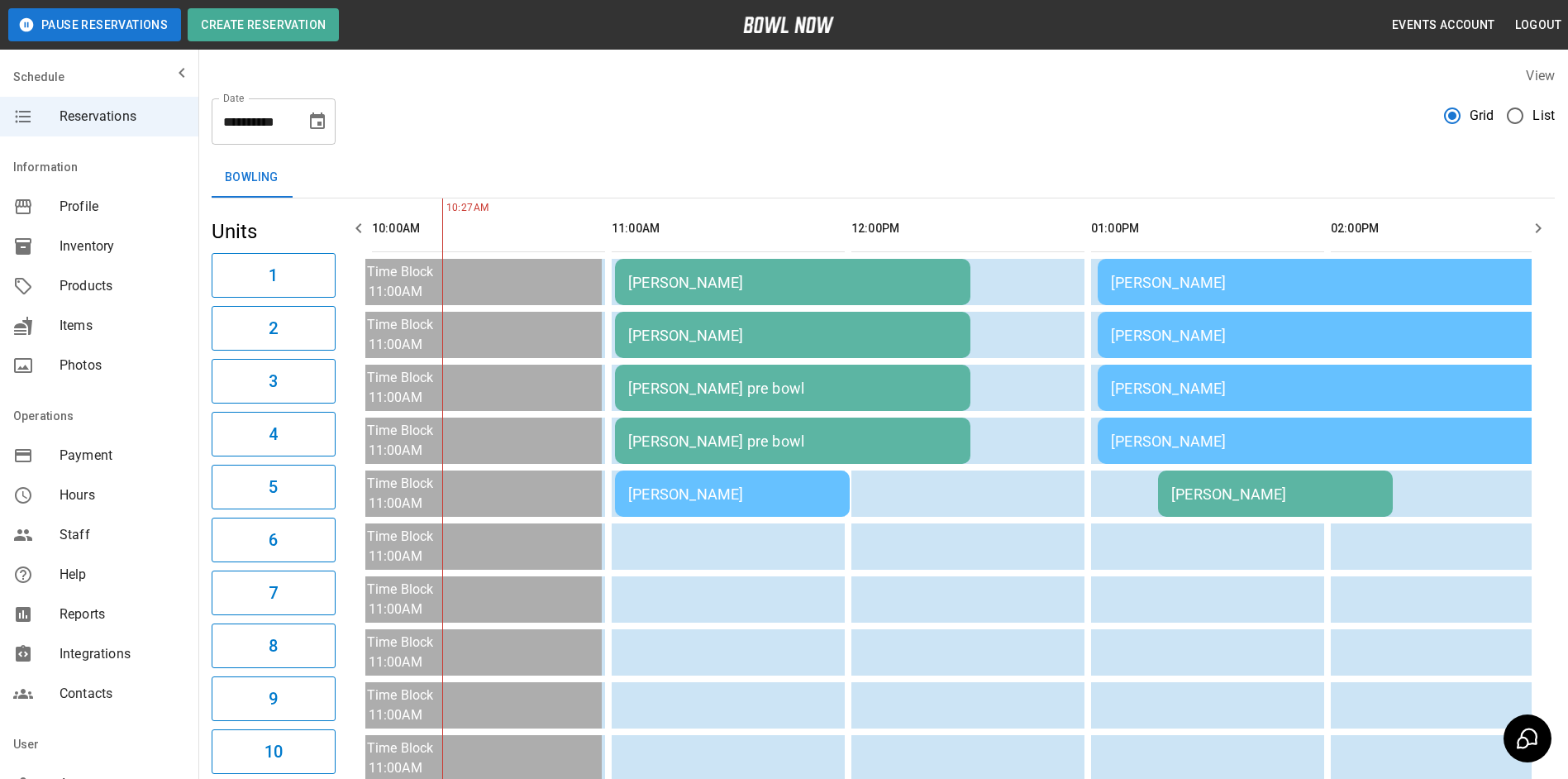
click at [818, 400] on td "[PERSON_NAME] pre bowl" at bounding box center [792, 388] width 355 height 46
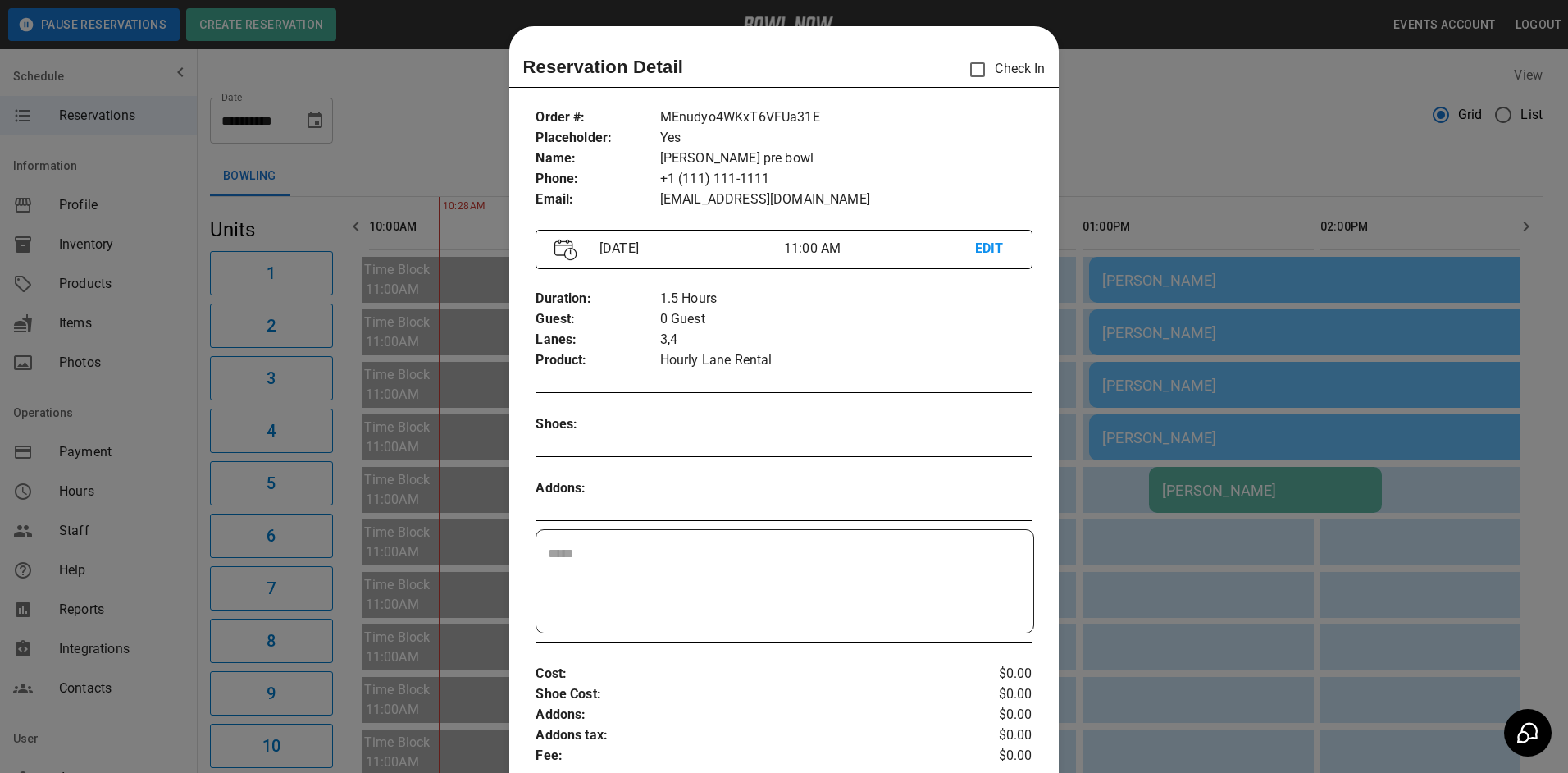
scroll to position [27, 0]
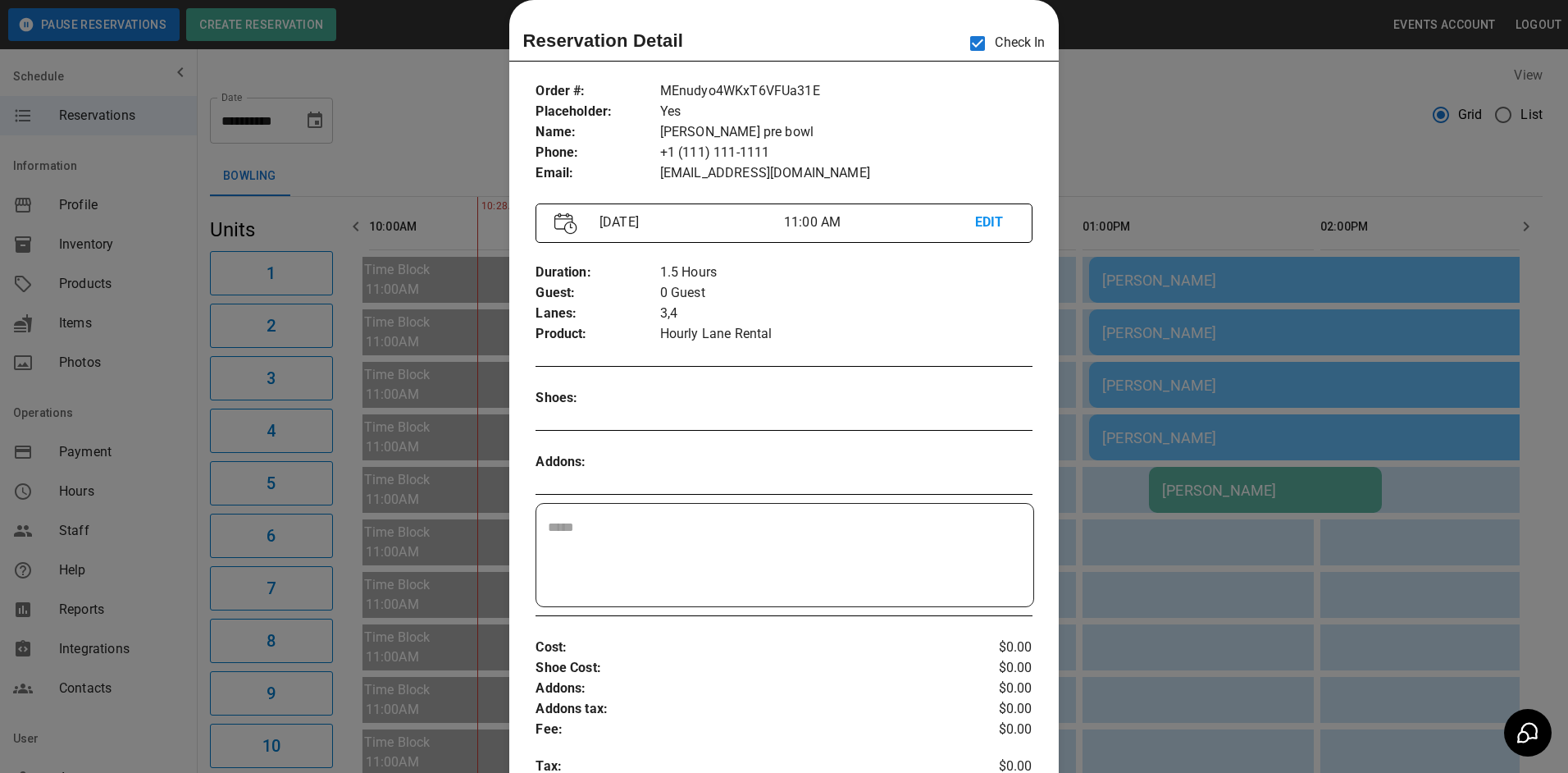
drag, startPoint x: 1323, startPoint y: 227, endPoint x: 1162, endPoint y: 185, distance: 166.4
click at [1300, 222] on div at bounding box center [784, 386] width 1568 height 773
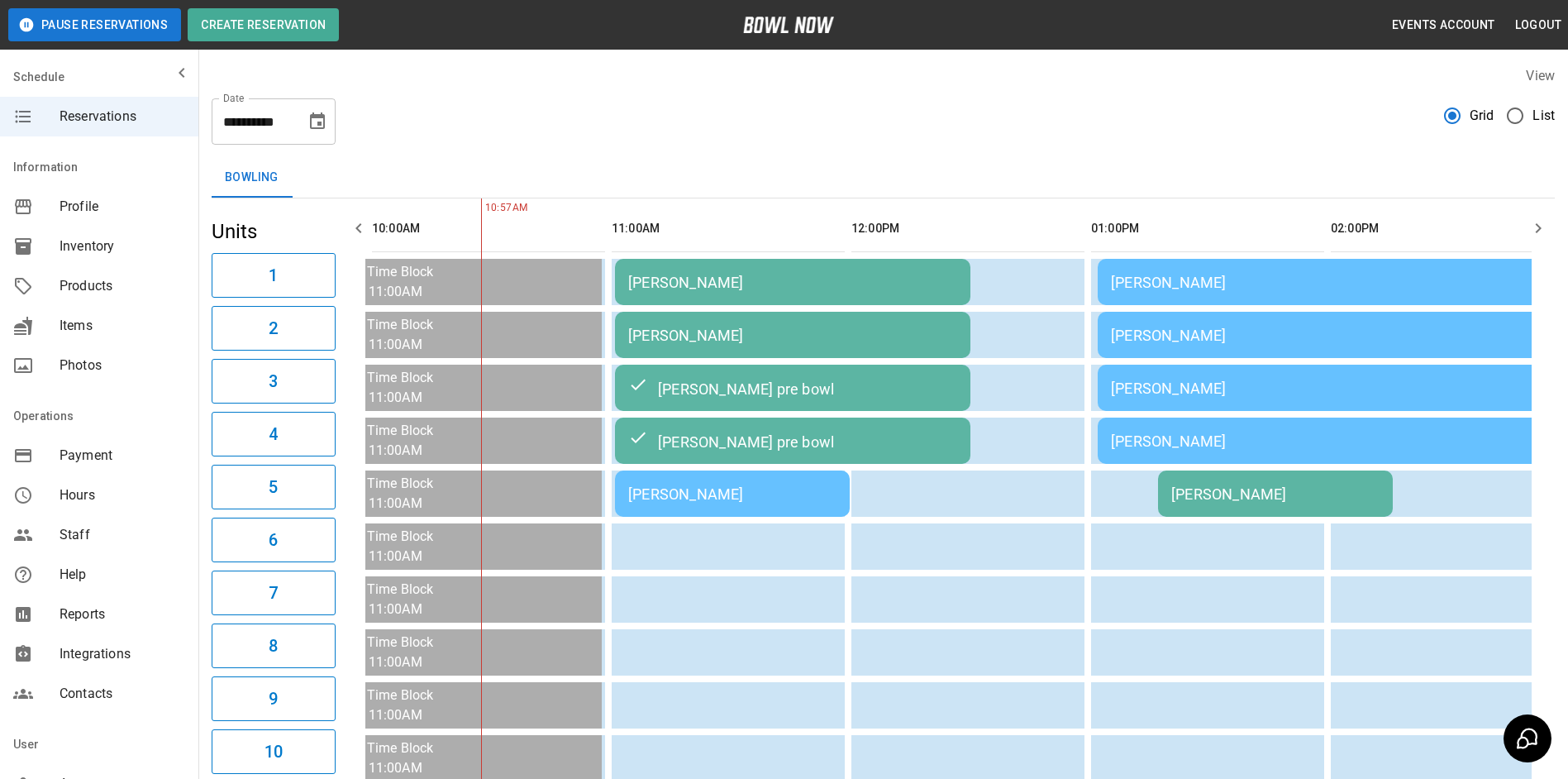
click at [736, 496] on div "[PERSON_NAME]" at bounding box center [733, 493] width 209 height 18
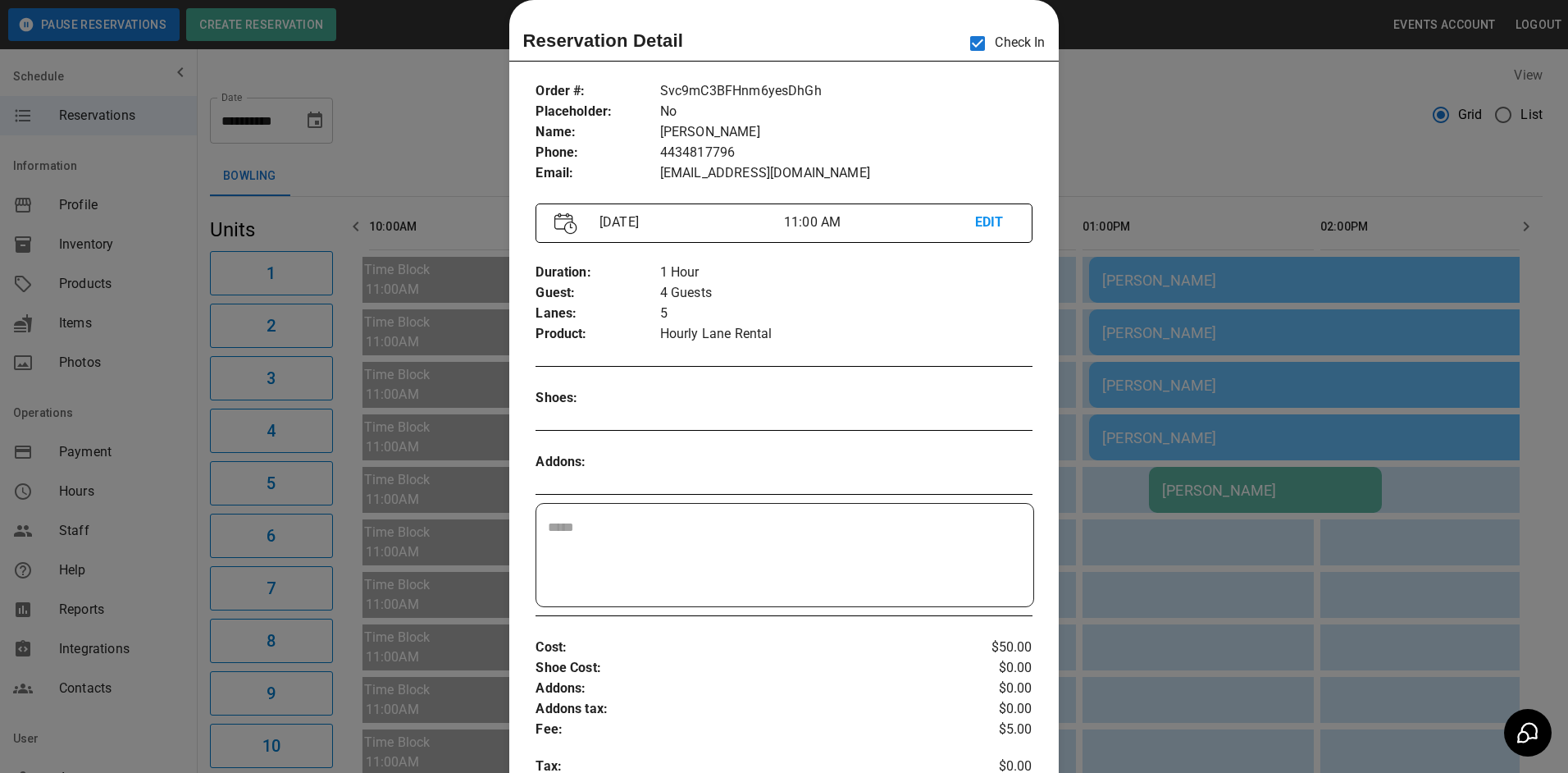
drag, startPoint x: 1125, startPoint y: 187, endPoint x: 1127, endPoint y: 198, distance: 11.2
click at [1127, 198] on div at bounding box center [784, 386] width 1568 height 773
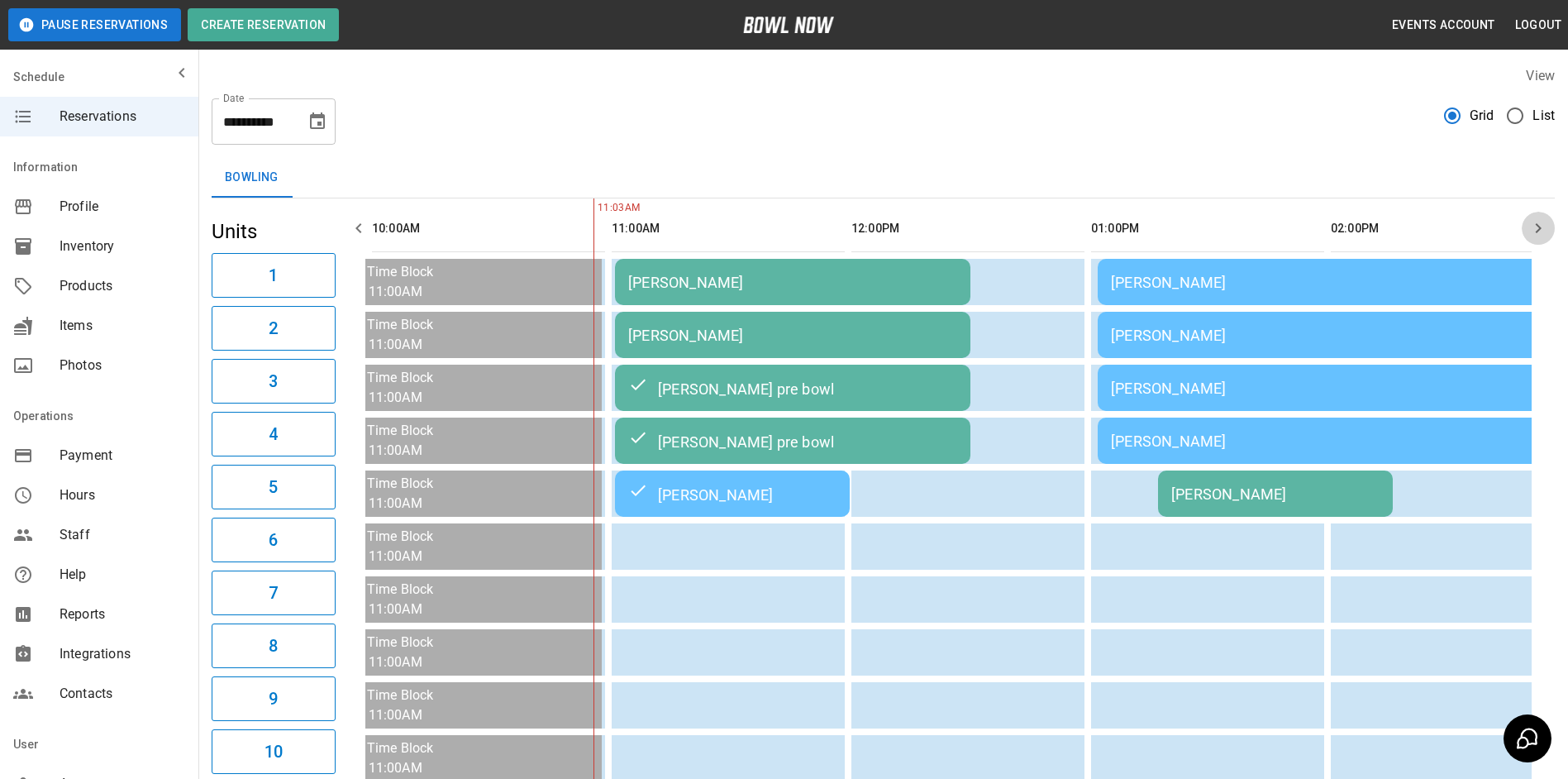
click at [1541, 236] on icon "button" at bounding box center [1537, 227] width 19 height 19
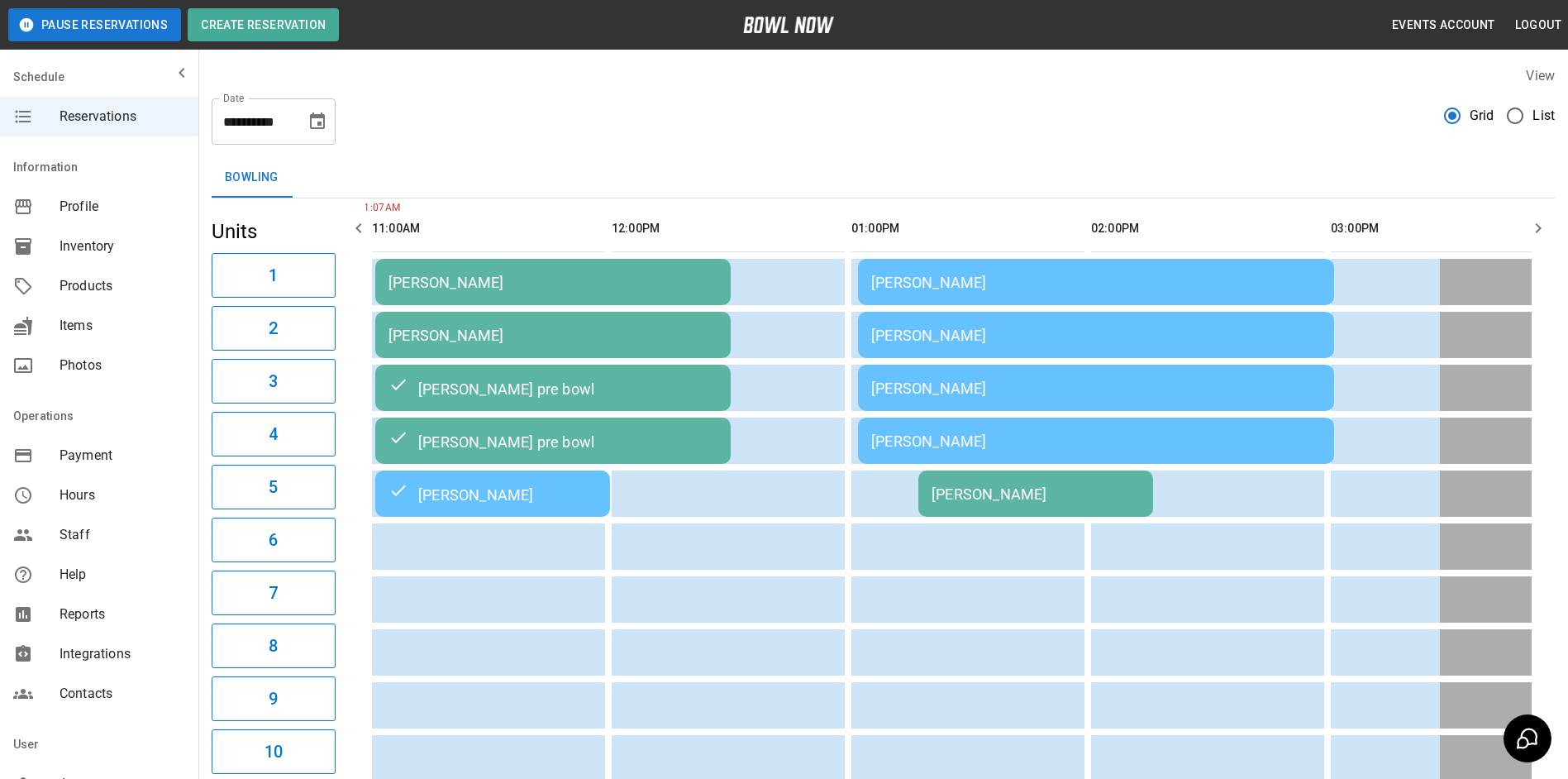
drag, startPoint x: 1529, startPoint y: 235, endPoint x: 1532, endPoint y: 219, distance: 16.3
click at [1532, 223] on icon "button" at bounding box center [1537, 227] width 19 height 19
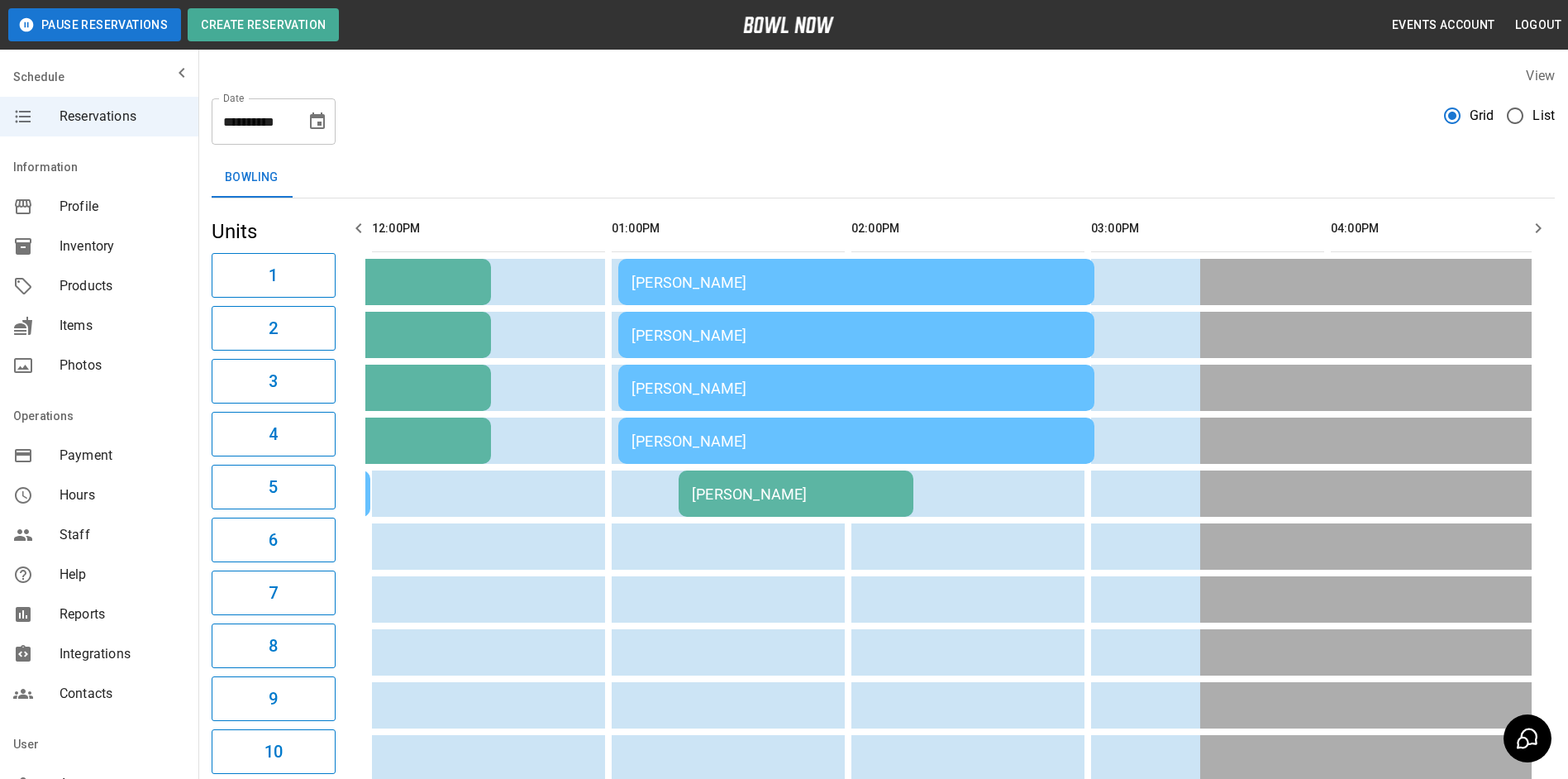
drag, startPoint x: 1532, startPoint y: 219, endPoint x: 1535, endPoint y: 204, distance: 15.3
click at [1544, 222] on icon "button" at bounding box center [1537, 227] width 19 height 19
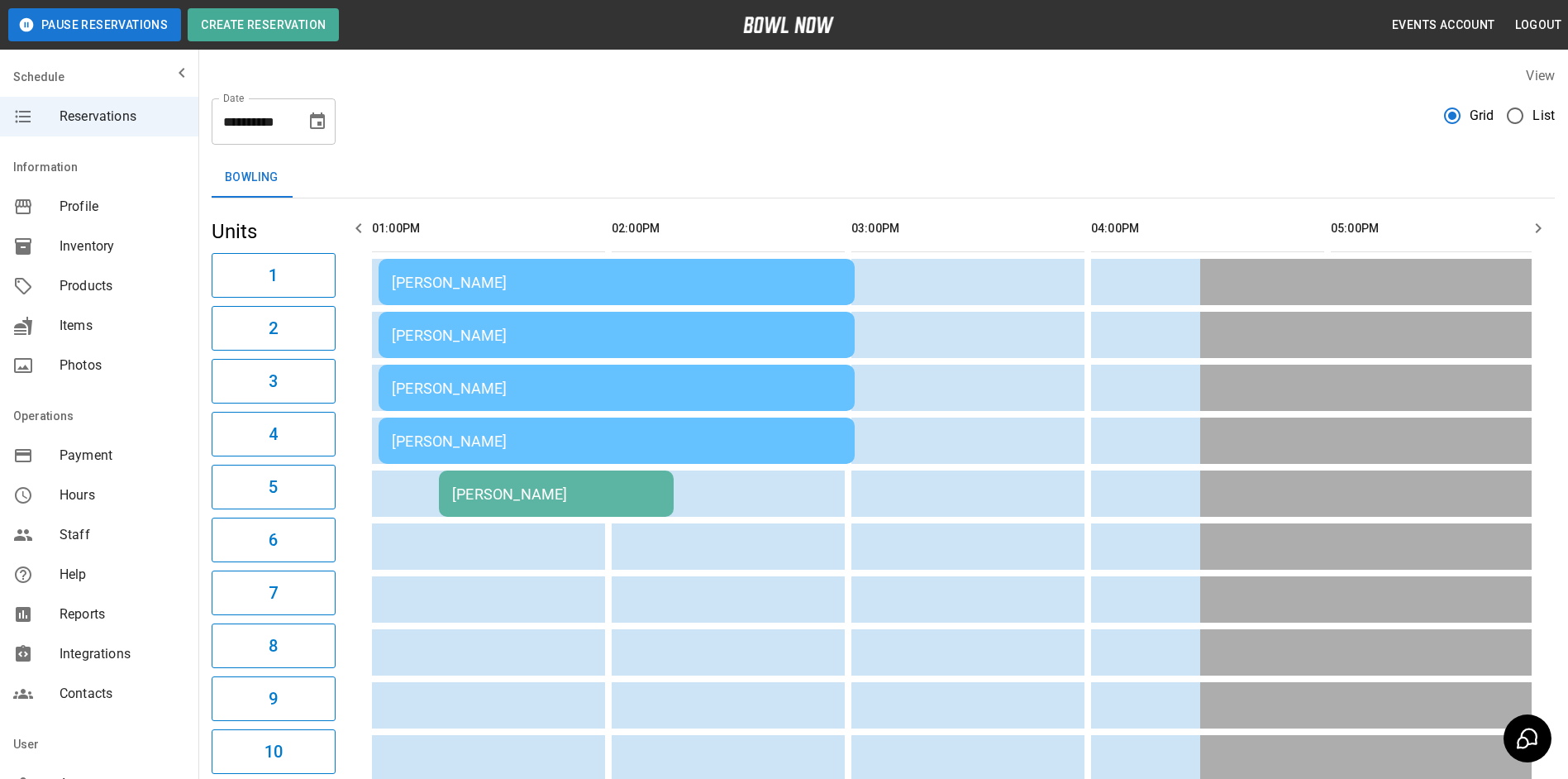
scroll to position [0, 959]
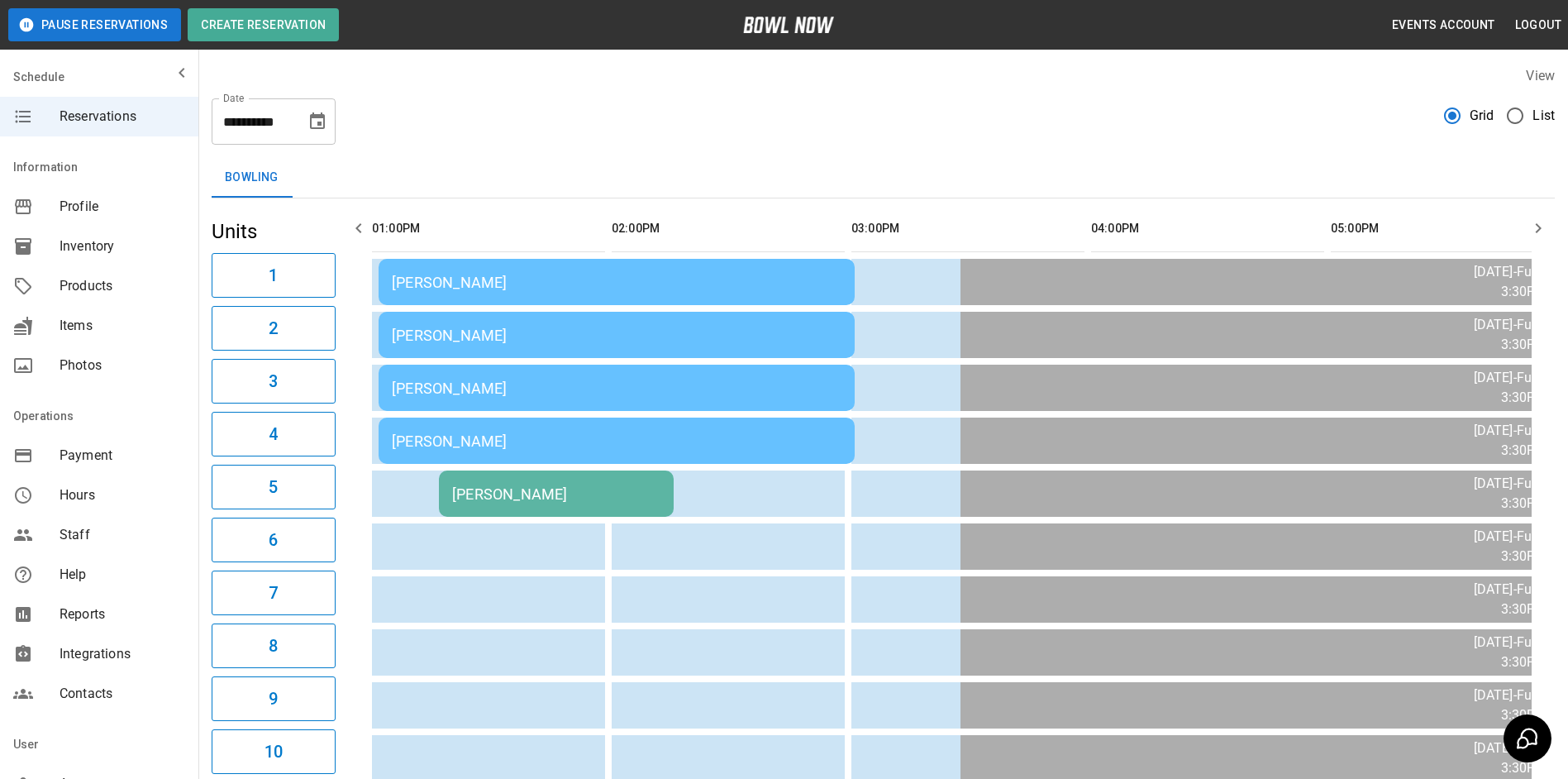
click at [1544, 223] on icon "button" at bounding box center [1537, 227] width 19 height 19
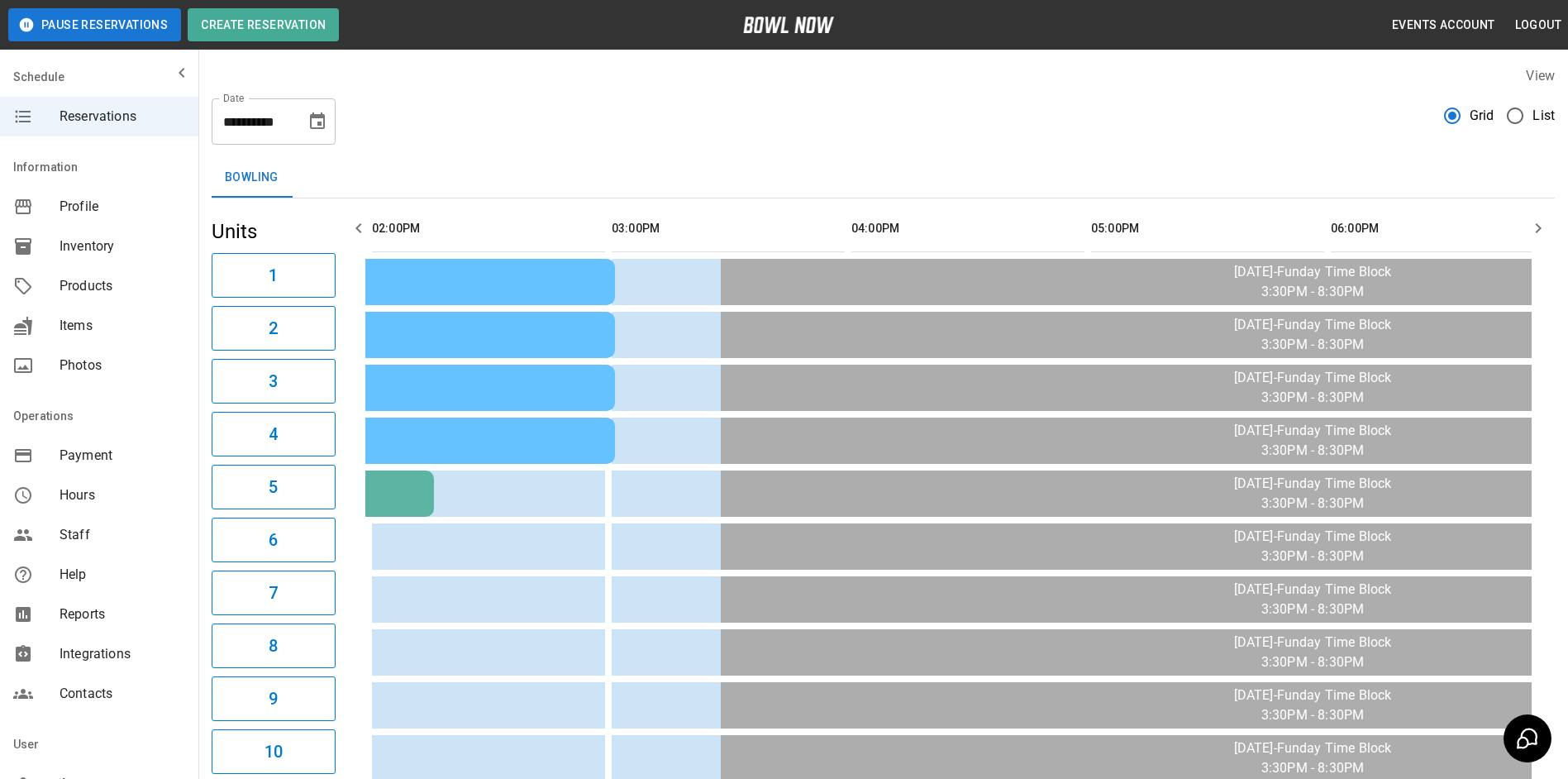
click at [1544, 223] on icon "button" at bounding box center [1537, 227] width 19 height 19
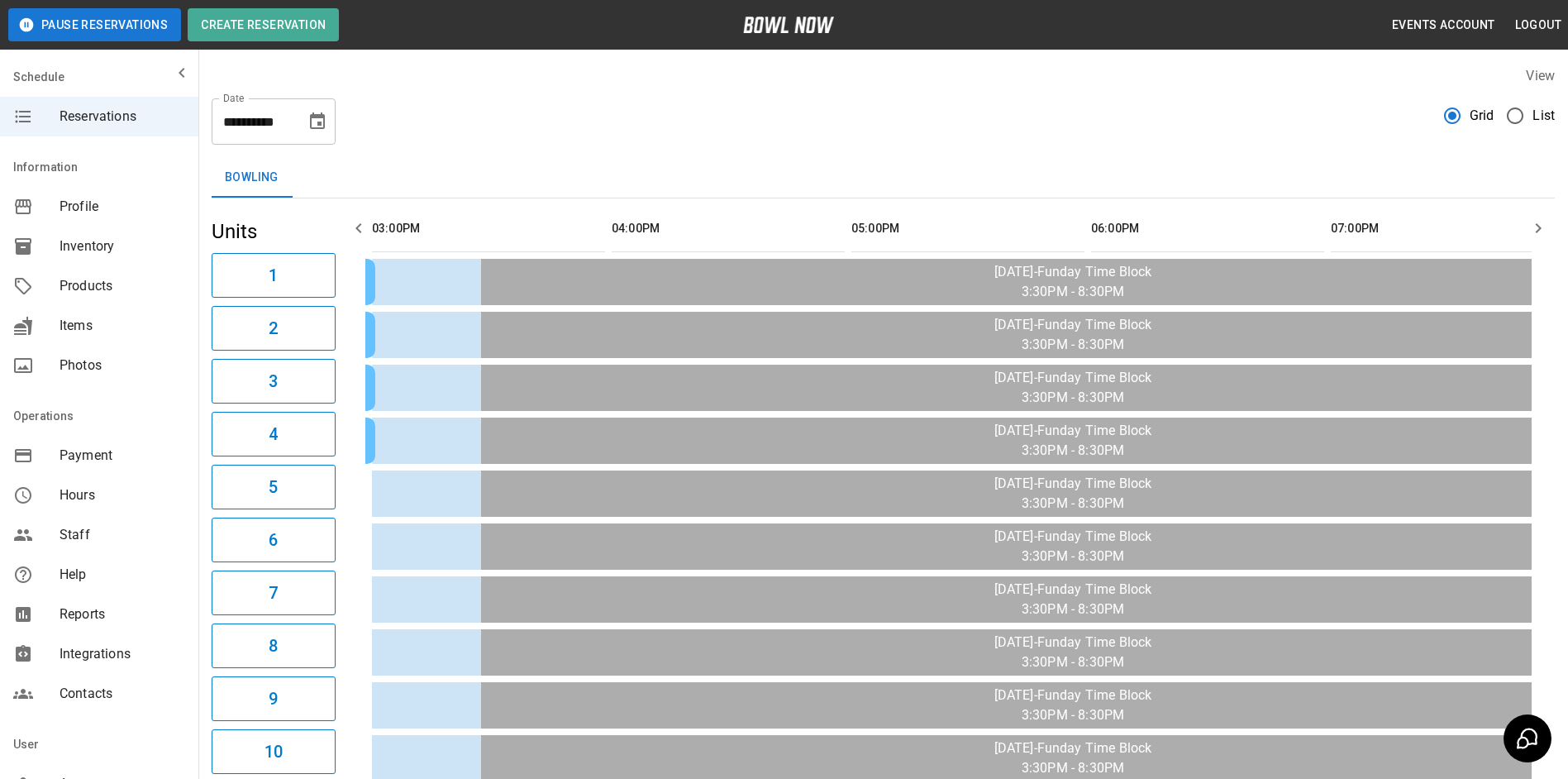
click at [1544, 222] on icon "button" at bounding box center [1537, 227] width 19 height 19
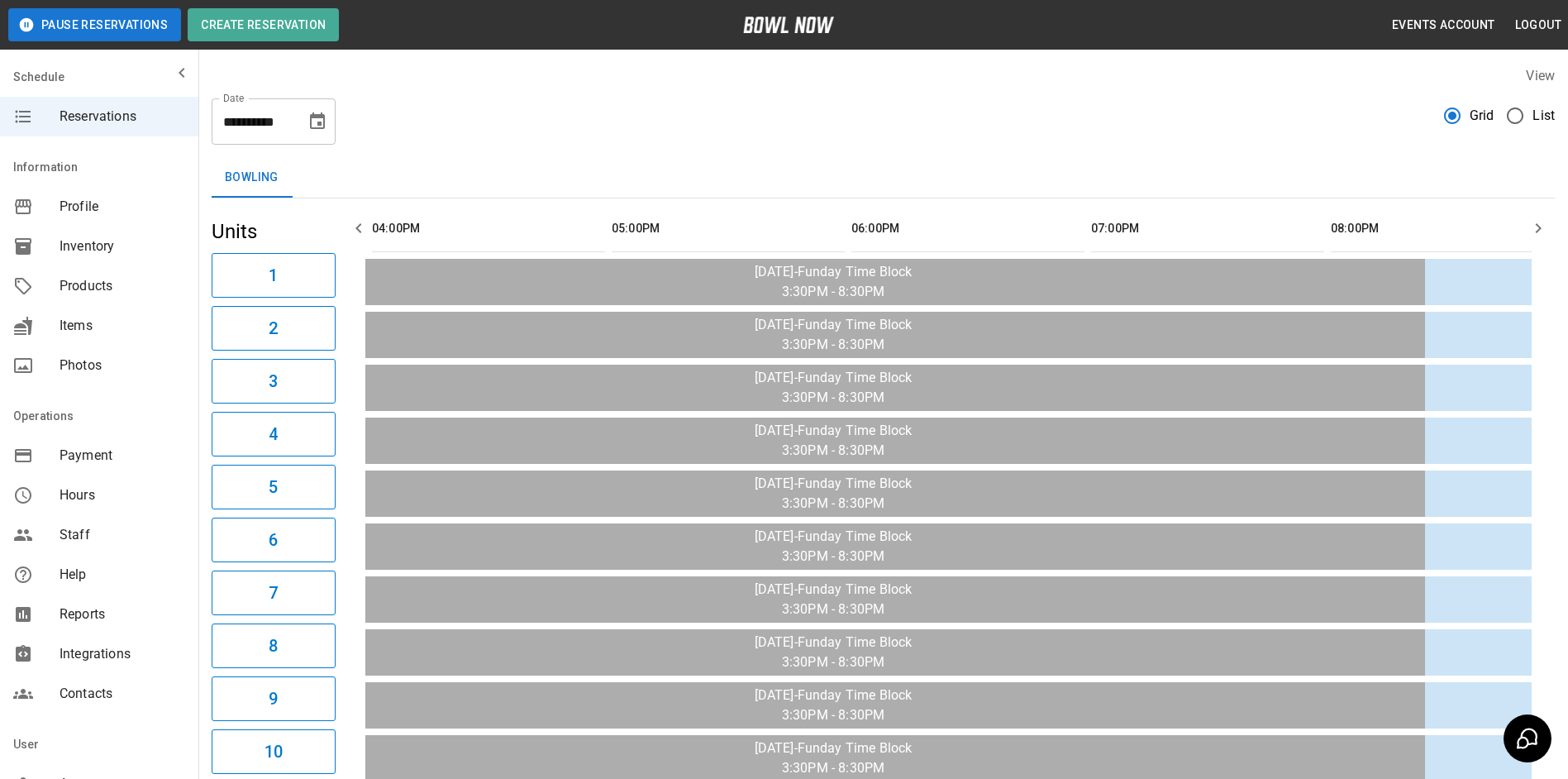
click at [1544, 221] on icon "button" at bounding box center [1537, 227] width 19 height 19
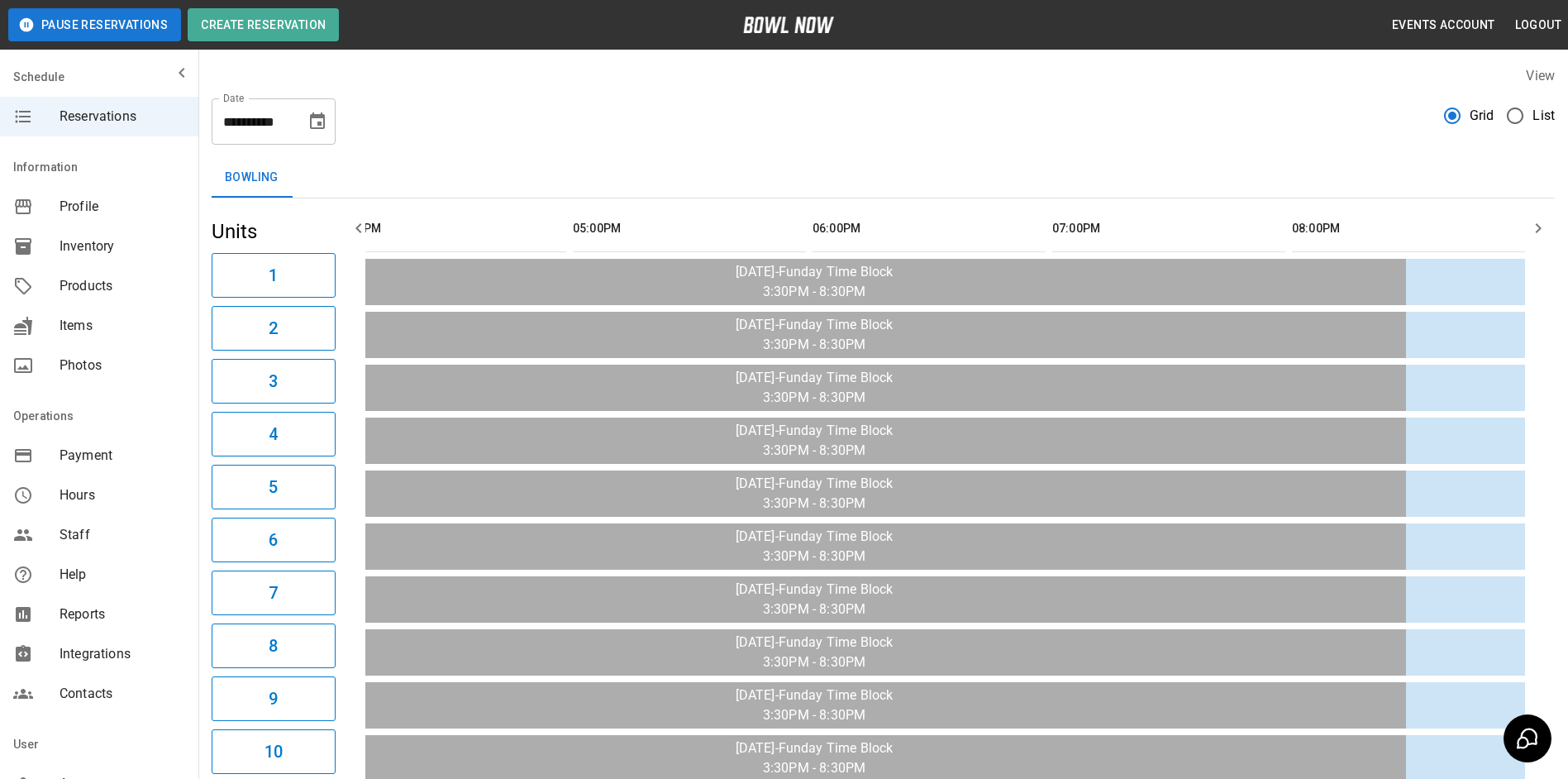
click at [1544, 221] on icon "button" at bounding box center [1537, 227] width 19 height 19
click at [1543, 221] on icon "button" at bounding box center [1537, 227] width 19 height 19
click at [1542, 223] on icon "button" at bounding box center [1537, 227] width 19 height 19
click at [363, 230] on icon "button" at bounding box center [358, 227] width 19 height 19
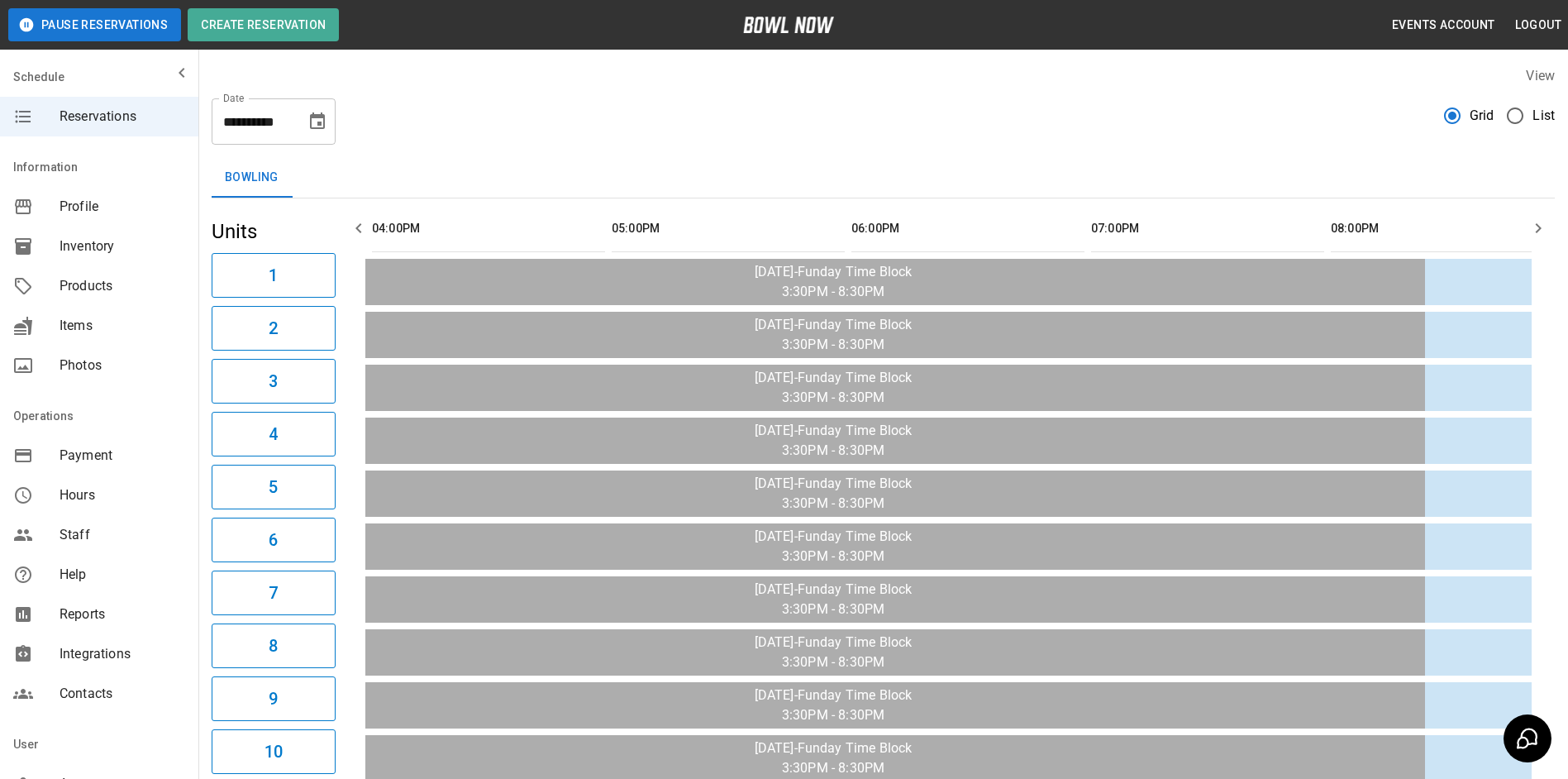
click at [363, 230] on icon "button" at bounding box center [358, 227] width 19 height 19
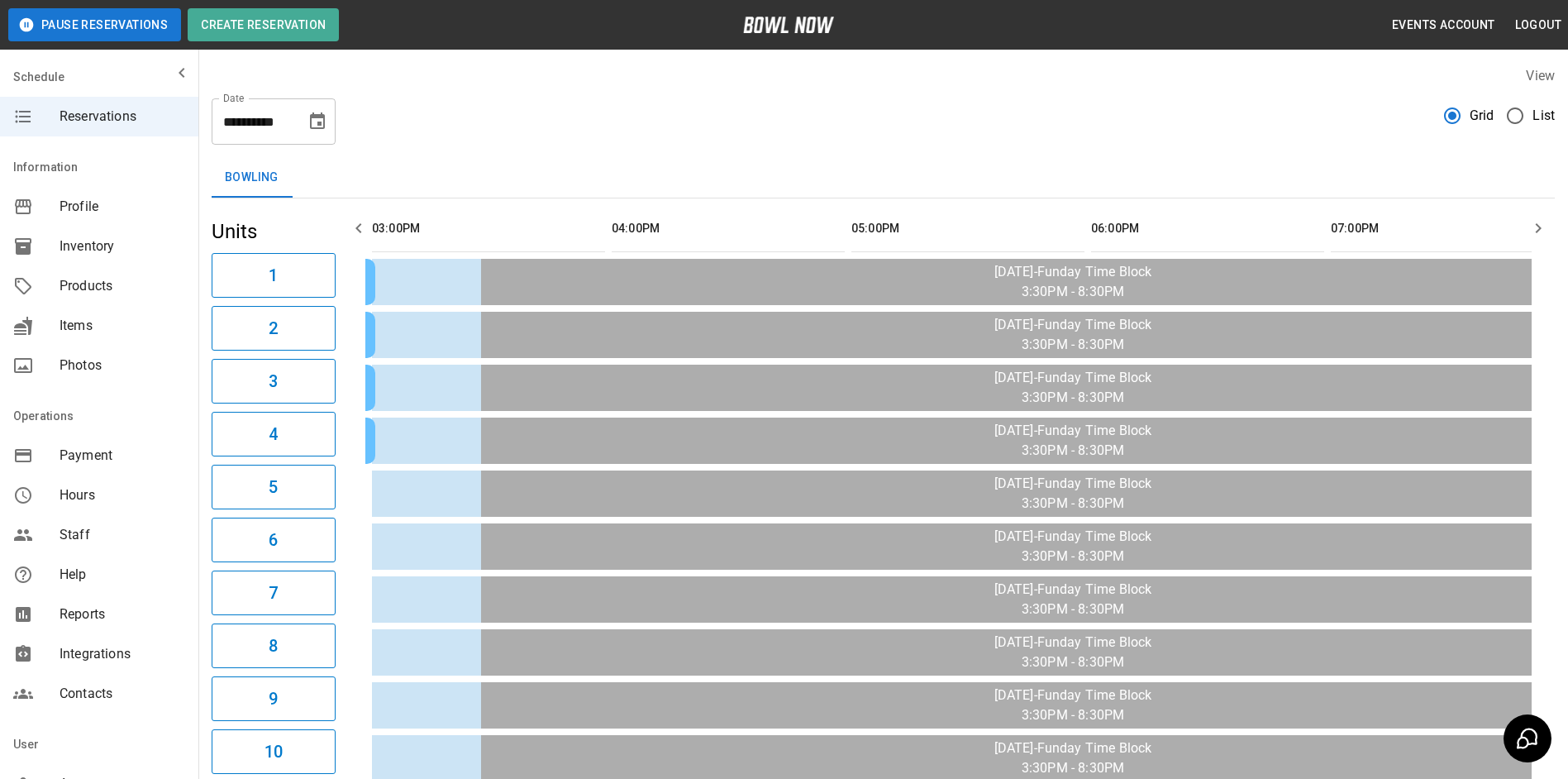
click at [363, 230] on icon "button" at bounding box center [358, 227] width 19 height 19
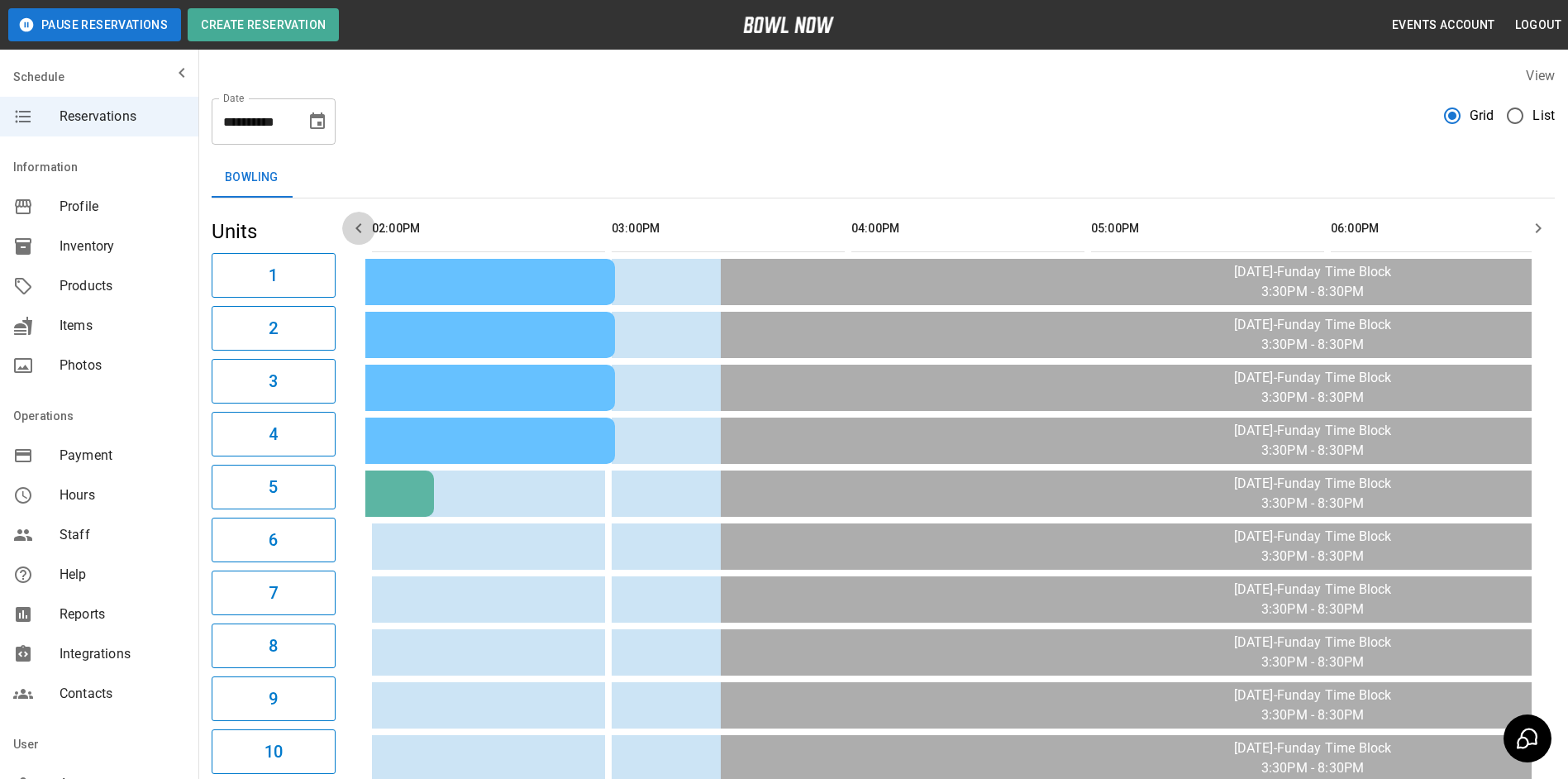
click at [363, 230] on icon "button" at bounding box center [358, 227] width 19 height 19
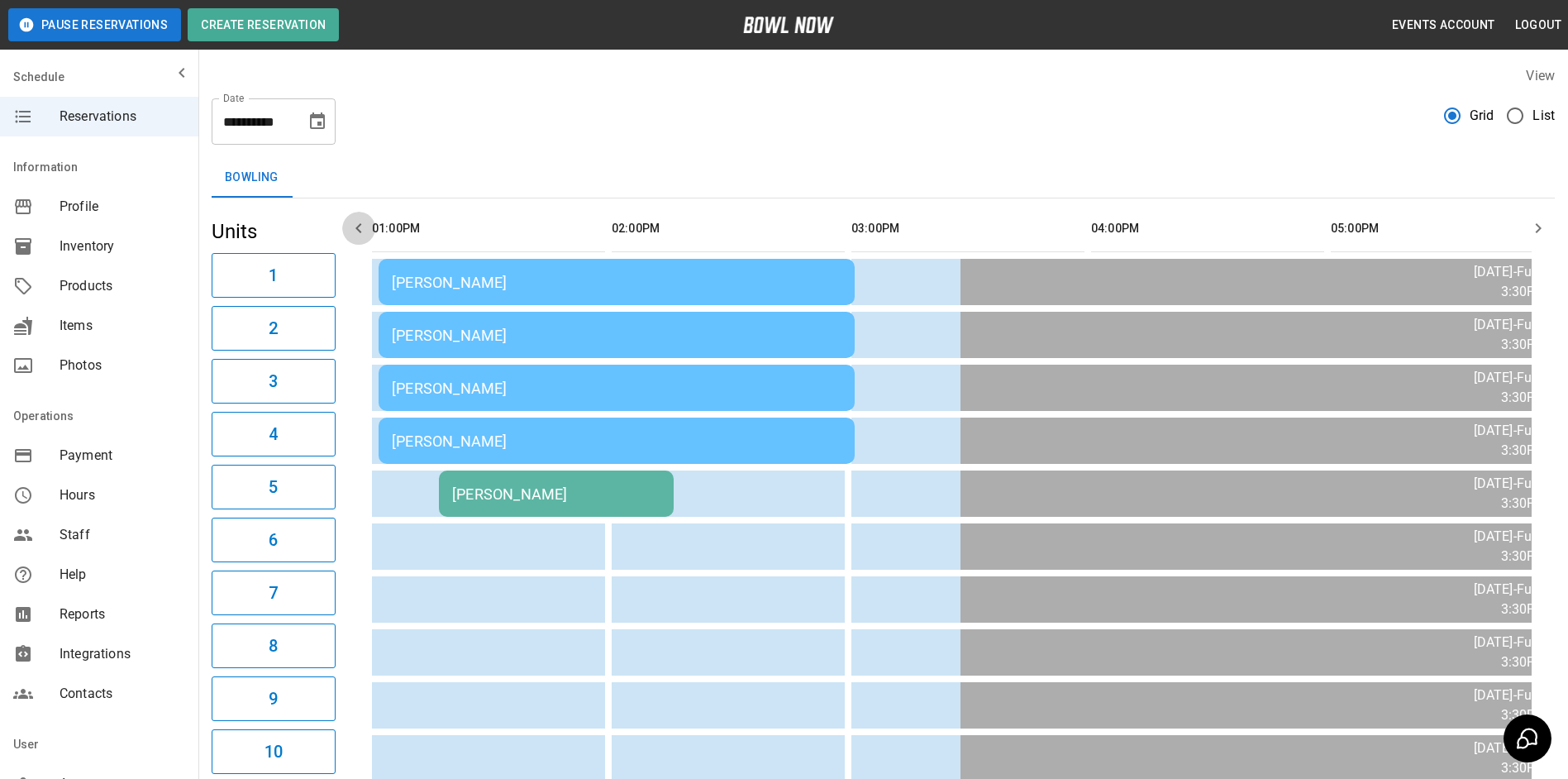
click at [363, 231] on icon "button" at bounding box center [358, 227] width 19 height 19
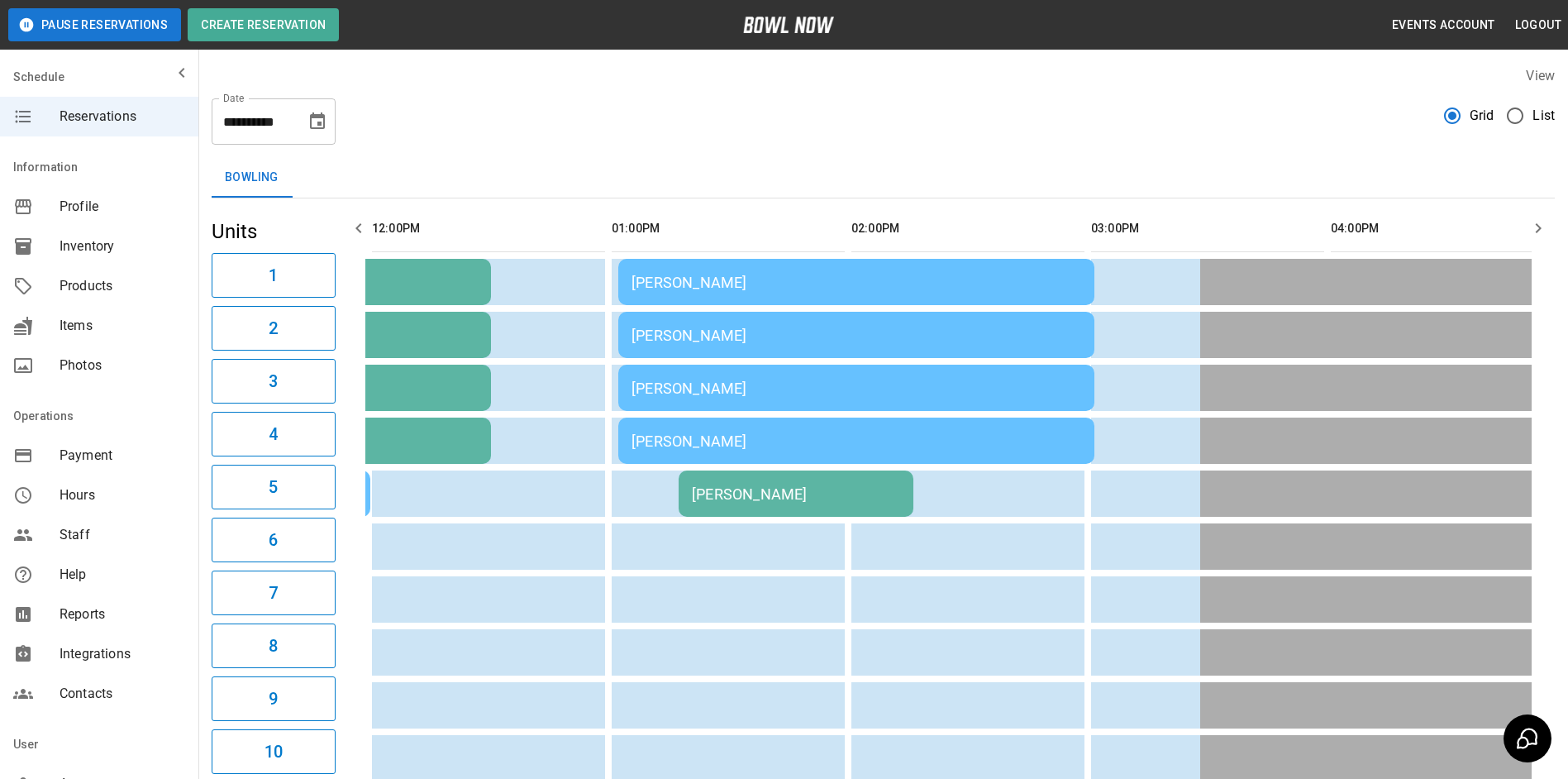
click at [363, 232] on icon "button" at bounding box center [358, 227] width 19 height 19
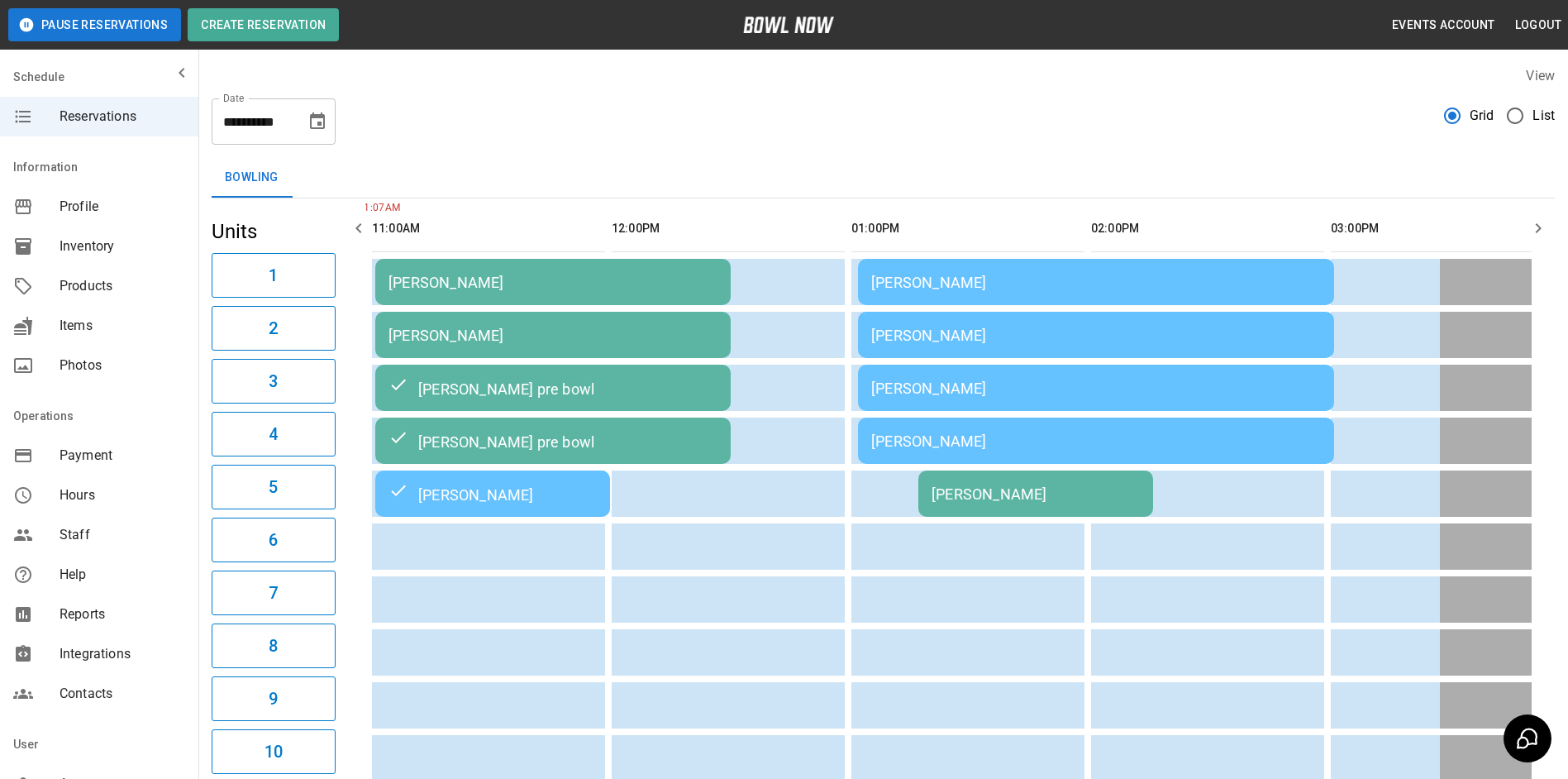
click at [363, 232] on icon "button" at bounding box center [358, 227] width 19 height 19
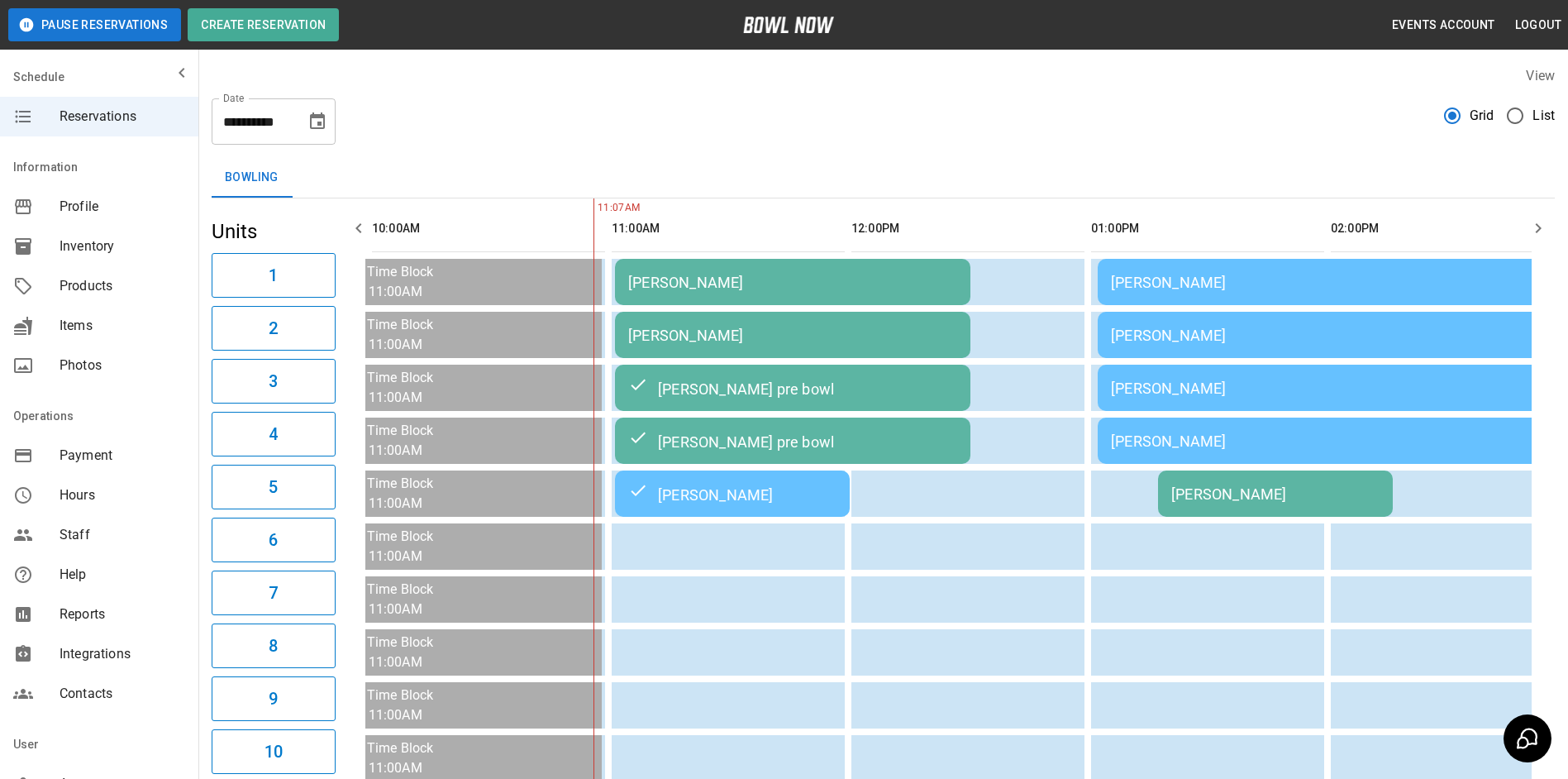
click at [1541, 236] on icon "button" at bounding box center [1537, 227] width 19 height 19
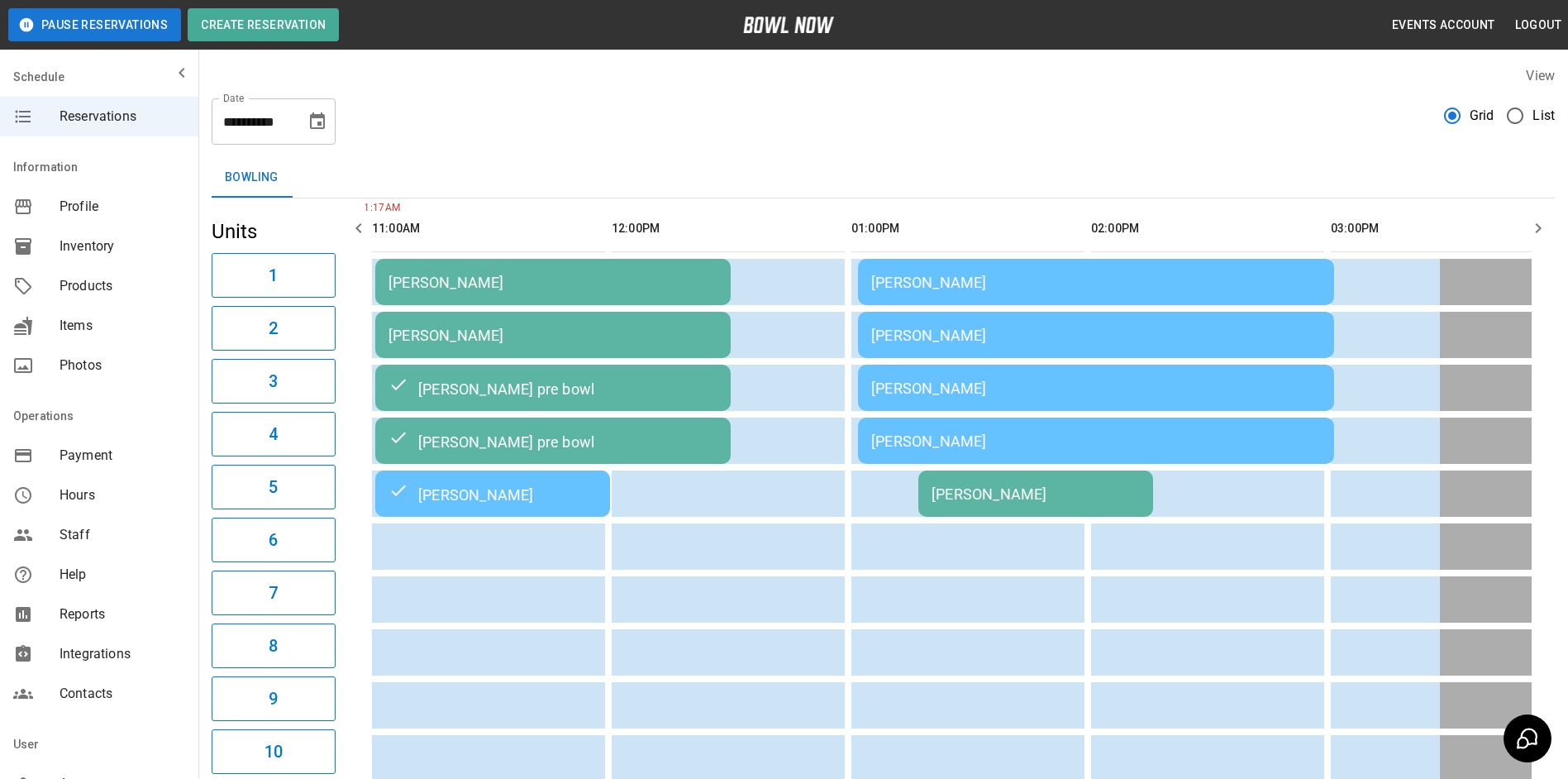
click at [688, 406] on td "[PERSON_NAME] pre bowl" at bounding box center [553, 388] width 355 height 46
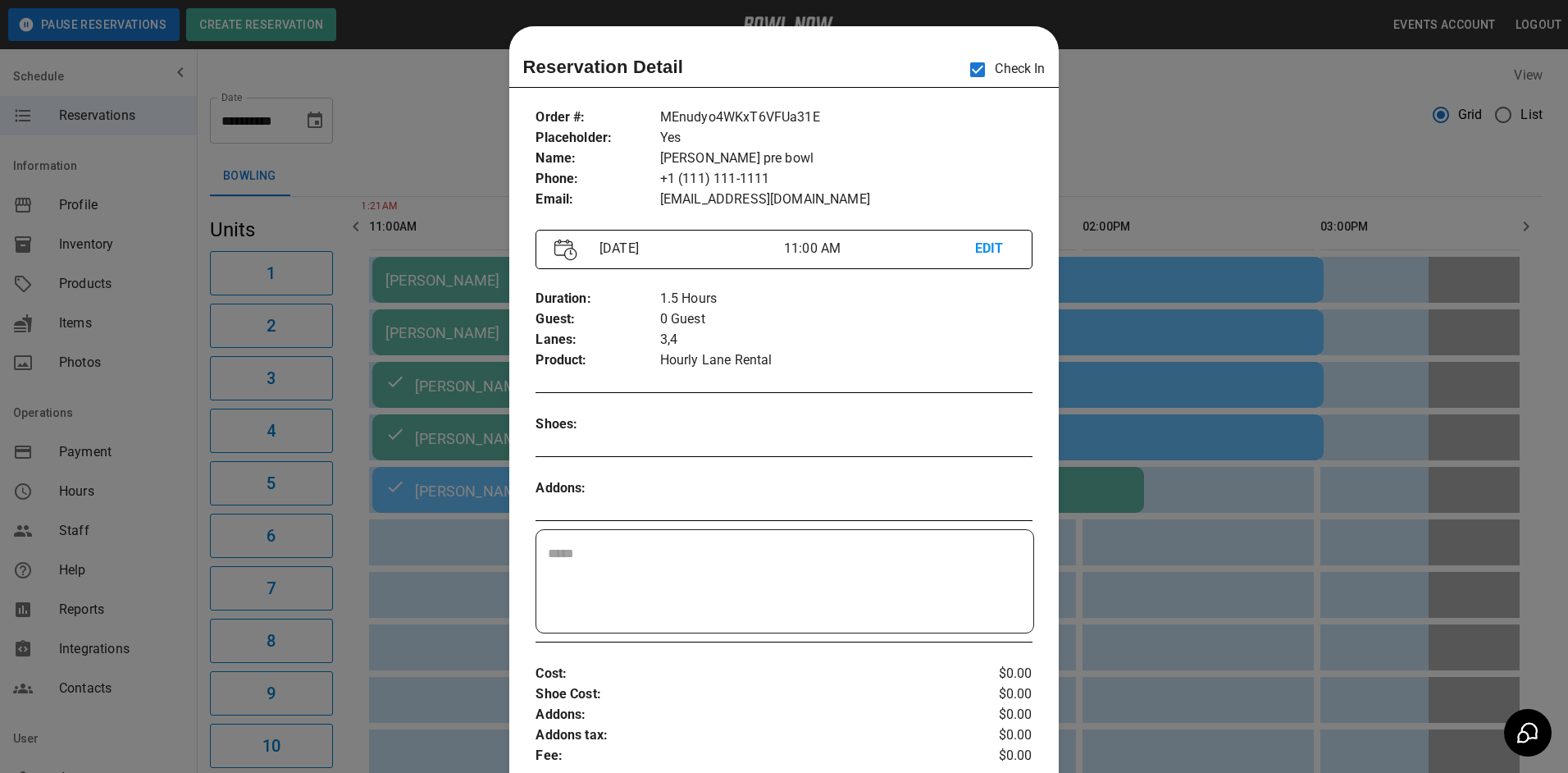
scroll to position [27, 0]
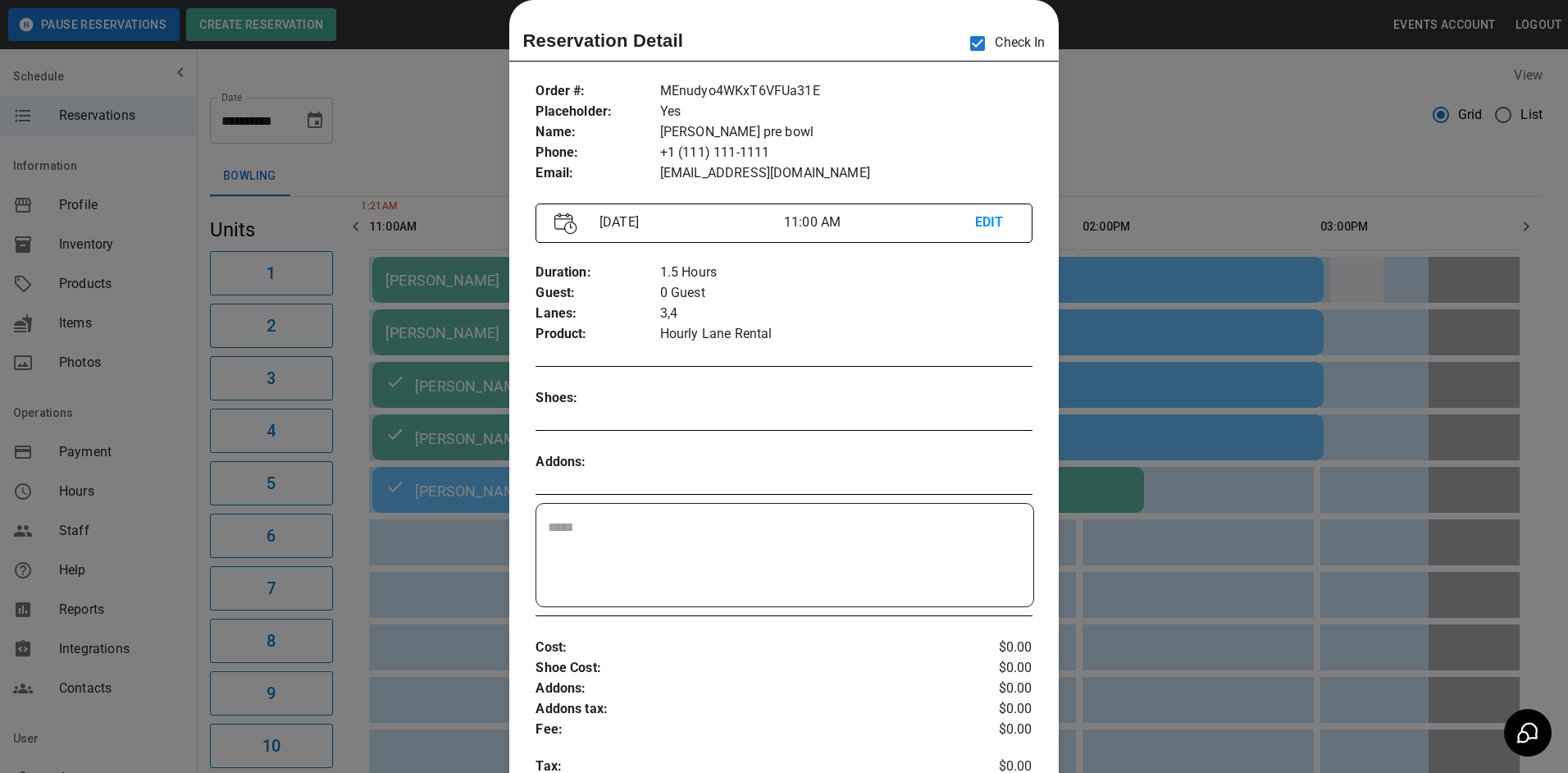
click at [1380, 260] on div at bounding box center [784, 386] width 1568 height 773
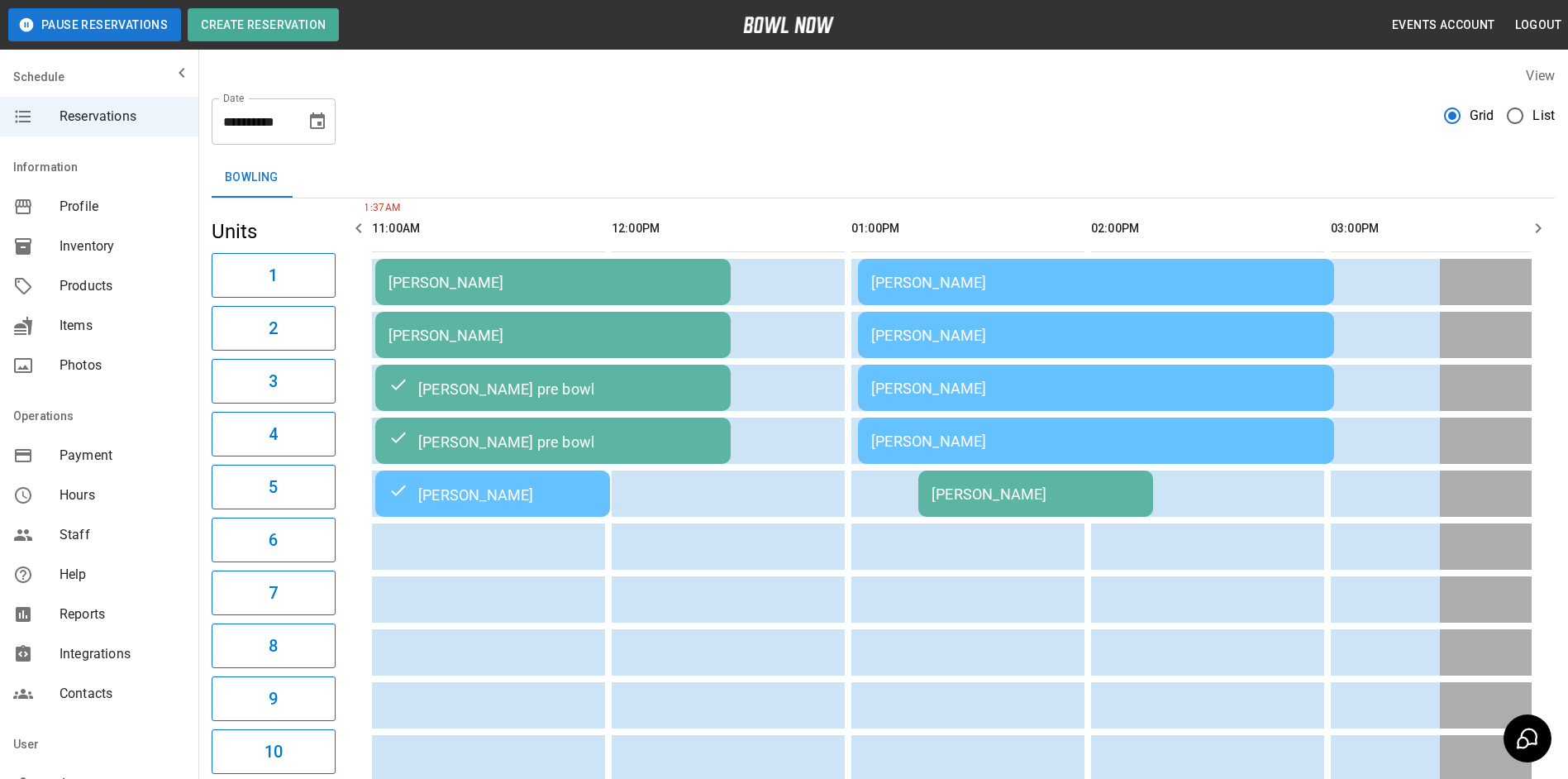
click at [603, 293] on td "[PERSON_NAME]" at bounding box center [553, 282] width 355 height 46
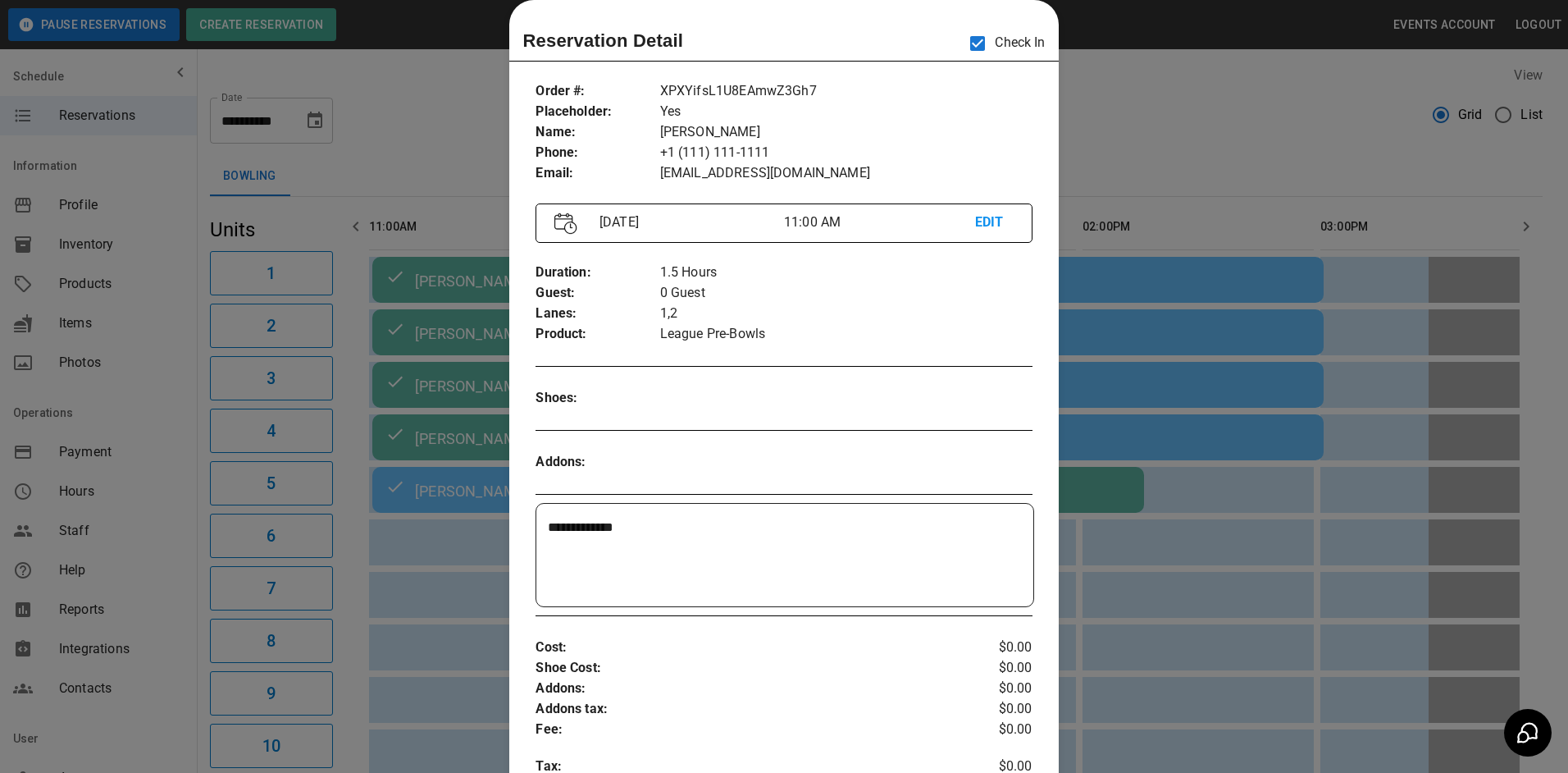
click at [1179, 178] on div at bounding box center [784, 386] width 1568 height 773
